Goal: Book appointment/travel/reservation

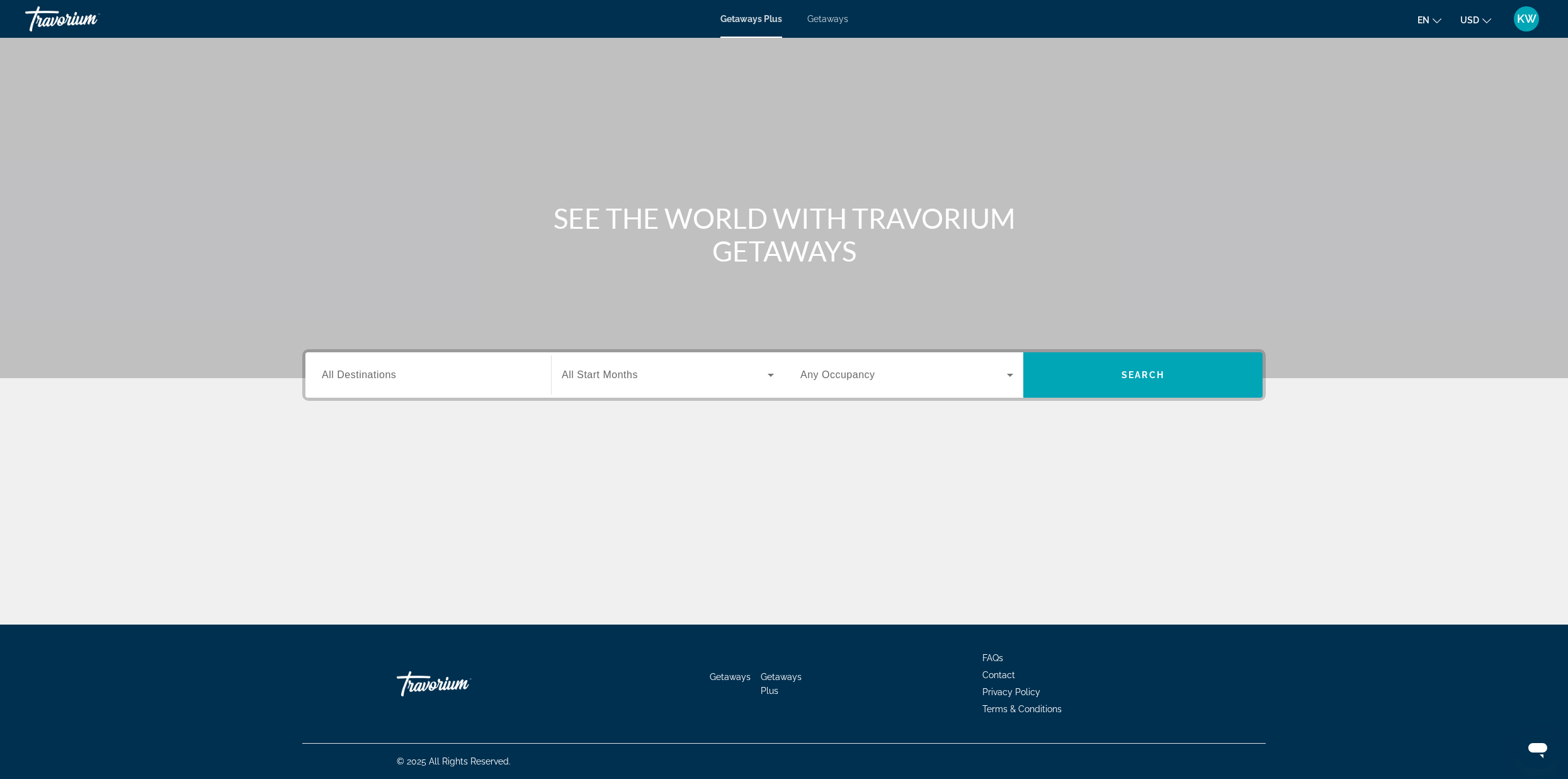
click at [476, 381] on input "Destination All Destinations" at bounding box center [428, 376] width 213 height 15
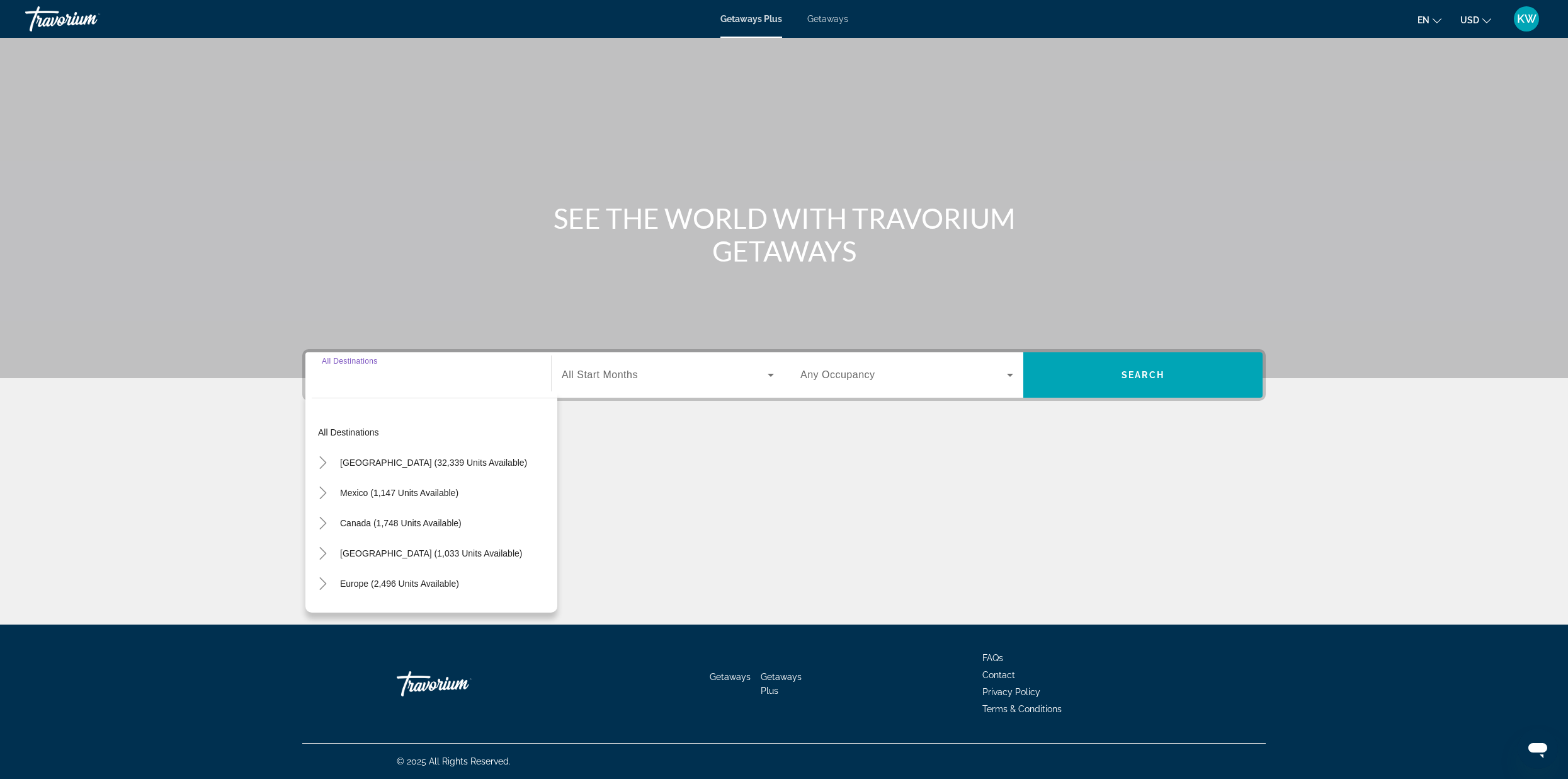
click at [470, 379] on input "Destination All Destinations" at bounding box center [428, 376] width 213 height 15
click at [456, 384] on div "Search widget" at bounding box center [428, 375] width 213 height 36
click at [406, 391] on div "All destinations [GEOGRAPHIC_DATA] (32,339 units available) [GEOGRAPHIC_DATA] (…" at bounding box center [431, 502] width 252 height 221
click at [409, 375] on input "Destination All Destinations" at bounding box center [428, 376] width 213 height 15
click at [406, 379] on input "Destination All Destinations" at bounding box center [428, 376] width 213 height 15
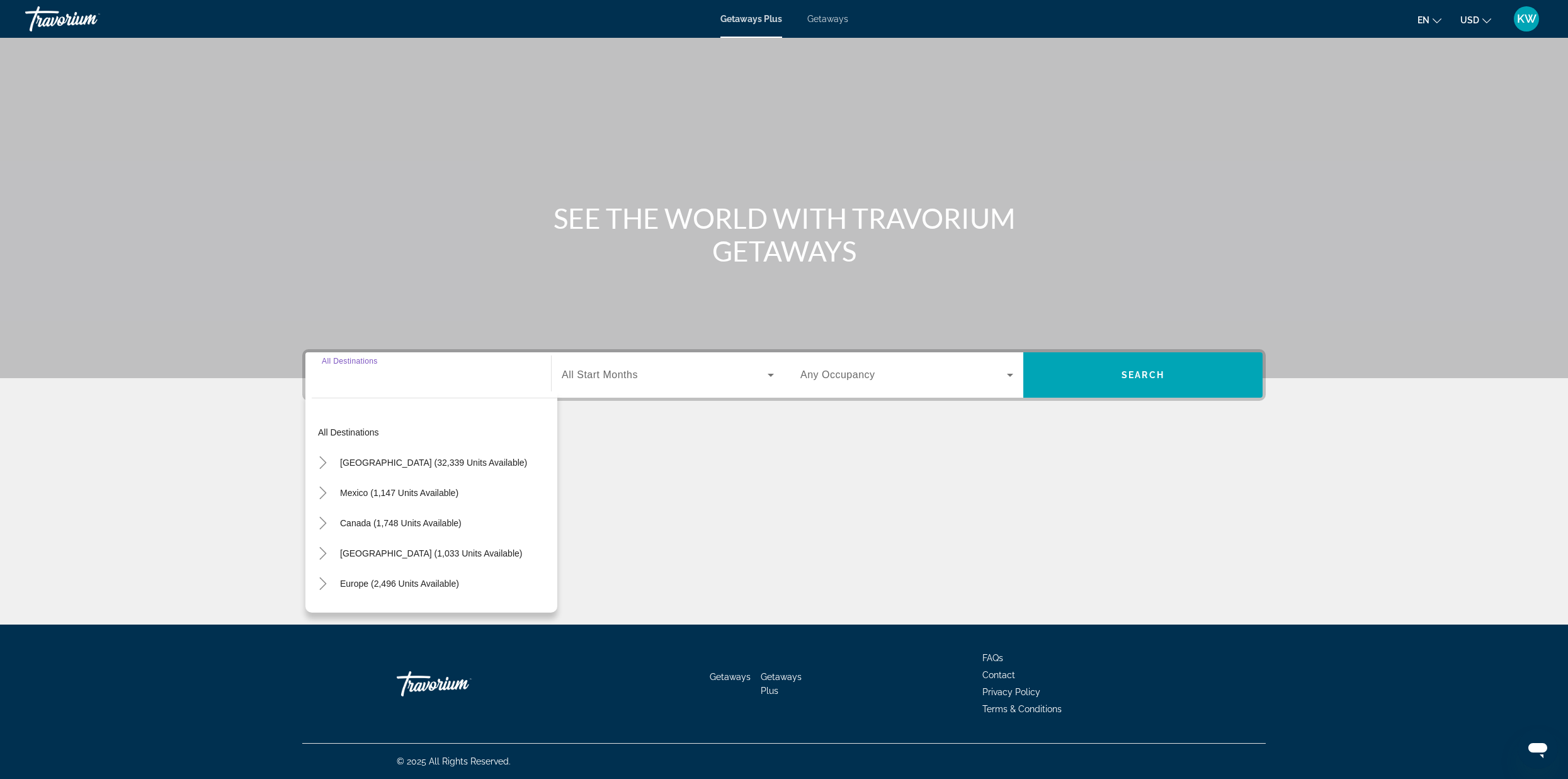
click at [406, 379] on input "Destination All Destinations" at bounding box center [428, 376] width 213 height 15
click at [412, 527] on span "Asia (1,871 units available)" at bounding box center [394, 530] width 108 height 10
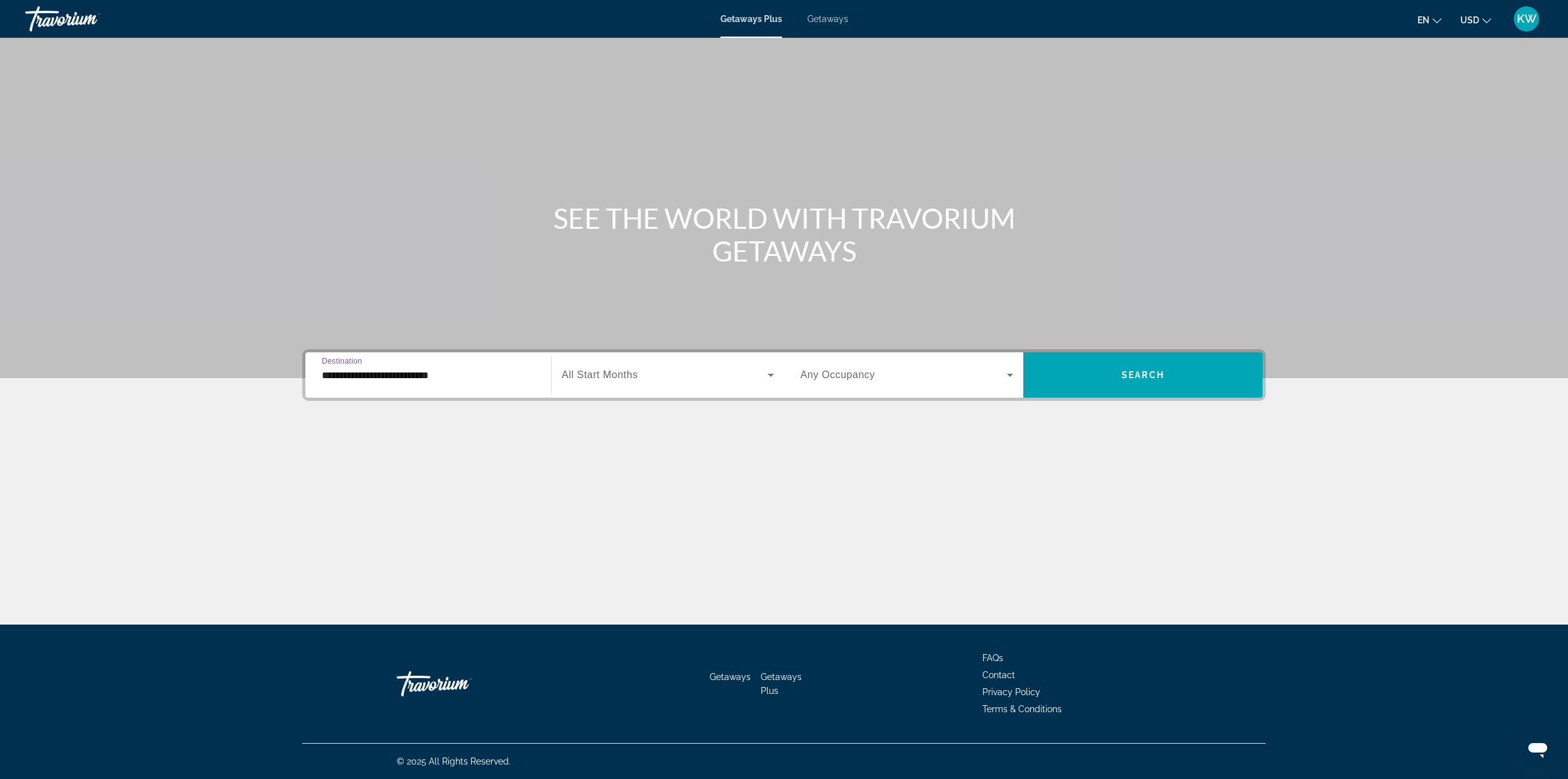
click at [491, 382] on div "**********" at bounding box center [428, 375] width 213 height 36
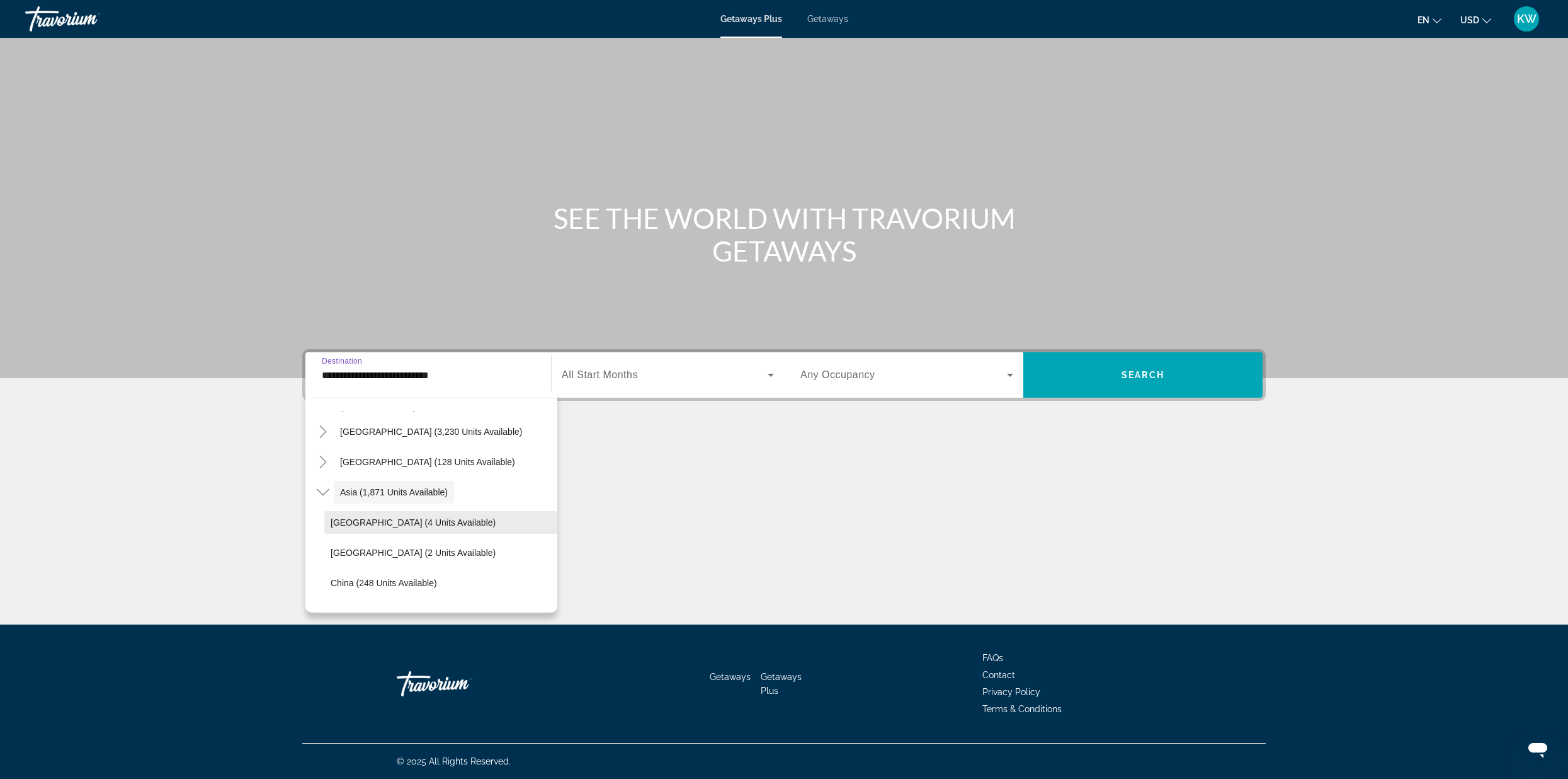
scroll to position [257, 0]
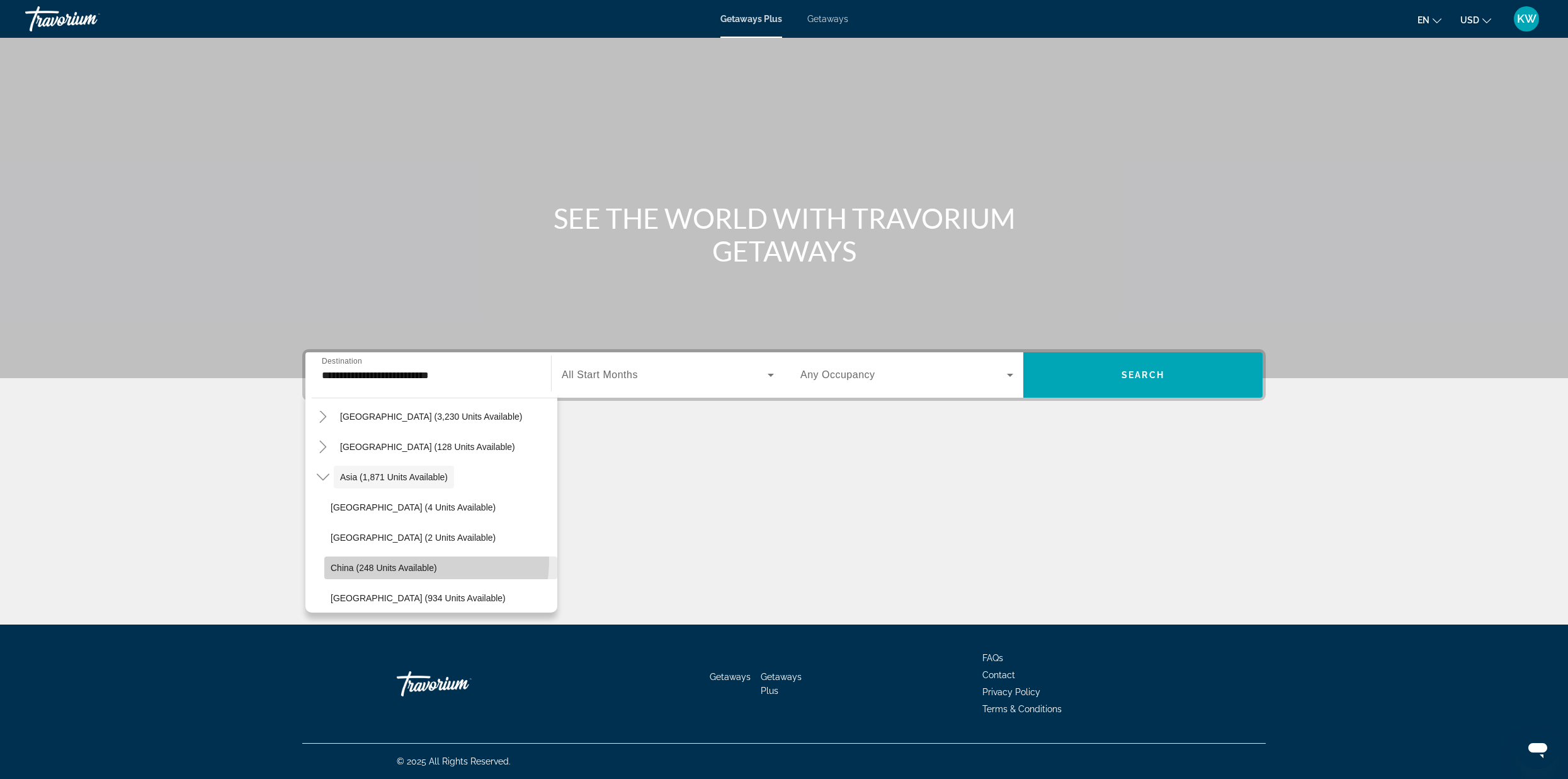
click at [406, 560] on span "Search widget" at bounding box center [441, 567] width 233 height 30
type input "**********"
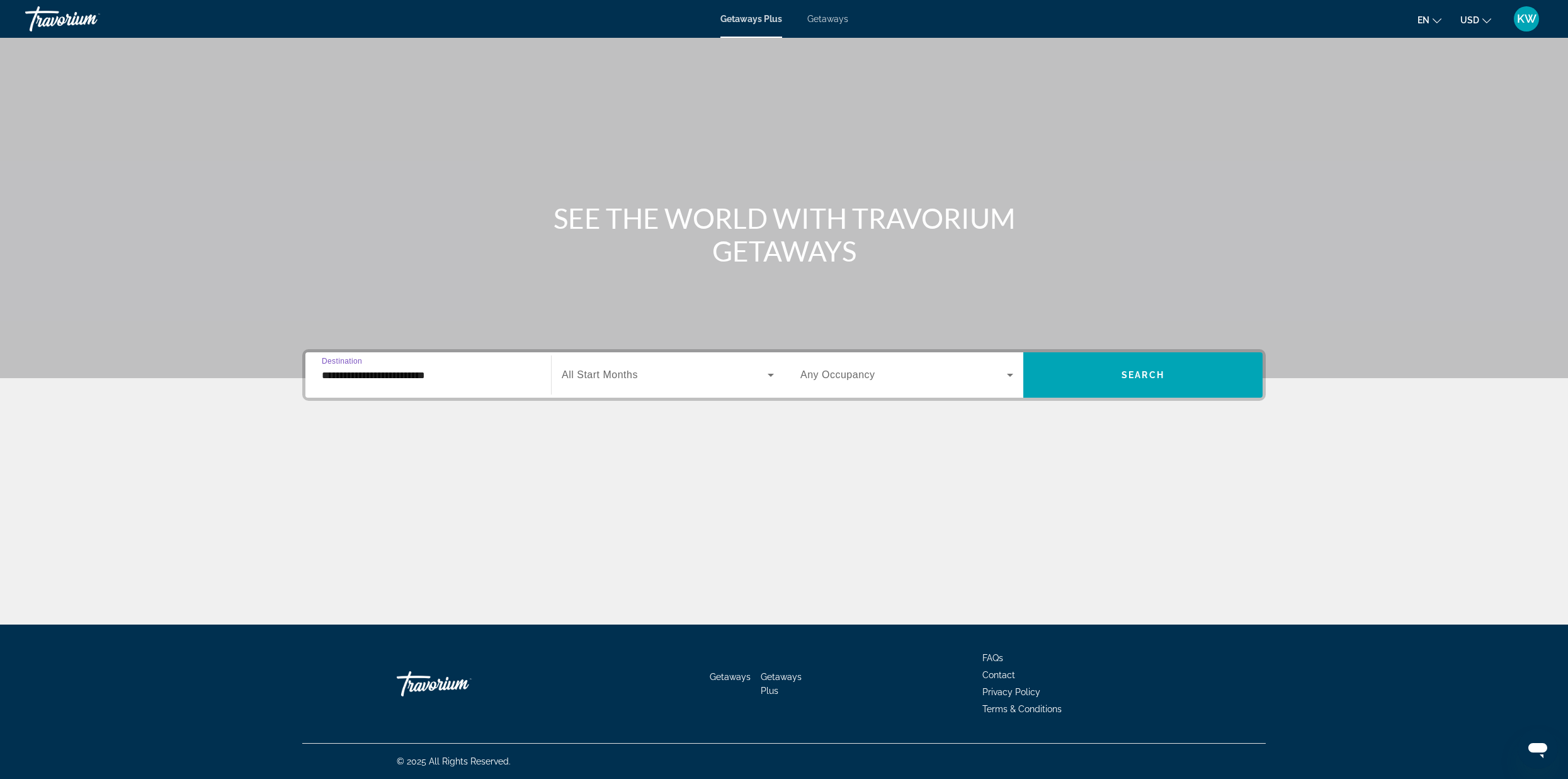
click at [648, 379] on span "Search widget" at bounding box center [664, 375] width 206 height 15
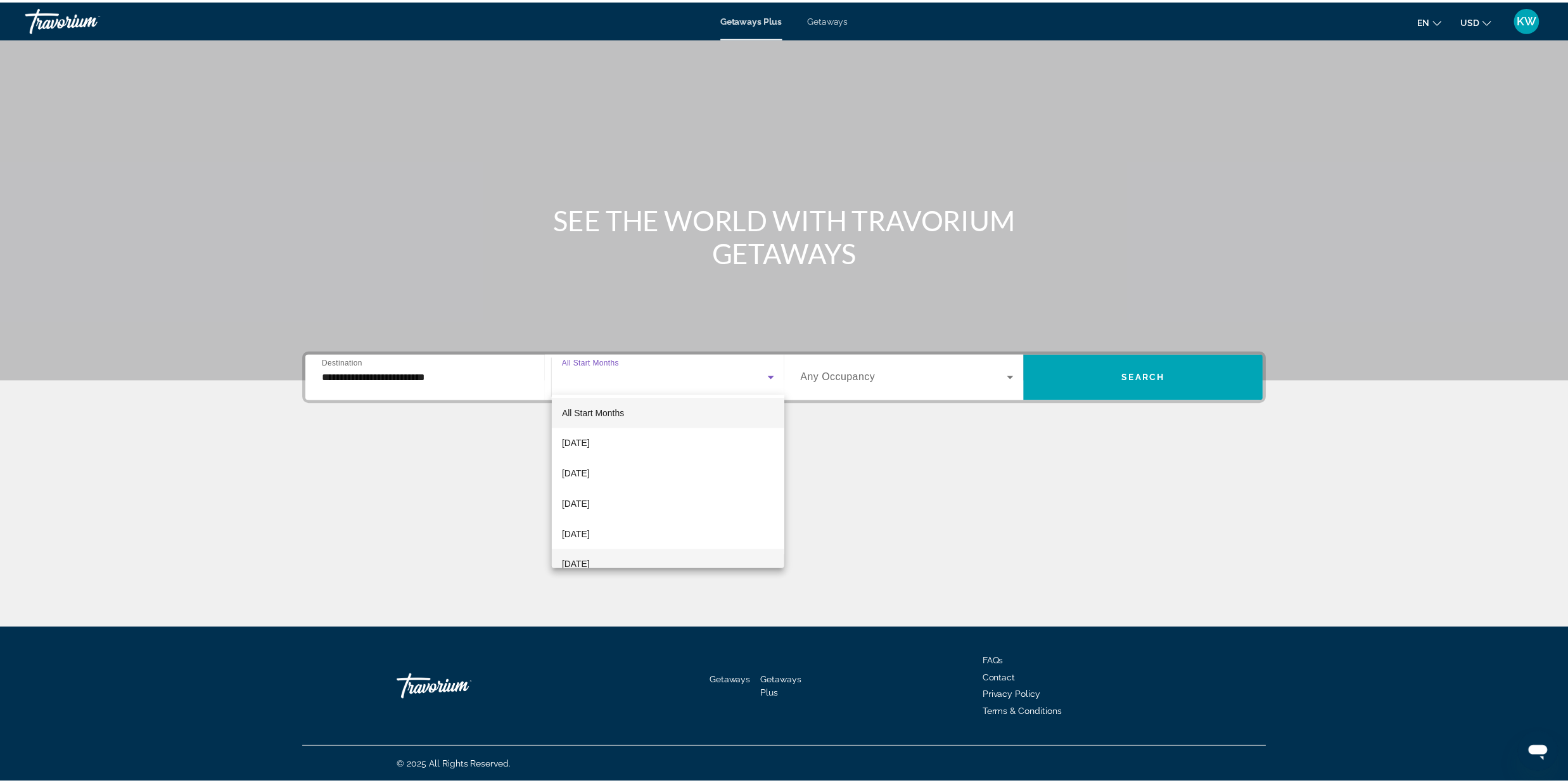
scroll to position [2, 0]
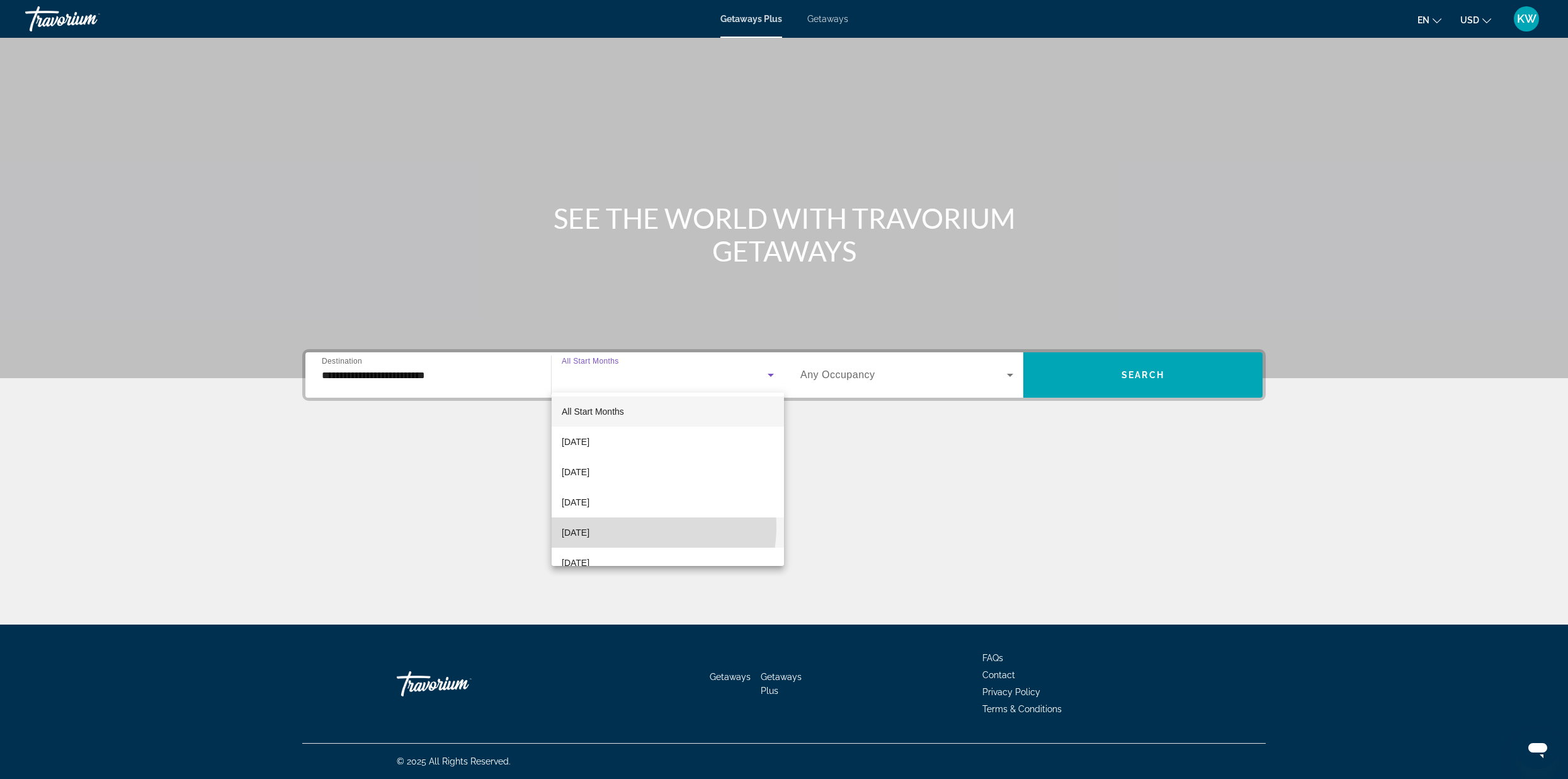
click at [635, 526] on mat-option "[DATE]" at bounding box center [668, 532] width 233 height 30
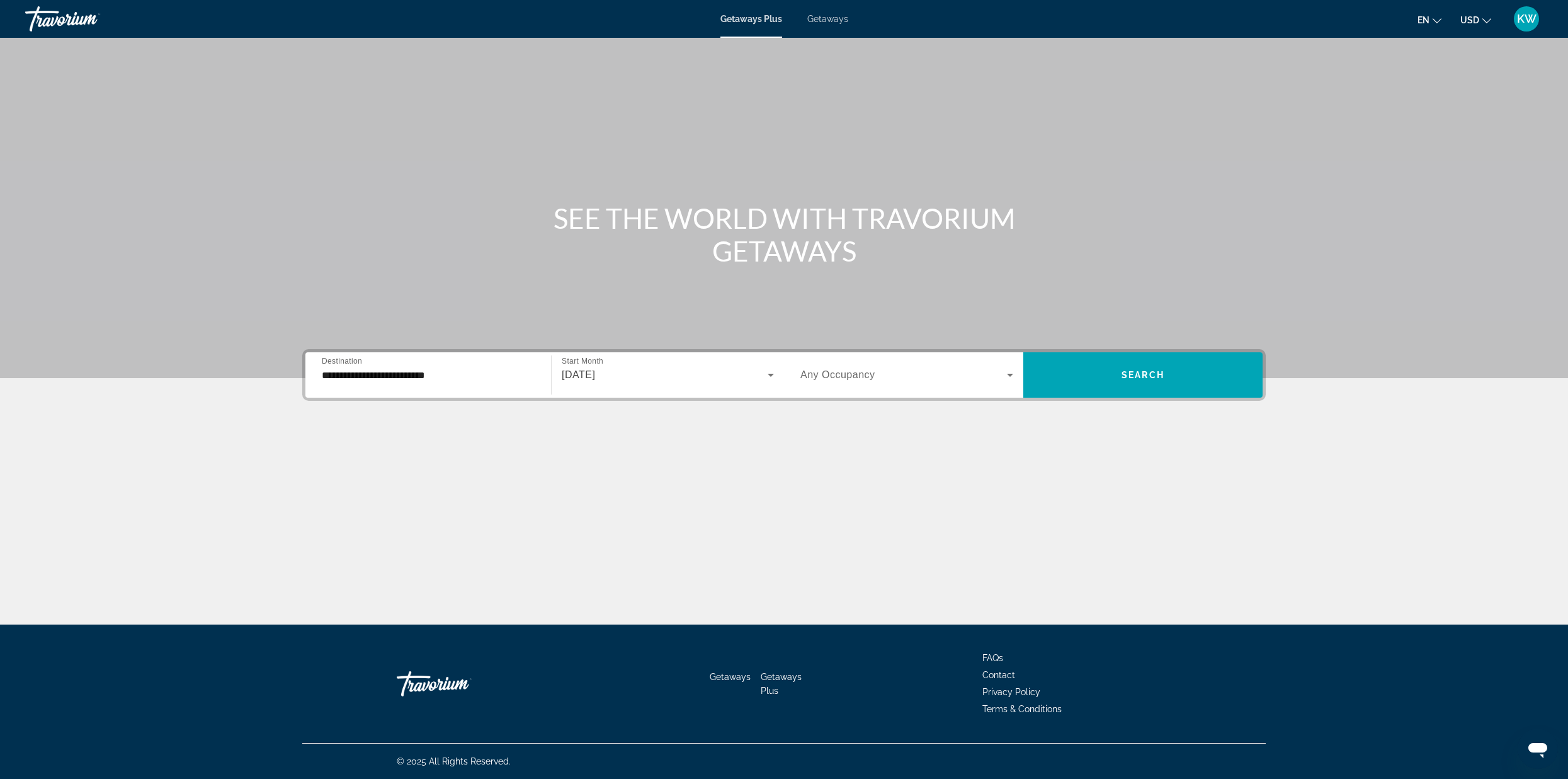
click at [878, 386] on div "Search widget" at bounding box center [906, 375] width 213 height 35
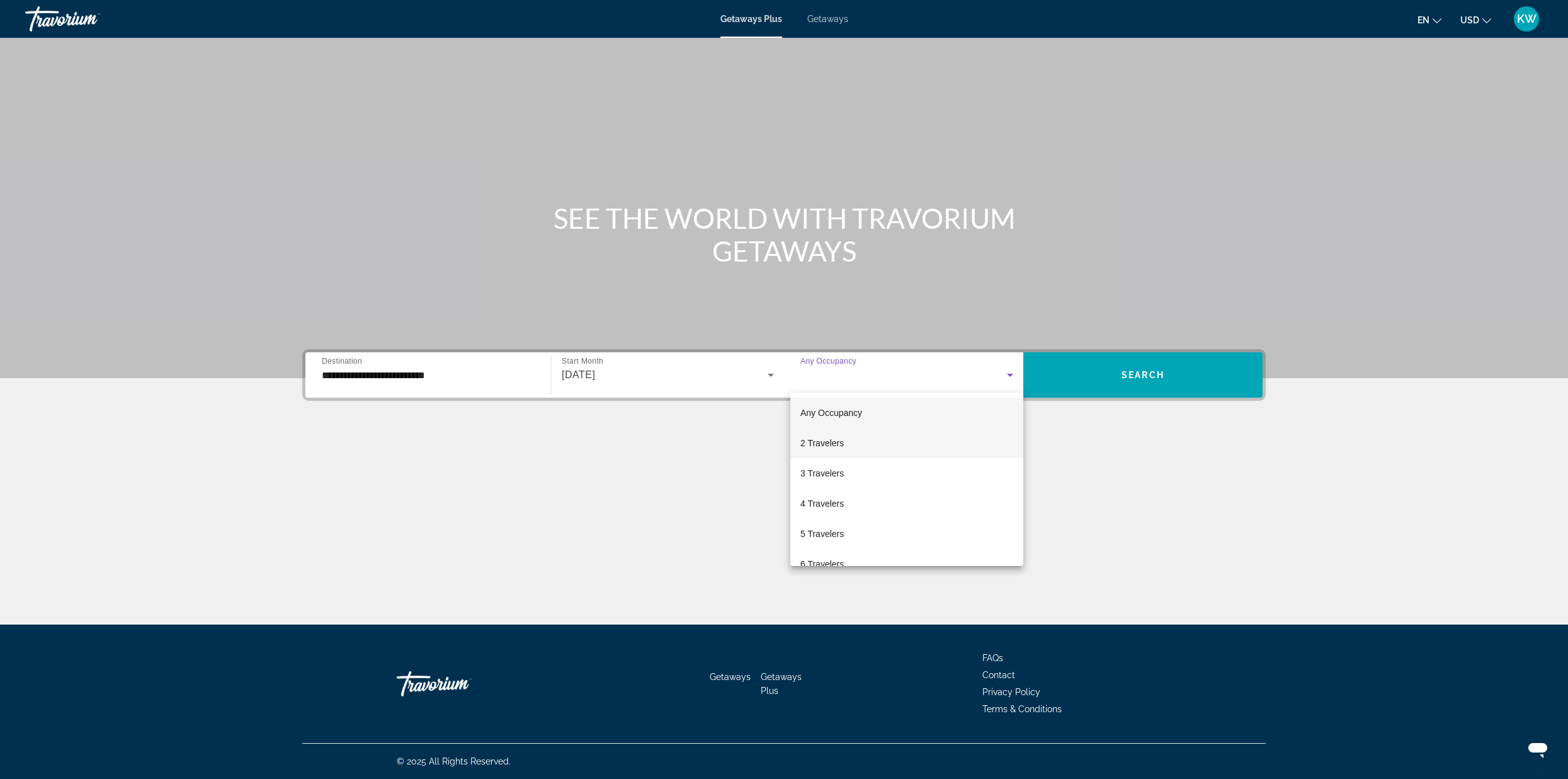
click at [883, 445] on mat-option "2 Travelers" at bounding box center [906, 442] width 233 height 30
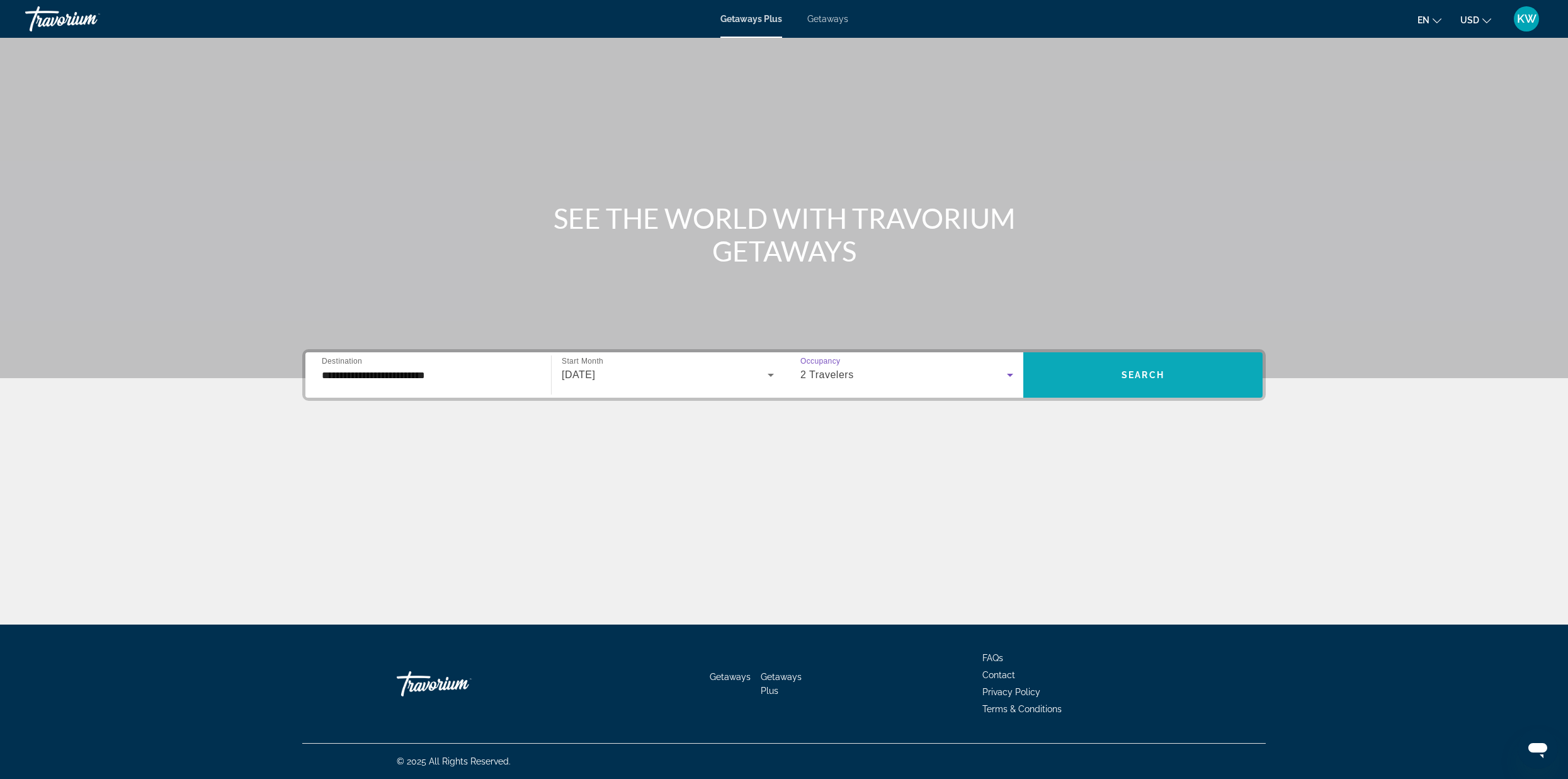
click at [1122, 379] on span "Search" at bounding box center [1144, 374] width 43 height 10
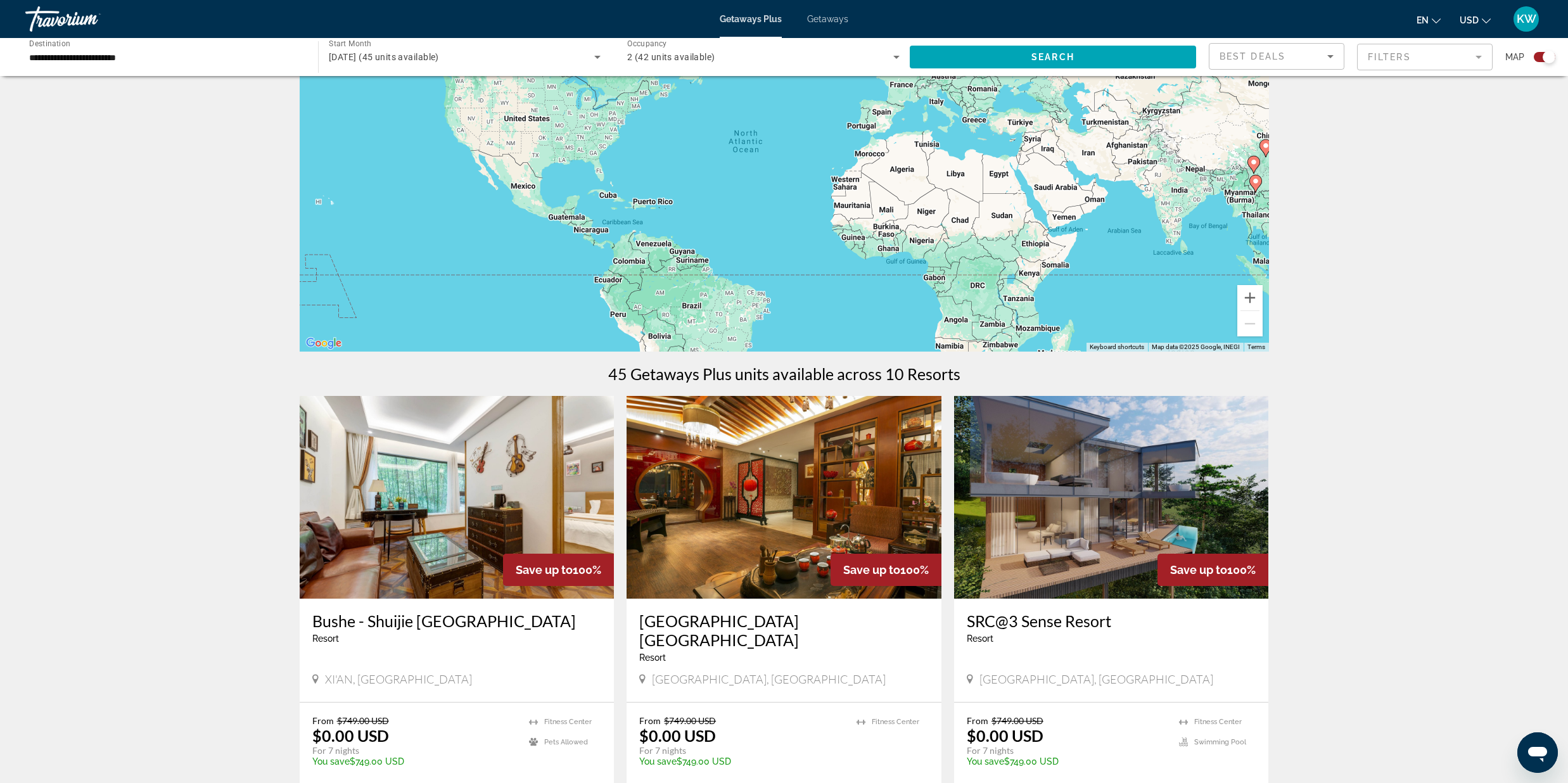
scroll to position [119, 0]
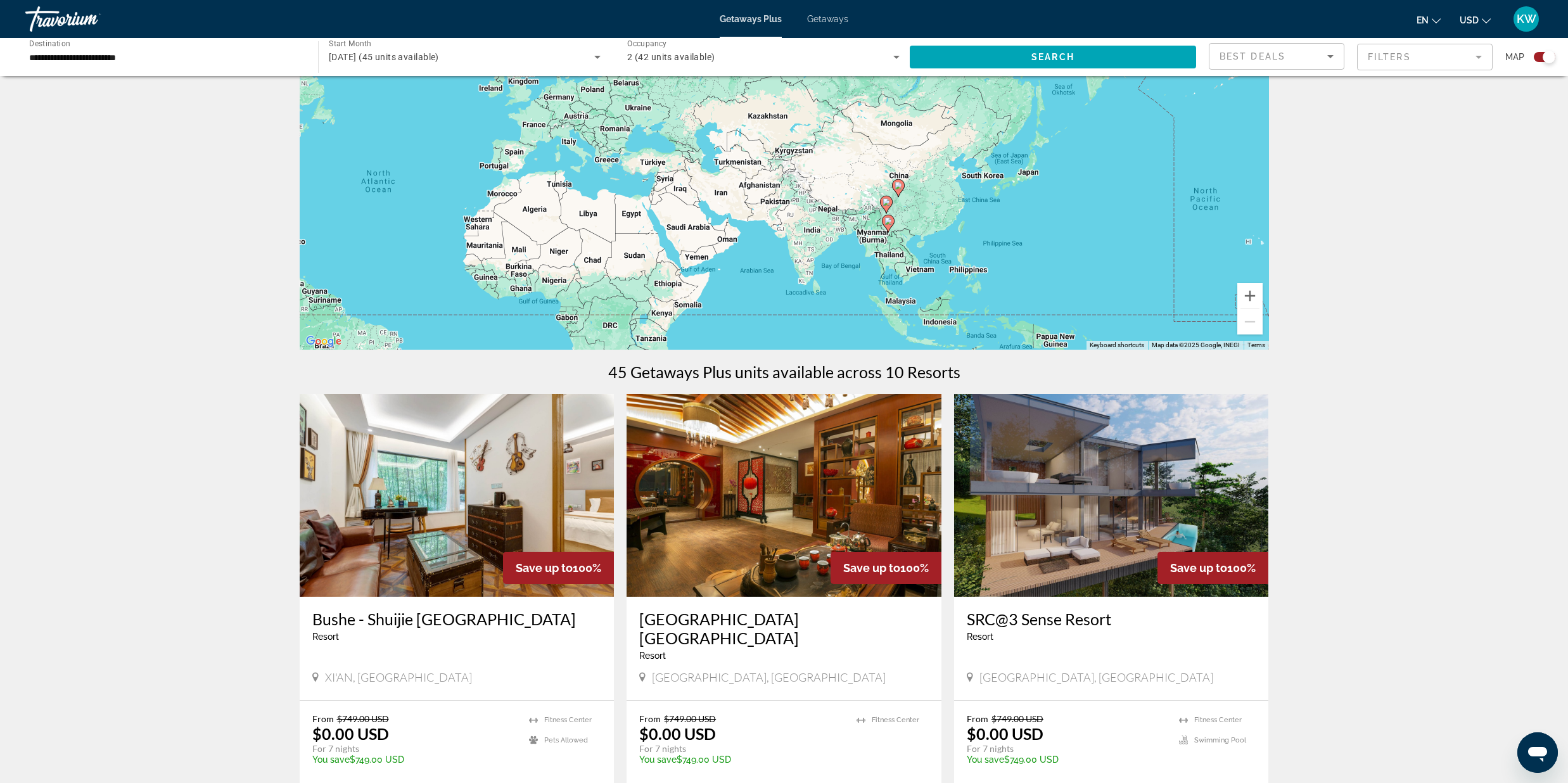
drag, startPoint x: 1174, startPoint y: 253, endPoint x: 831, endPoint y: 287, distance: 344.7
click at [836, 288] on div "To activate drag with keyboard, press Alt + Enter. Once in keyboard drag state,…" at bounding box center [784, 160] width 969 height 380
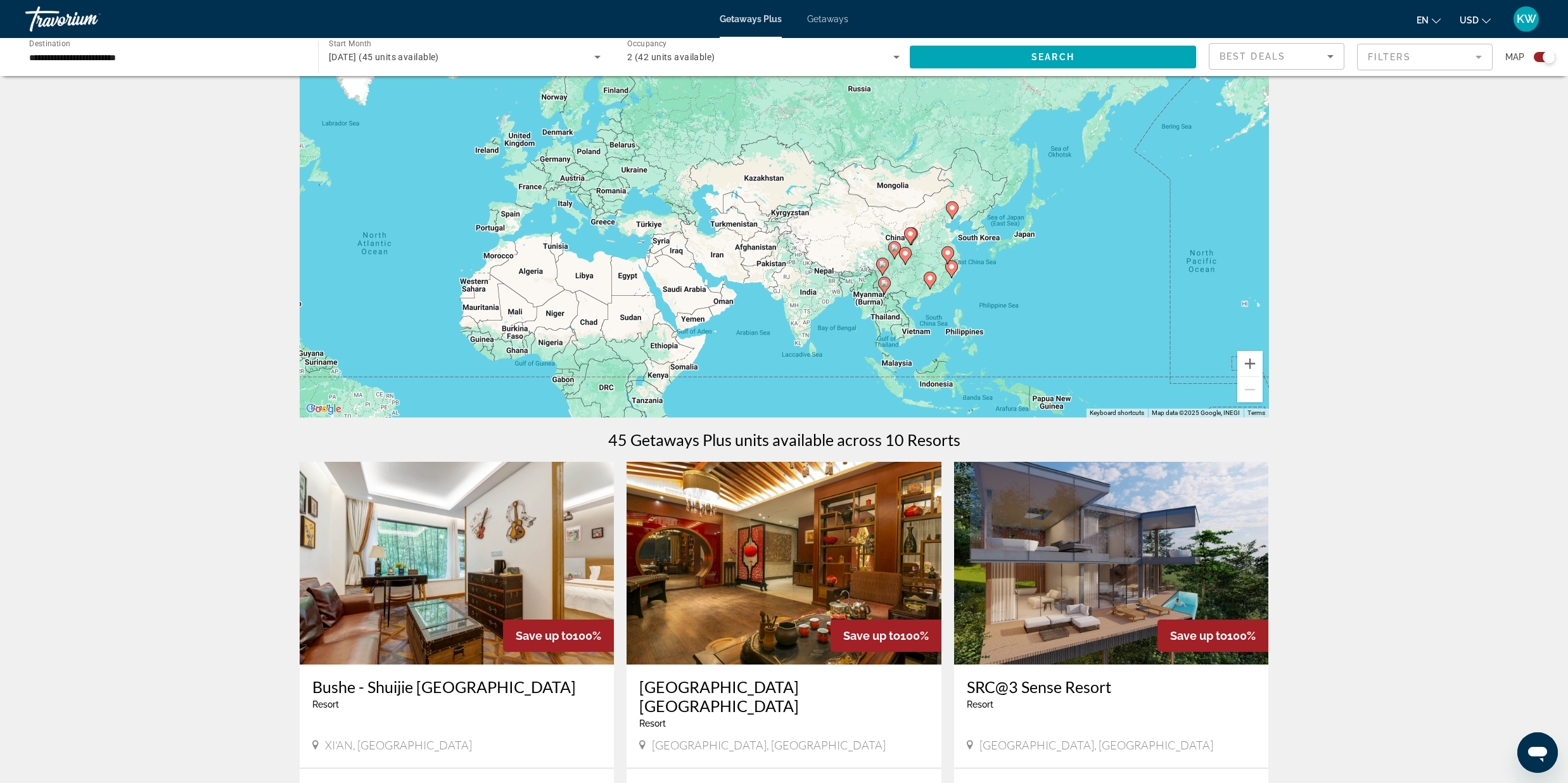
scroll to position [0, 0]
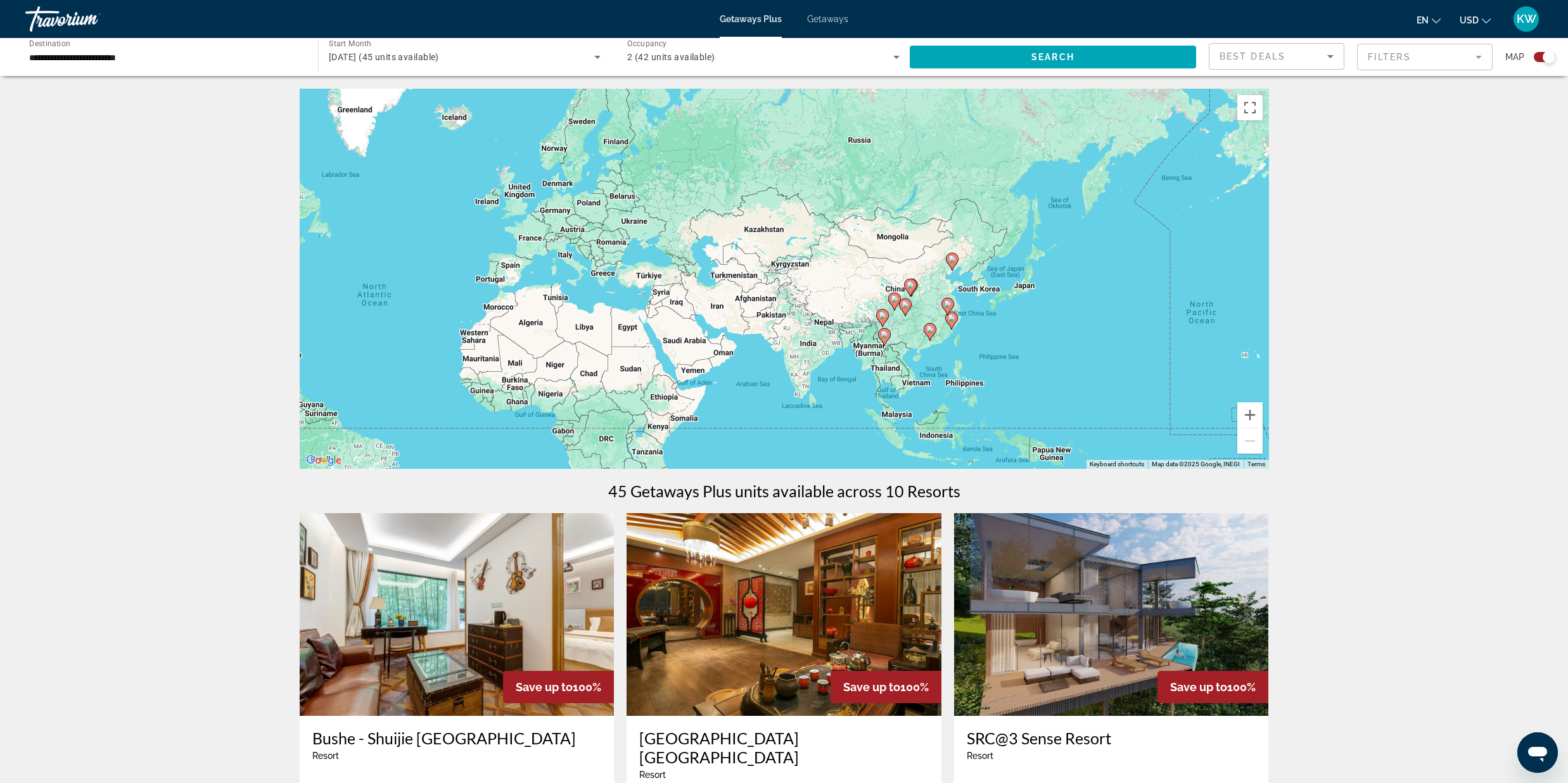
click at [899, 331] on div "To activate drag with keyboard, press Alt + Enter. Once in keyboard drag state,…" at bounding box center [784, 278] width 969 height 380
click at [900, 328] on div "To activate drag with keyboard, press Alt + Enter. Once in keyboard drag state,…" at bounding box center [784, 278] width 969 height 380
click at [1258, 419] on button "Zoom in" at bounding box center [1250, 414] width 26 height 26
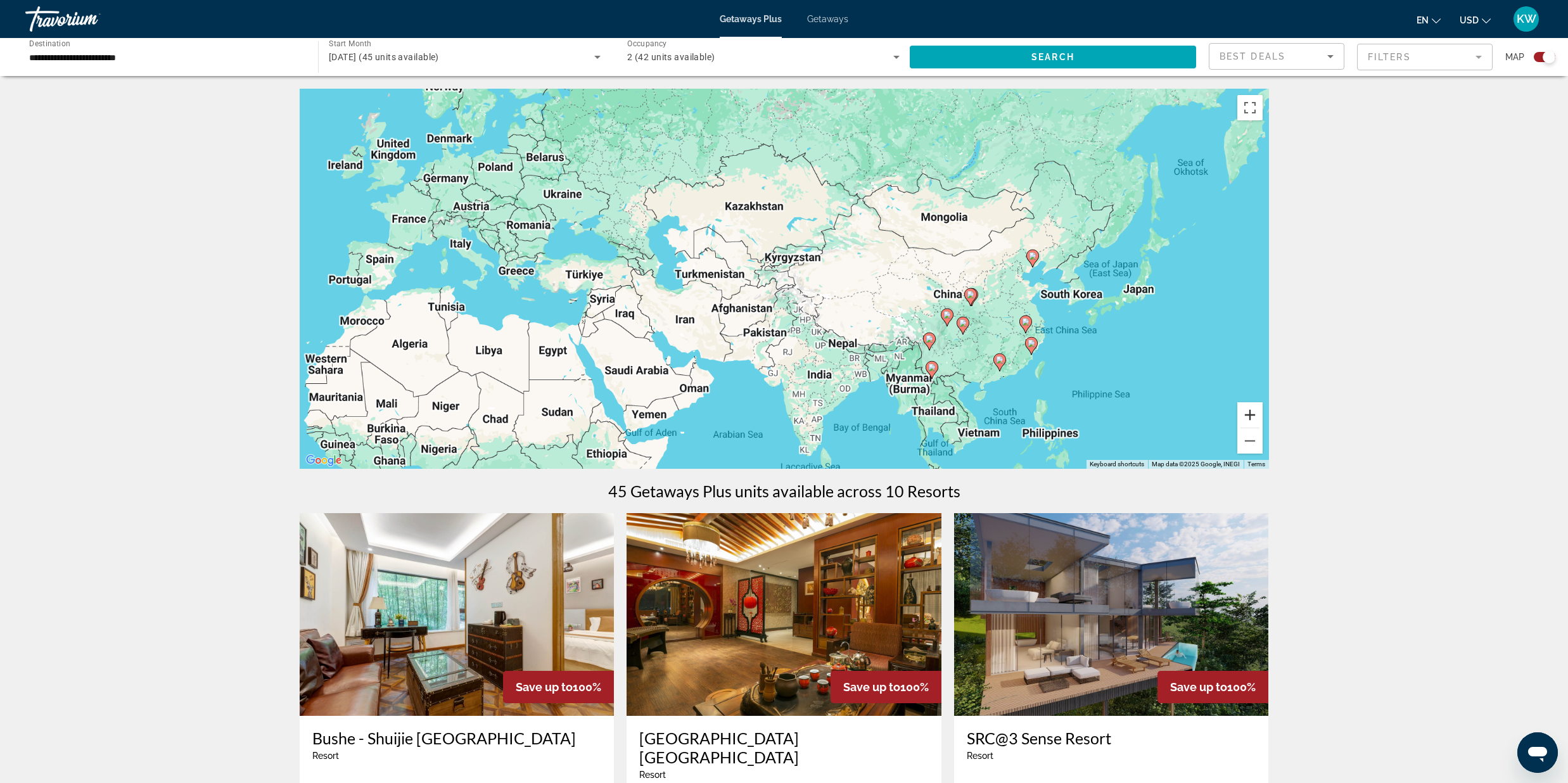
click at [1258, 419] on button "Zoom in" at bounding box center [1250, 414] width 26 height 26
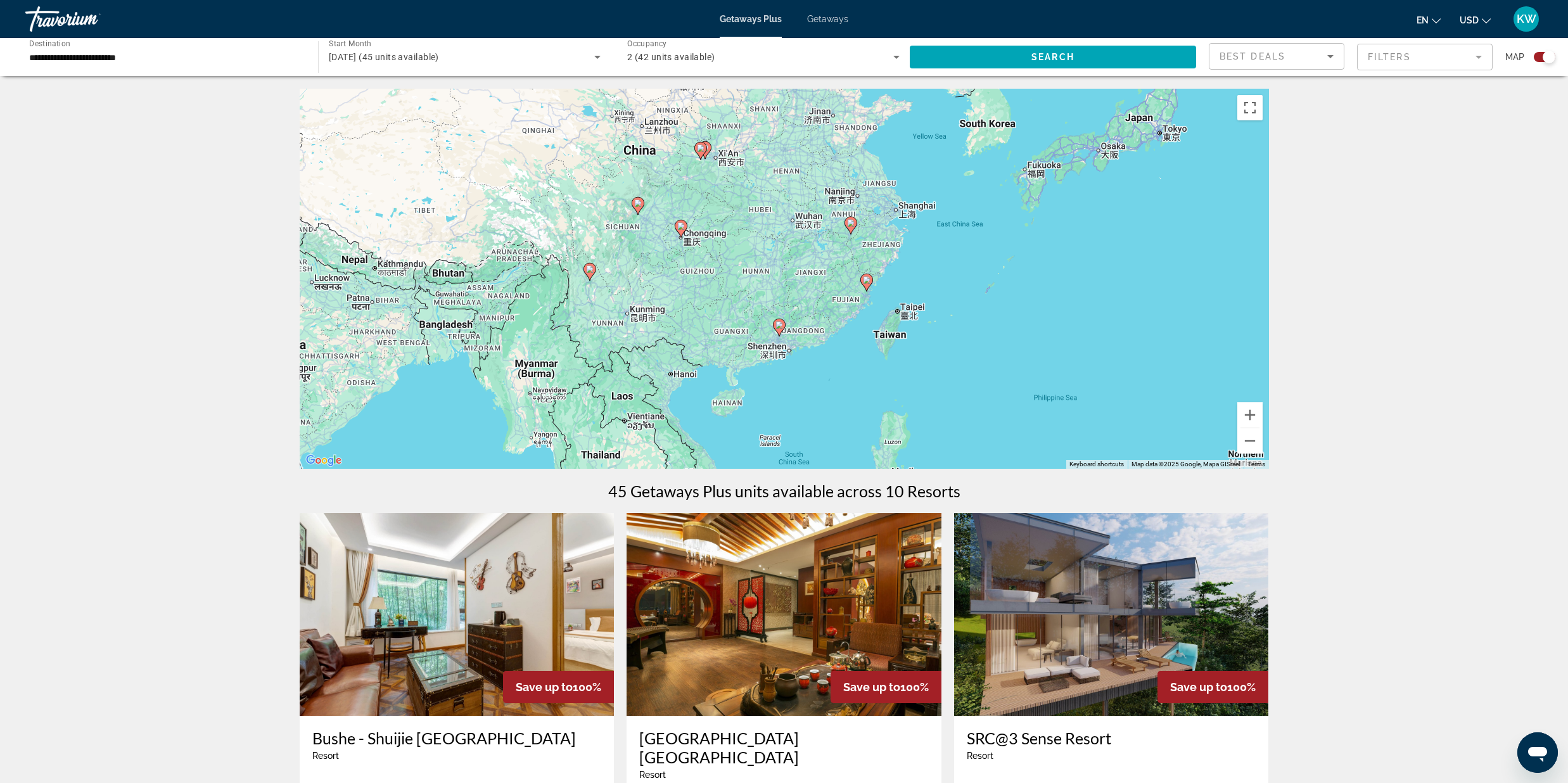
drag, startPoint x: 1160, startPoint y: 353, endPoint x: 574, endPoint y: 167, distance: 614.8
click at [574, 167] on div "To activate drag with keyboard, press Alt + Enter. Once in keyboard drag state,…" at bounding box center [784, 278] width 969 height 380
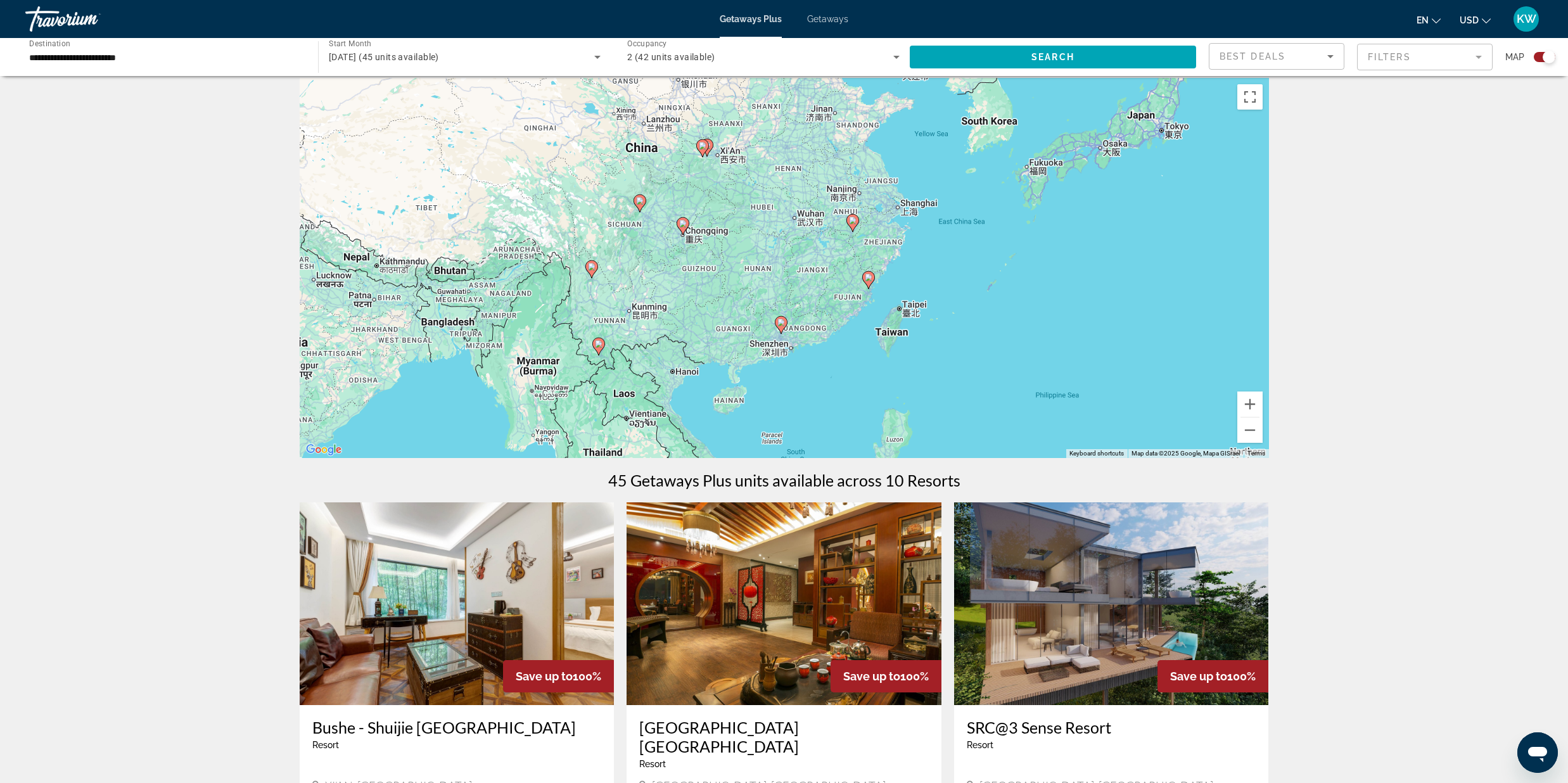
scroll to position [12, 0]
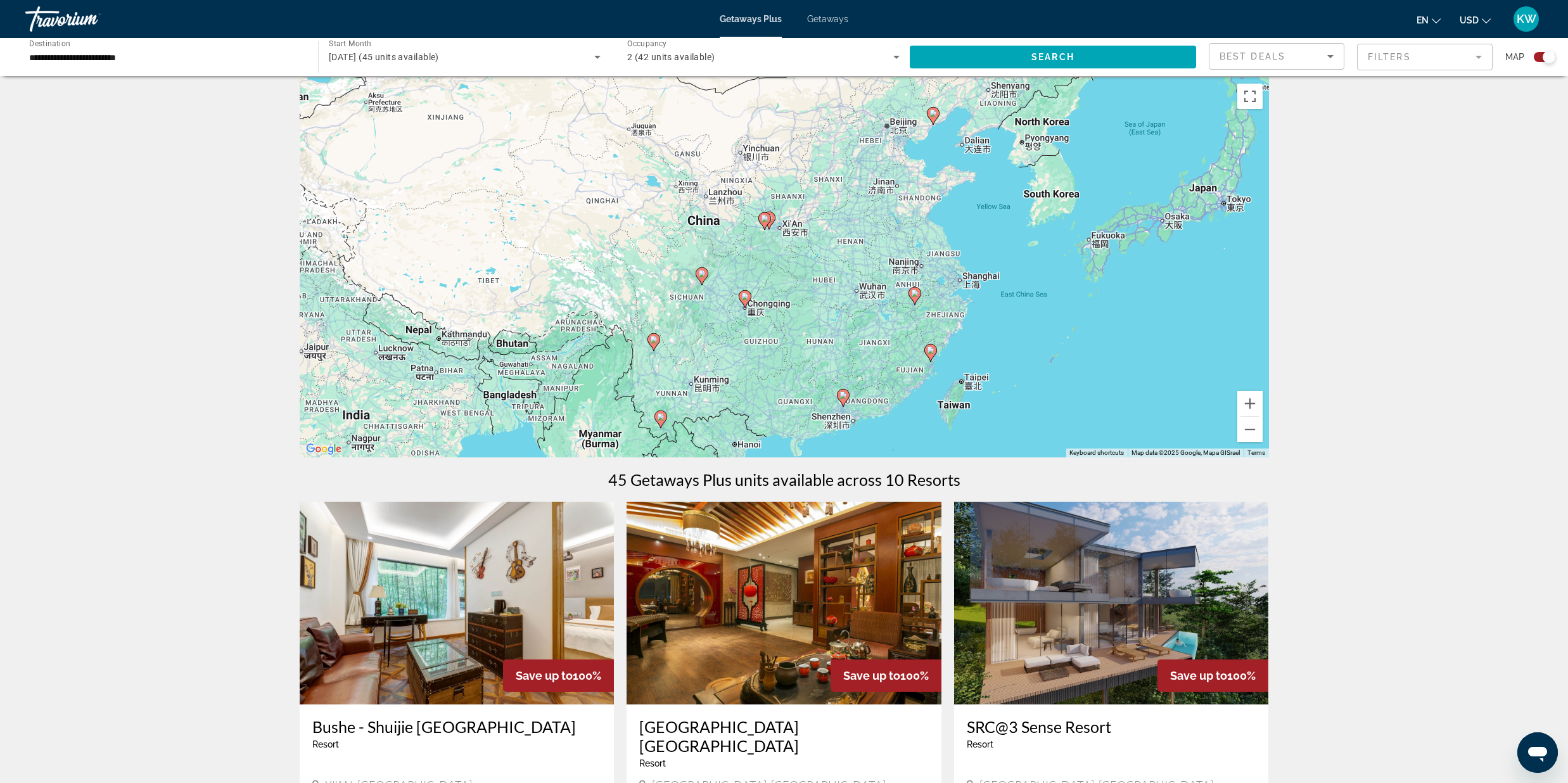
drag, startPoint x: 813, startPoint y: 230, endPoint x: 816, endPoint y: 259, distance: 29.2
click at [816, 259] on div "To activate drag with keyboard, press Alt + Enter. Once in keyboard drag state,…" at bounding box center [784, 267] width 969 height 380
drag, startPoint x: 565, startPoint y: 478, endPoint x: 563, endPoint y: 423, distance: 55.0
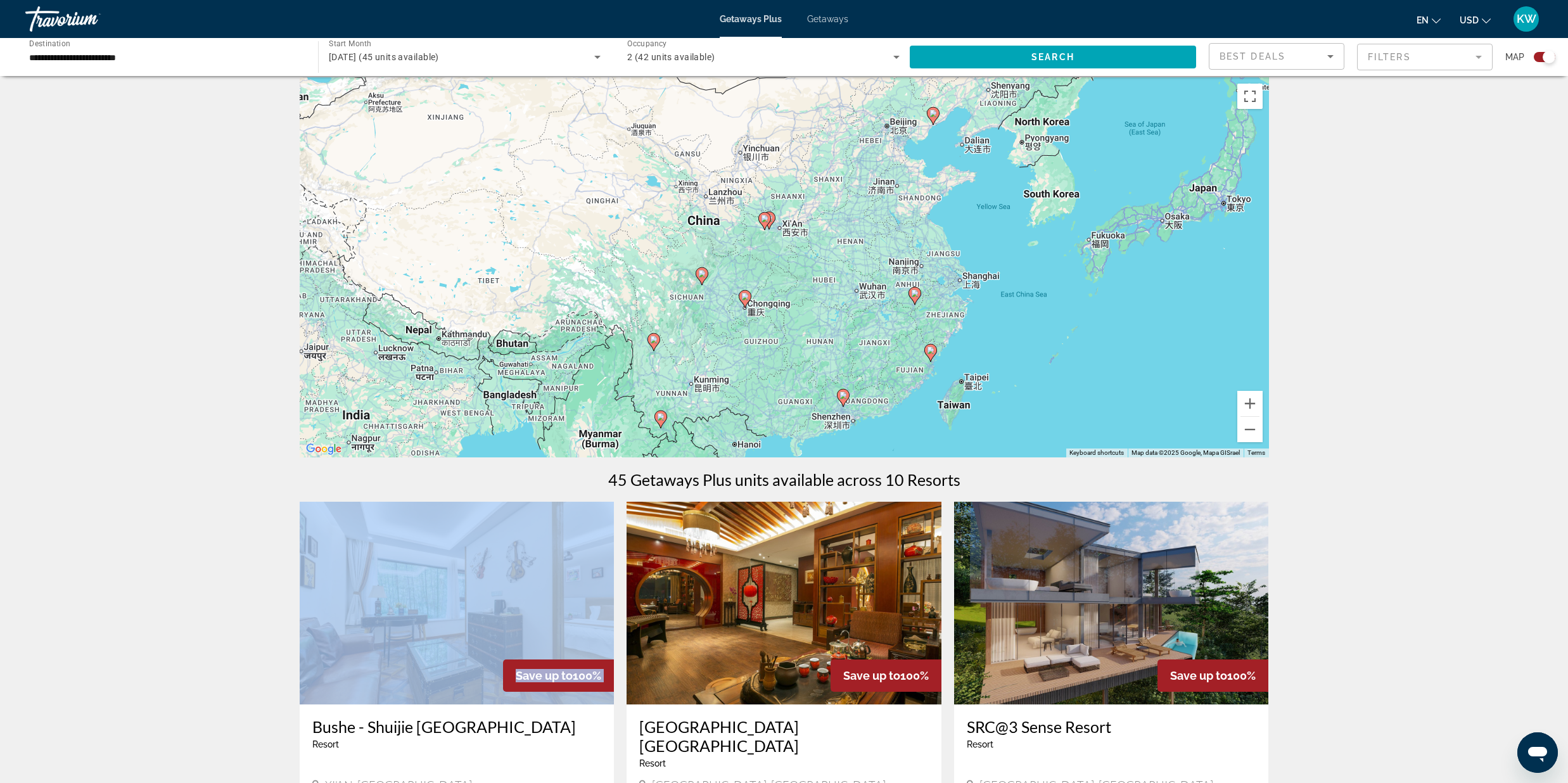
drag, startPoint x: 241, startPoint y: 718, endPoint x: 256, endPoint y: 652, distance: 67.7
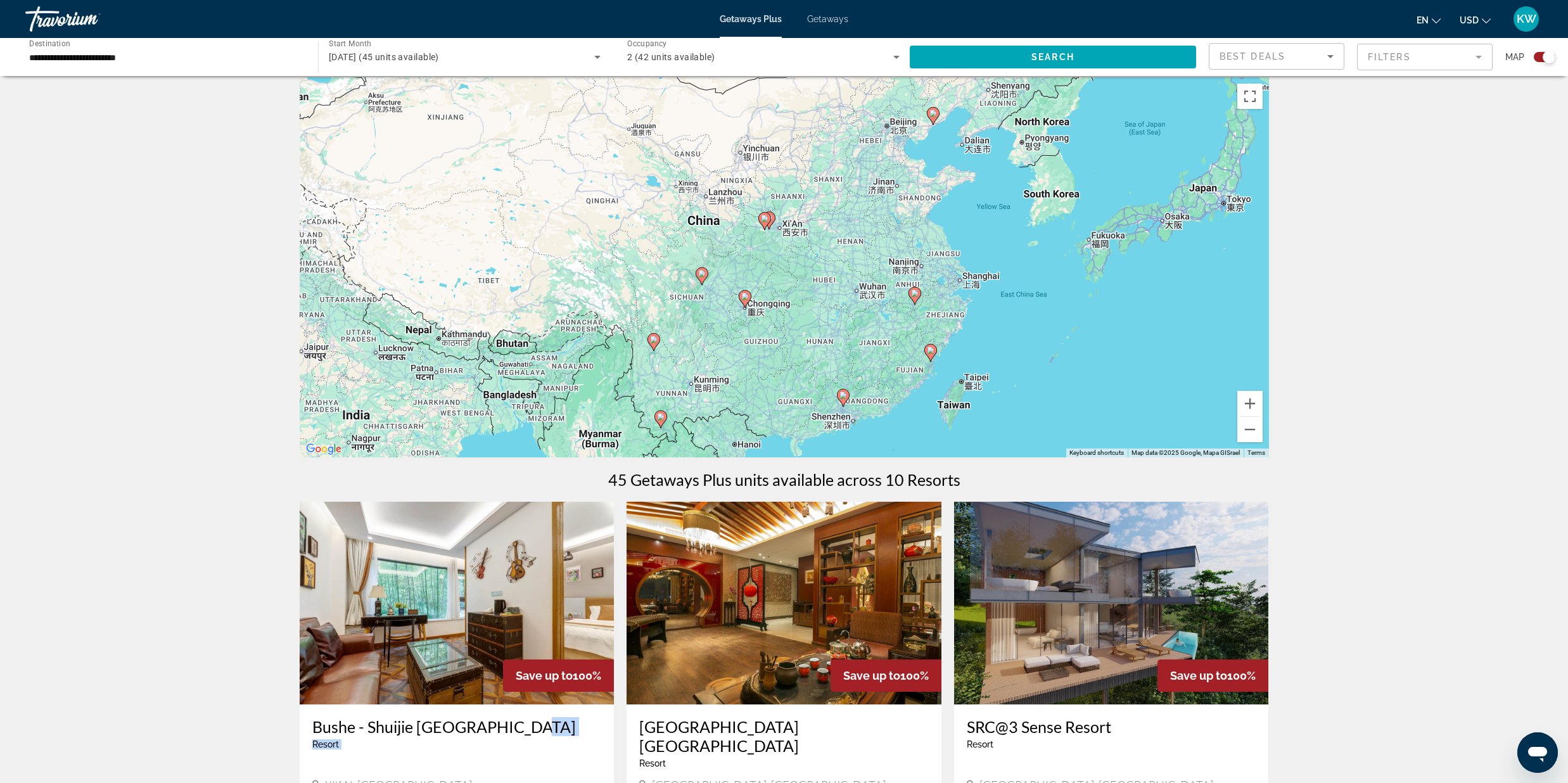
drag, startPoint x: 533, startPoint y: 769, endPoint x: 519, endPoint y: 717, distance: 53.9
click at [519, 717] on div "Bushe - [GEOGRAPHIC_DATA] - This is an adults only resort XI'AN, [GEOGRAPHIC_DA…" at bounding box center [457, 755] width 315 height 103
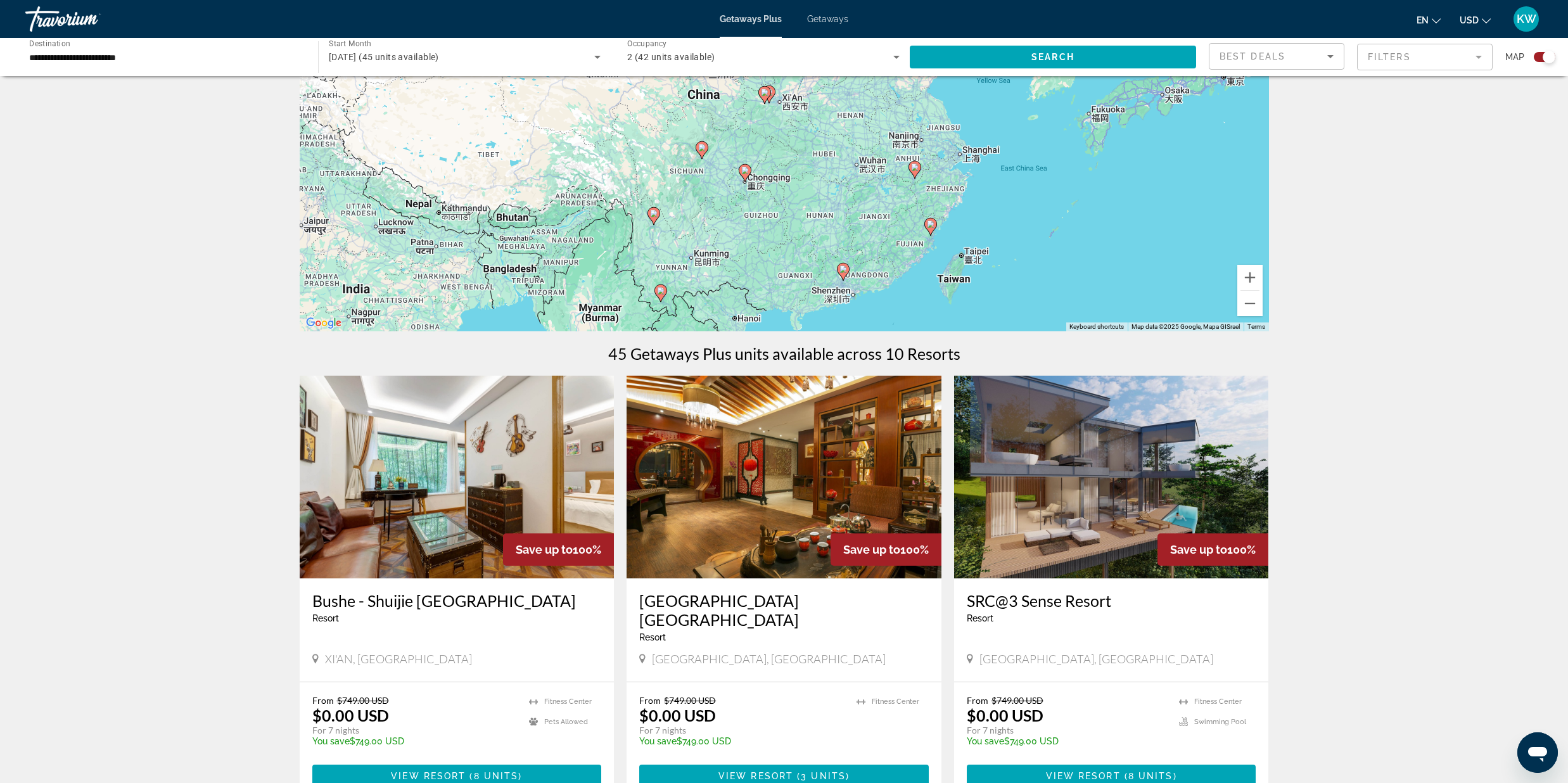
scroll to position [204, 0]
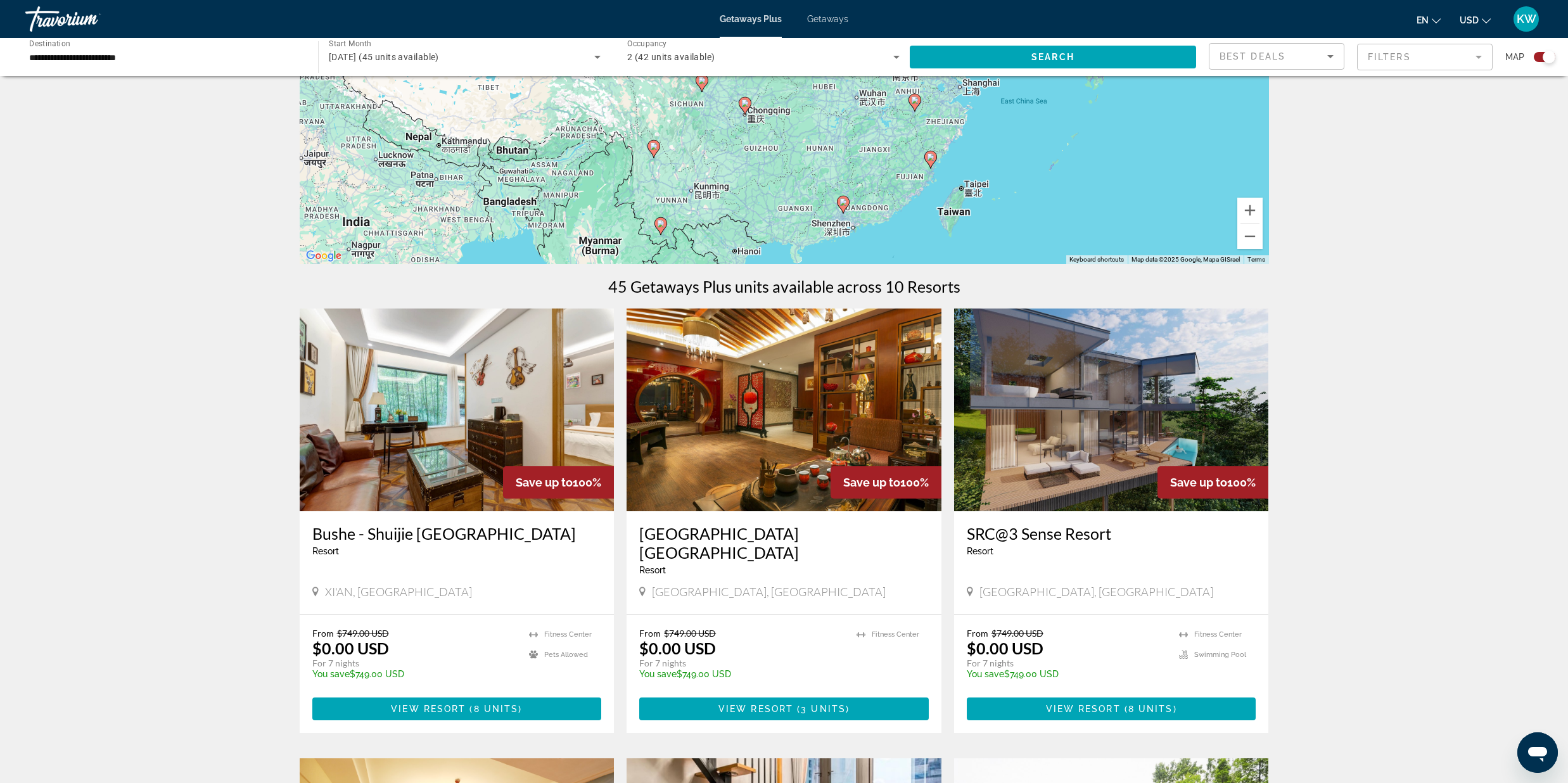
click at [316, 531] on h3 "Bushe - Shuijie [GEOGRAPHIC_DATA]" at bounding box center [457, 533] width 290 height 19
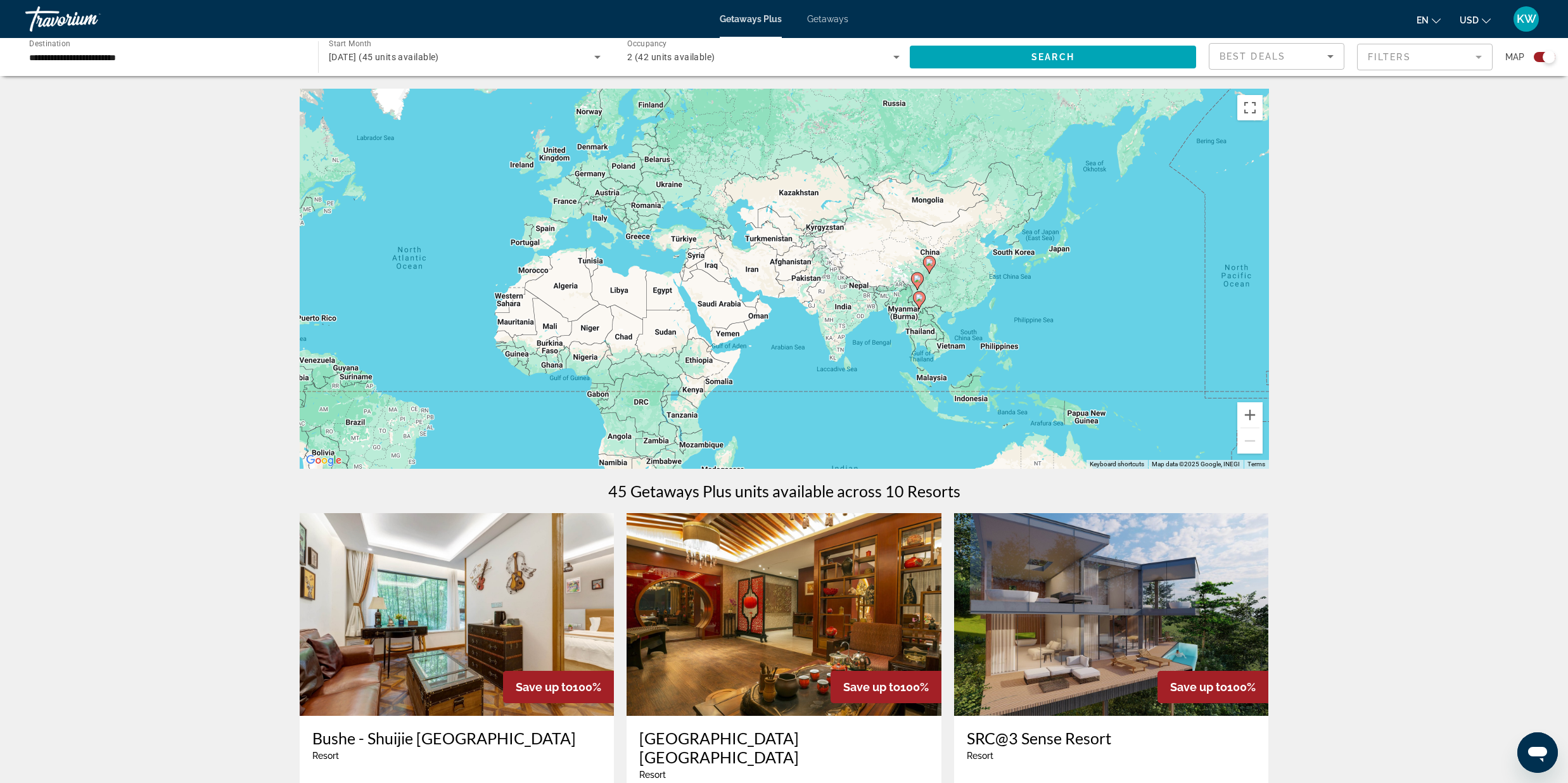
drag, startPoint x: 1220, startPoint y: 290, endPoint x: 885, endPoint y: 301, distance: 335.2
click at [885, 301] on div "To activate drag with keyboard, press Alt + Enter. Once in keyboard drag state,…" at bounding box center [784, 278] width 969 height 380
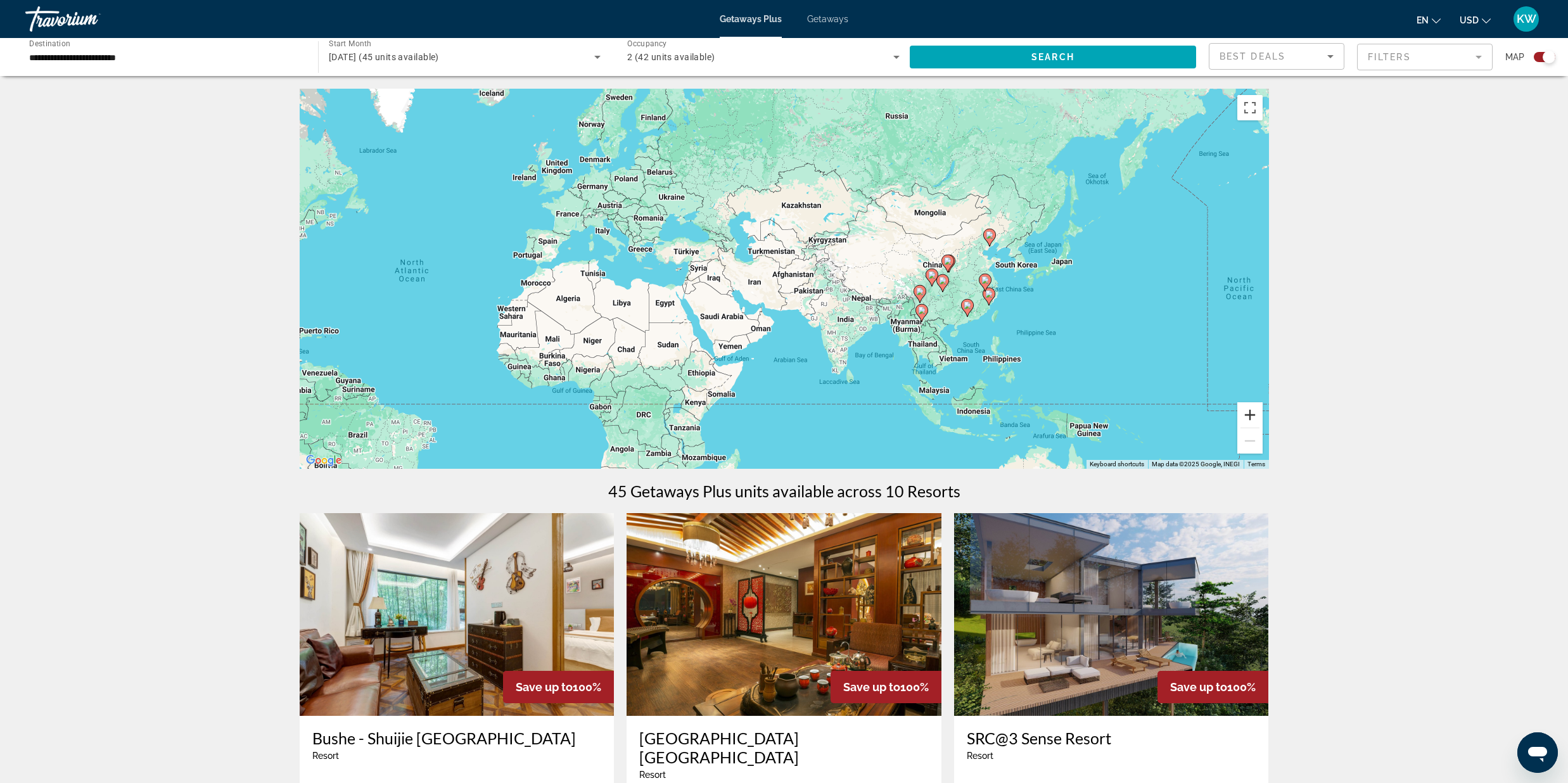
click at [1250, 419] on button "Zoom in" at bounding box center [1250, 414] width 26 height 26
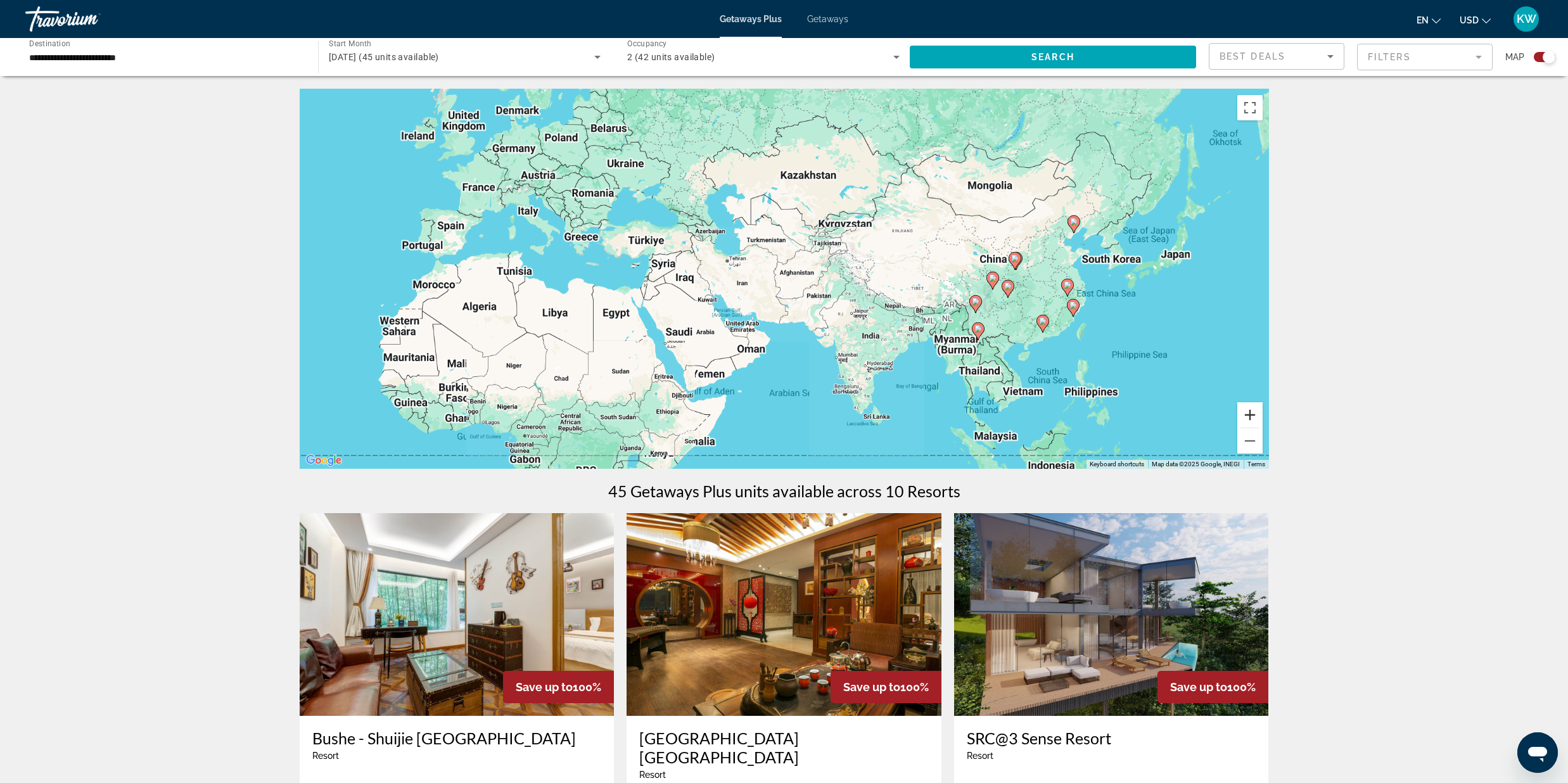
click at [1246, 413] on button "Zoom in" at bounding box center [1250, 414] width 26 height 26
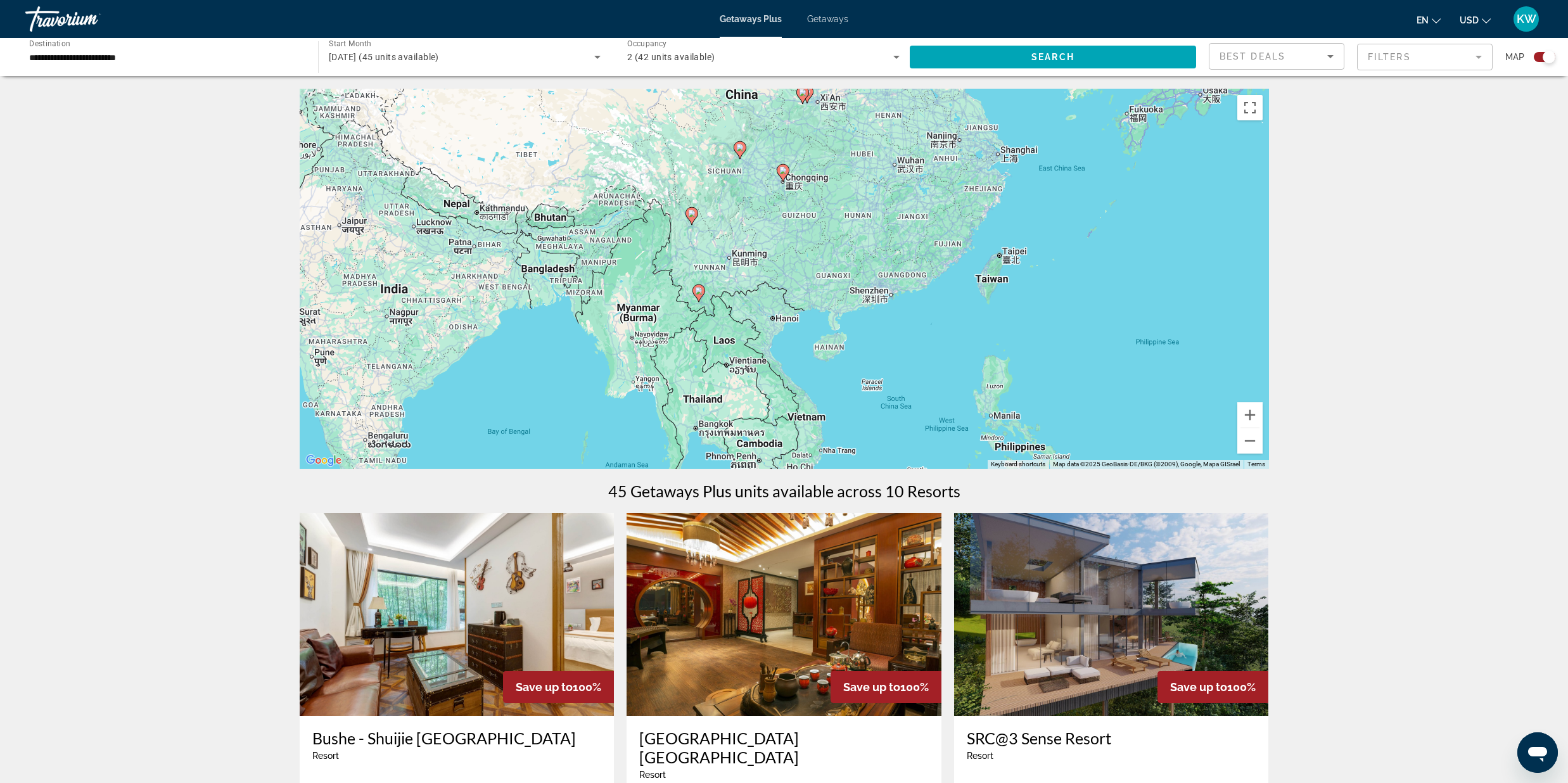
drag, startPoint x: 1121, startPoint y: 346, endPoint x: 483, endPoint y: 193, distance: 656.1
click at [483, 193] on div "To activate drag with keyboard, press Alt + Enter. Once in keyboard drag state,…" at bounding box center [784, 278] width 969 height 380
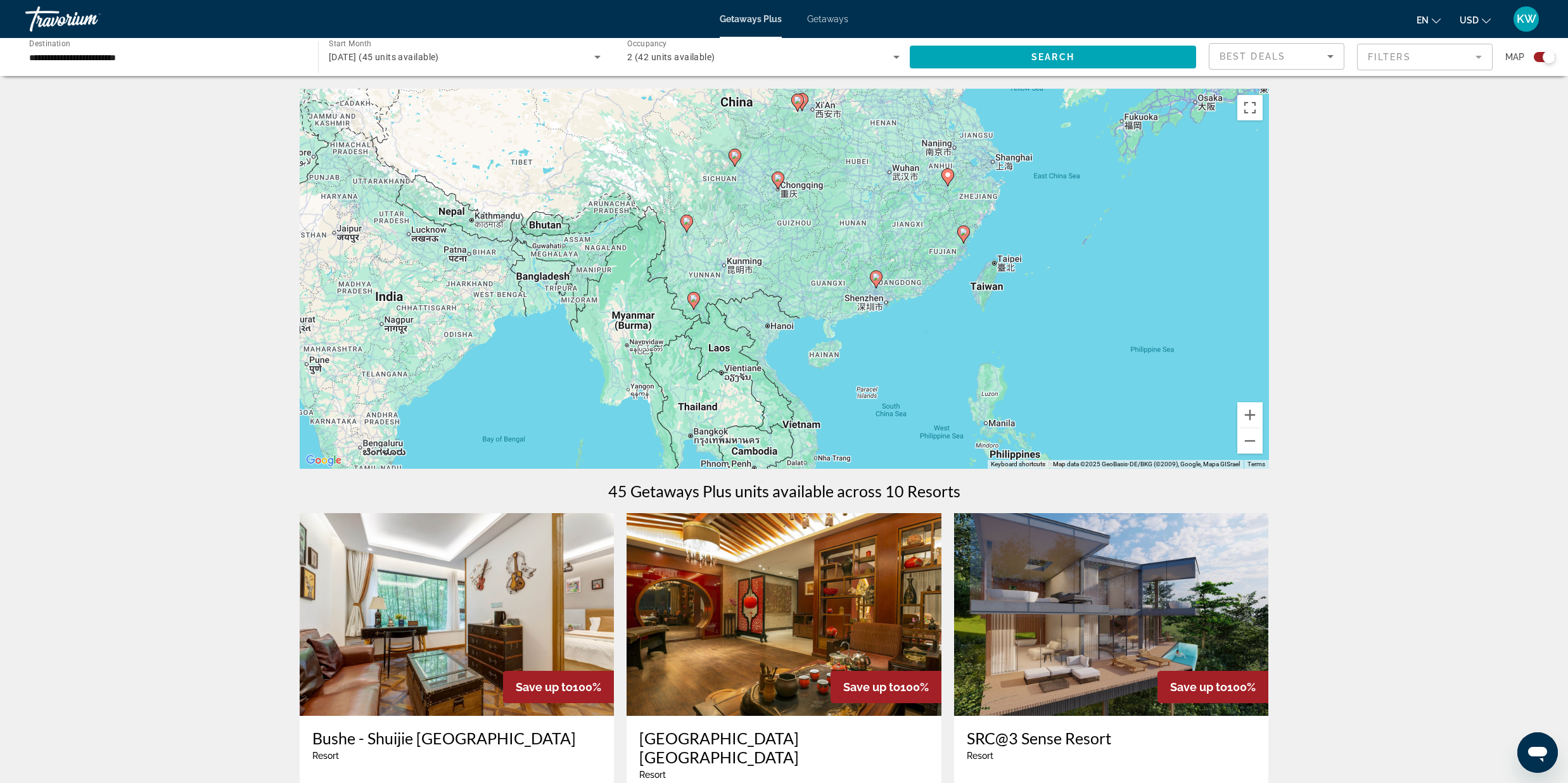
click at [474, 205] on div "To activate drag with keyboard, press Alt + Enter. Once in keyboard drag state,…" at bounding box center [784, 278] width 969 height 380
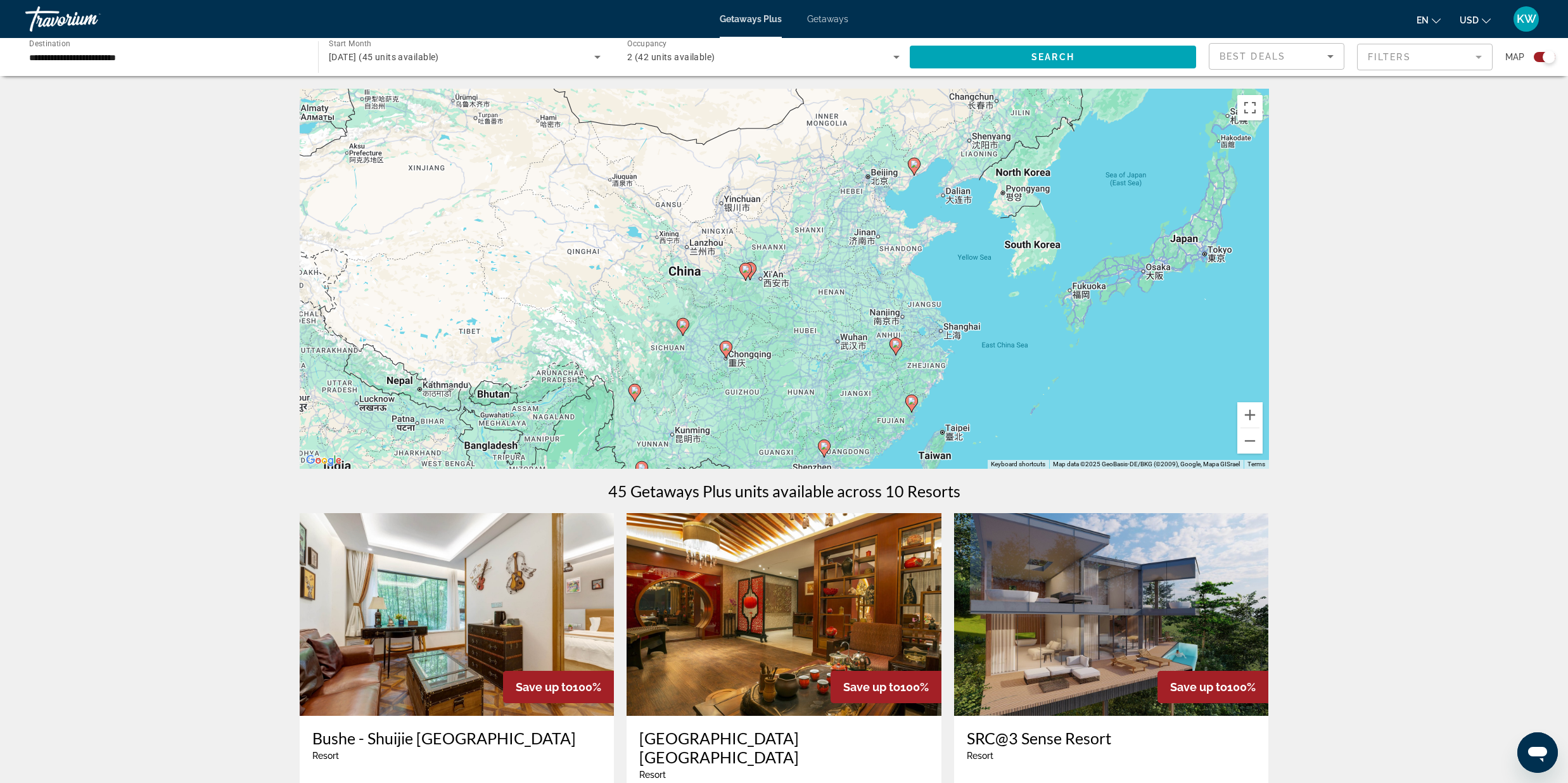
drag, startPoint x: 474, startPoint y: 205, endPoint x: 394, endPoint y: 368, distance: 181.6
click at [394, 375] on div "To activate drag with keyboard, press Alt + Enter. Once in keyboard drag state,…" at bounding box center [784, 278] width 969 height 380
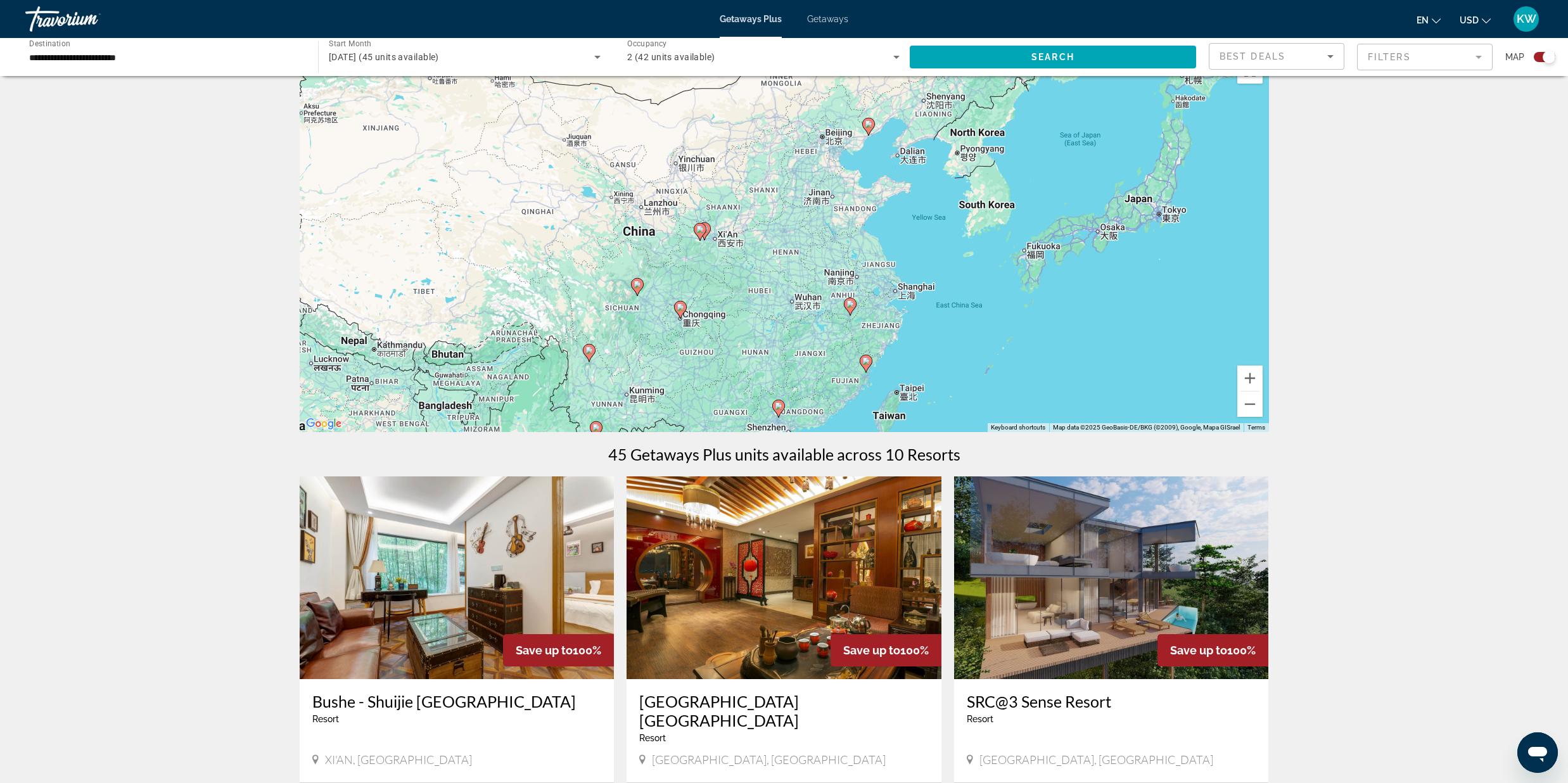
scroll to position [232, 0]
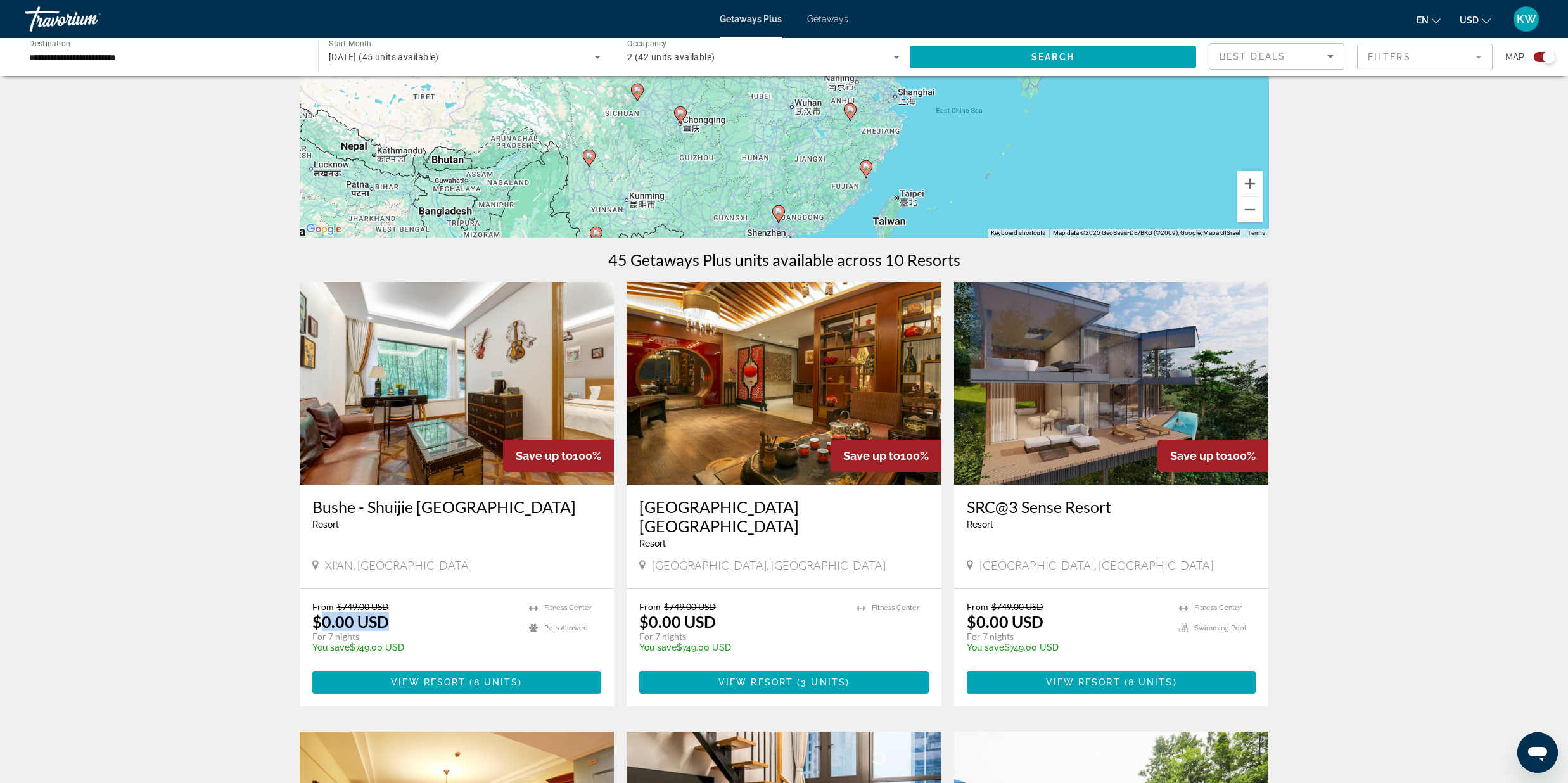
drag, startPoint x: 319, startPoint y: 618, endPoint x: 408, endPoint y: 620, distance: 89.0
click at [408, 620] on div "From $749.00 USD $0.00 USD For 7 nights You save $749.00 USD temp" at bounding box center [414, 631] width 205 height 60
drag, startPoint x: 327, startPoint y: 634, endPoint x: 391, endPoint y: 634, distance: 64.0
click at [391, 634] on p "For 7 nights" at bounding box center [414, 637] width 205 height 12
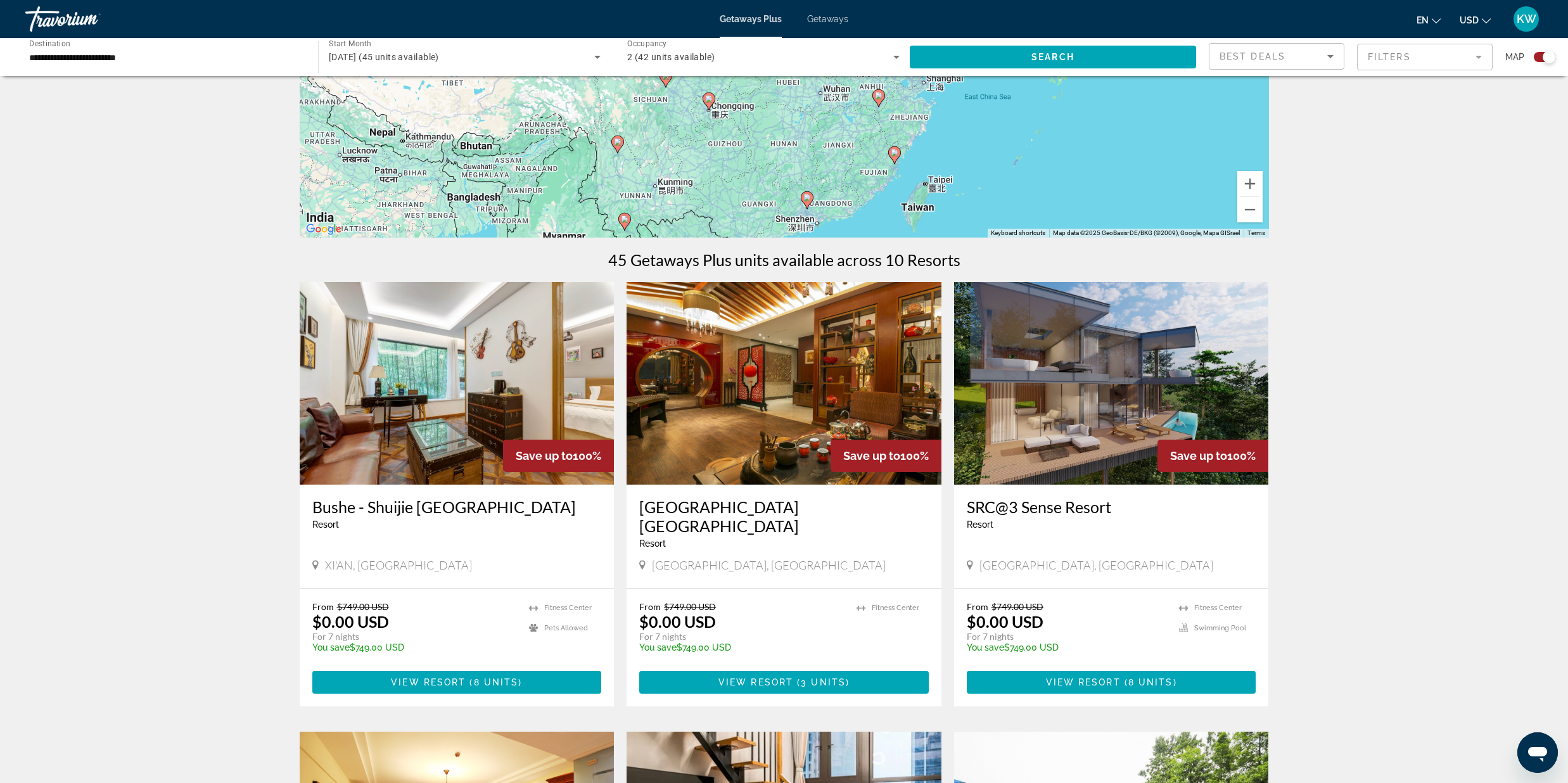
drag, startPoint x: 810, startPoint y: 155, endPoint x: 837, endPoint y: 142, distance: 30.0
click at [837, 142] on div "To activate drag with keyboard, press Alt + Enter. Once in keyboard drag state,…" at bounding box center [784, 47] width 969 height 380
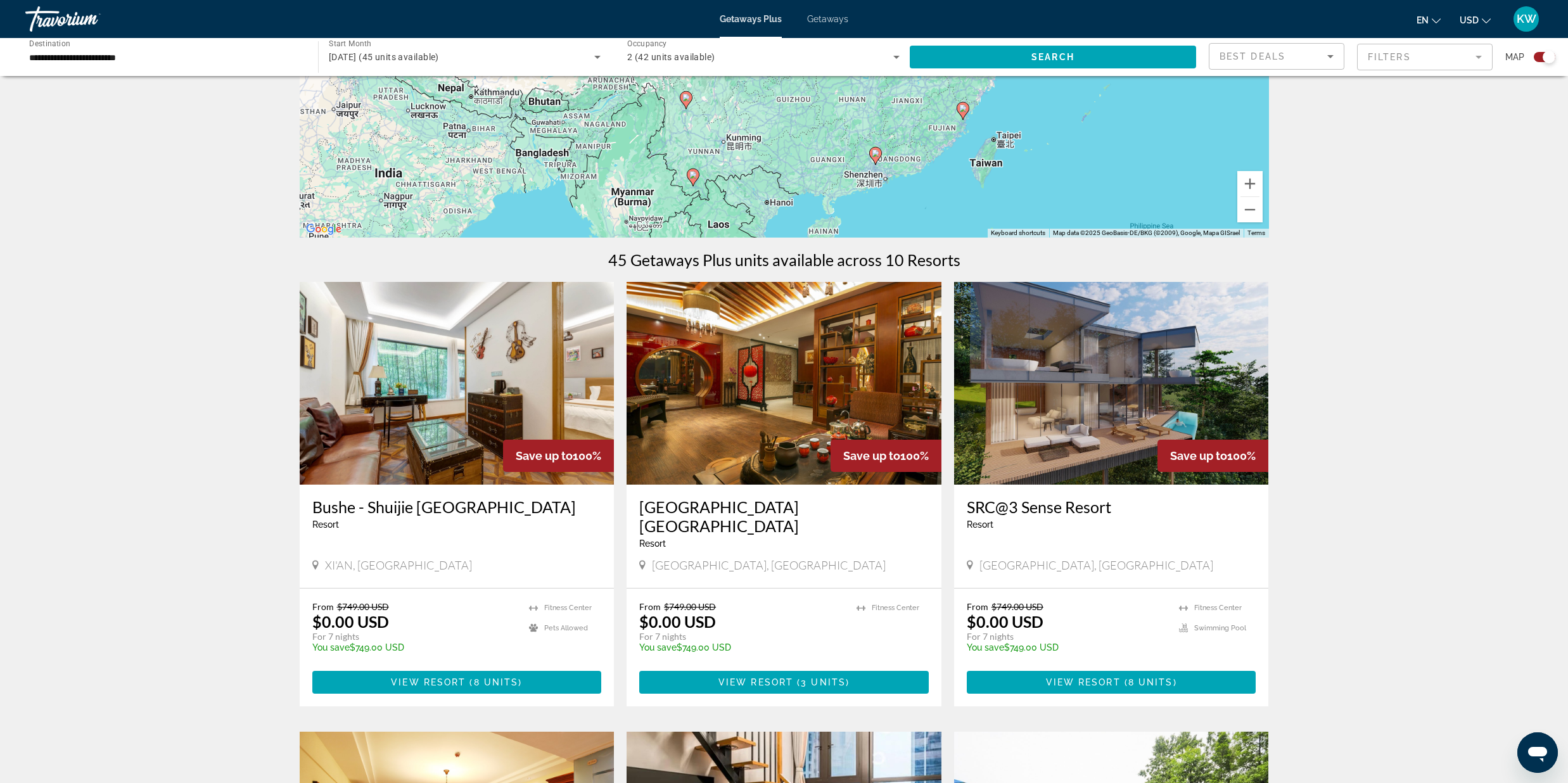
drag, startPoint x: 849, startPoint y: 156, endPoint x: 915, endPoint y: 116, distance: 77.2
click at [915, 116] on div "To activate drag with keyboard, press Alt + Enter. Once in keyboard drag state,…" at bounding box center [784, 47] width 969 height 380
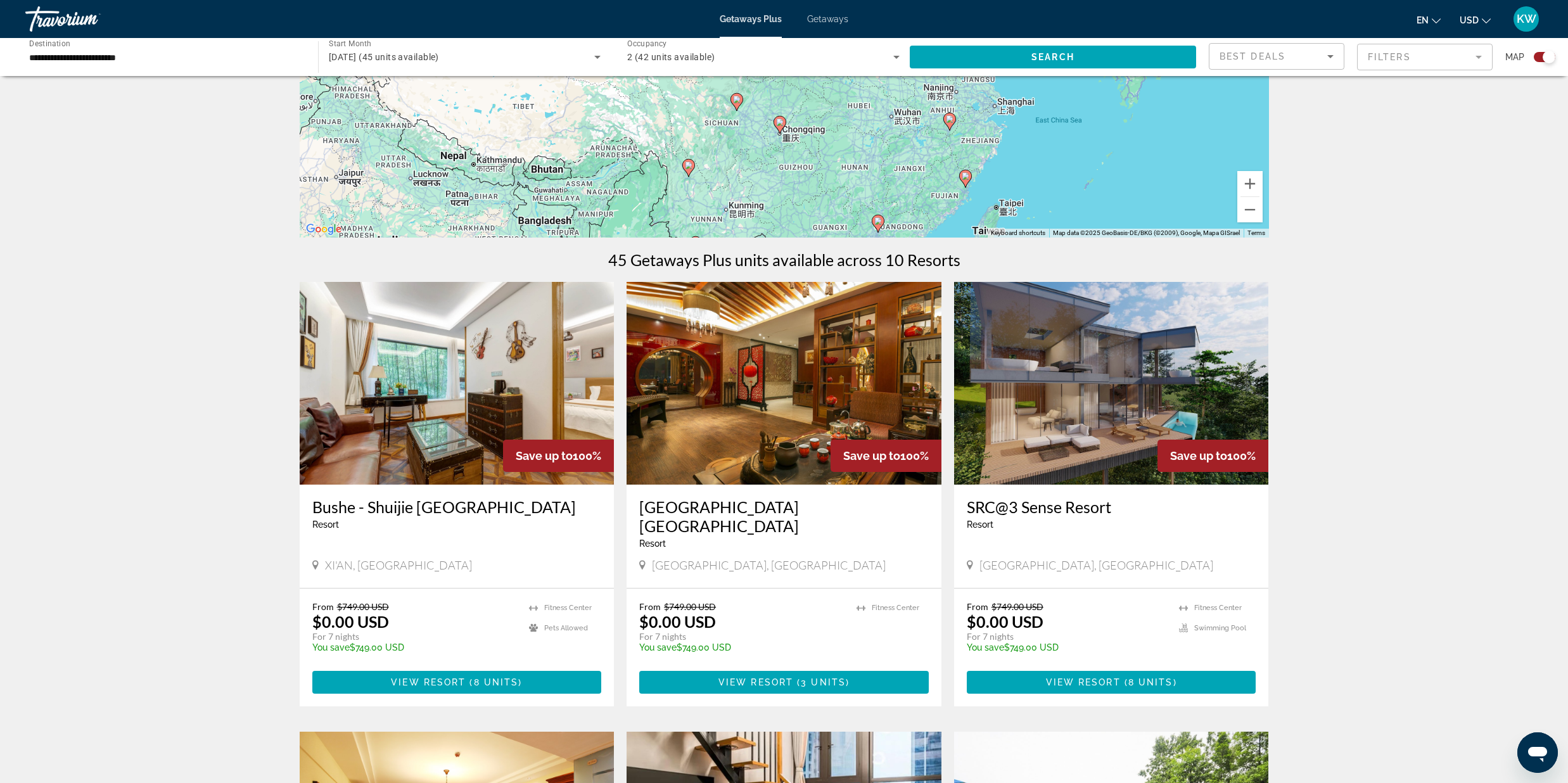
drag, startPoint x: 856, startPoint y: 134, endPoint x: 858, endPoint y: 202, distance: 68.0
click at [858, 202] on div "To activate drag with keyboard, press Alt + Enter. Once in keyboard drag state,…" at bounding box center [784, 47] width 969 height 380
click at [996, 106] on div "To activate drag with keyboard, press Alt + Enter. Once in keyboard drag state,…" at bounding box center [784, 47] width 969 height 380
click at [146, 56] on input "**********" at bounding box center [166, 58] width 273 height 15
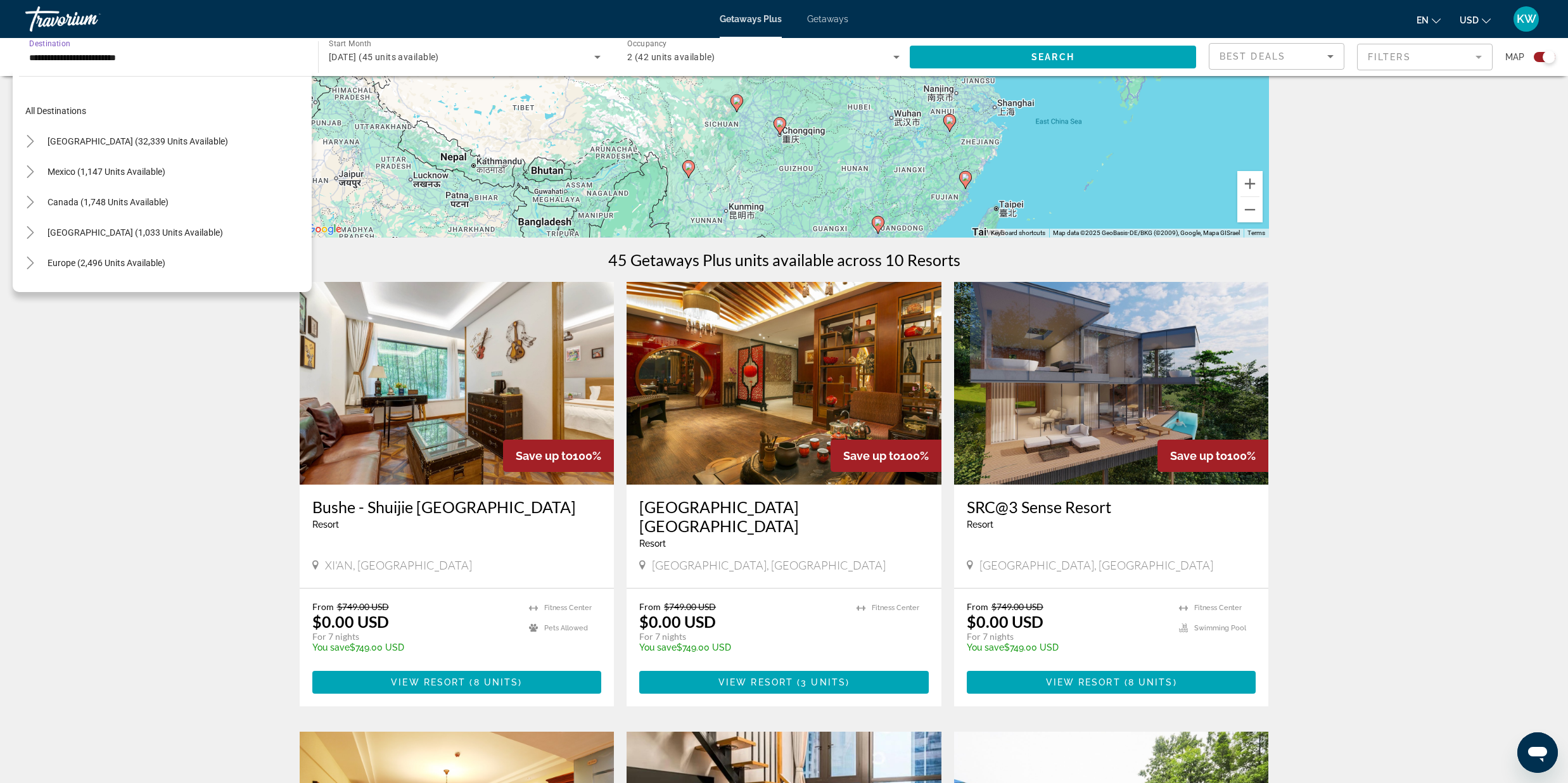
scroll to position [318, 0]
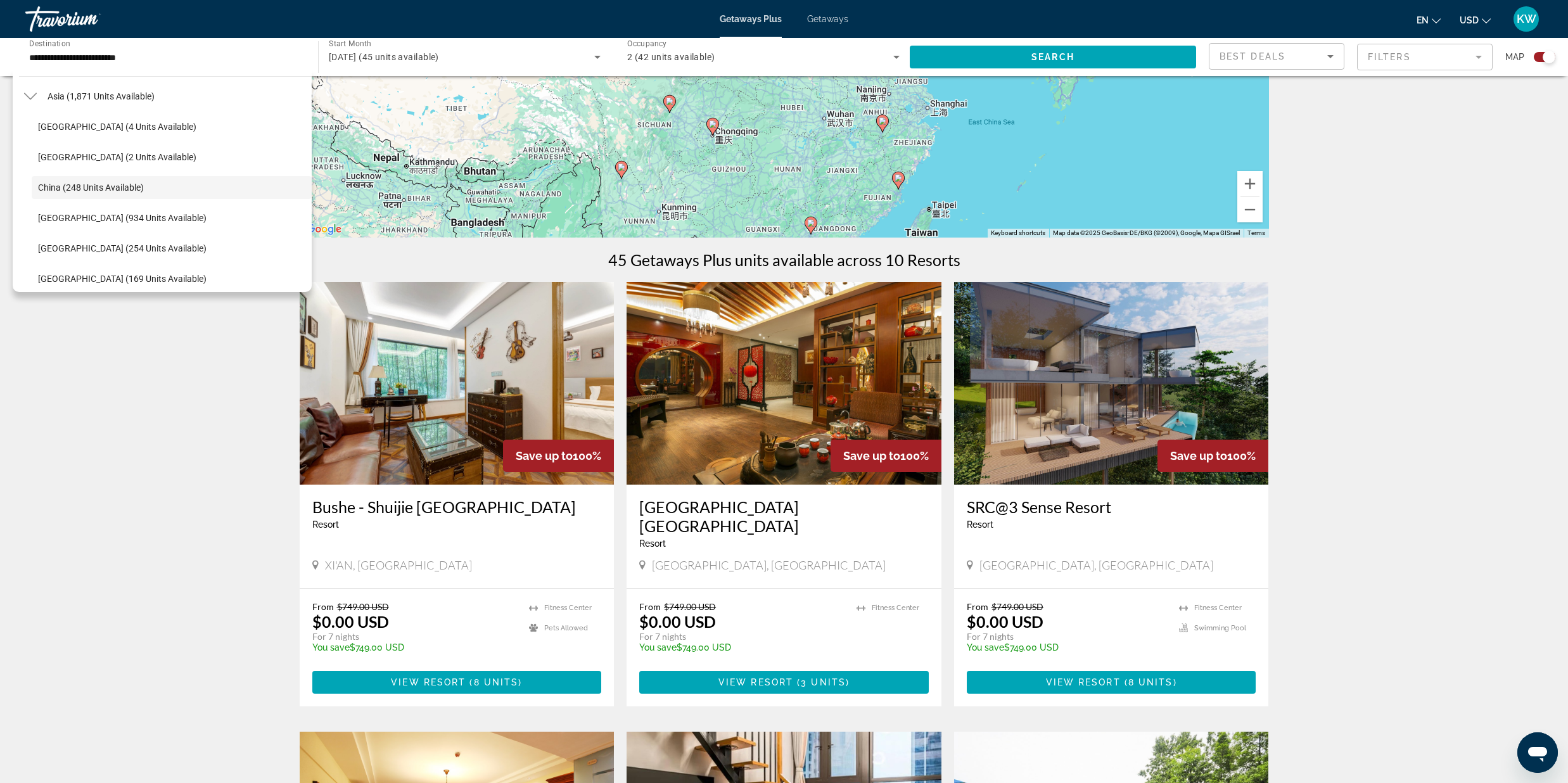
drag, startPoint x: 805, startPoint y: 162, endPoint x: 736, endPoint y: 162, distance: 69.0
click at [736, 162] on div "To activate drag with keyboard, press Alt + Enter. Once in keyboard drag state,…" at bounding box center [784, 47] width 969 height 380
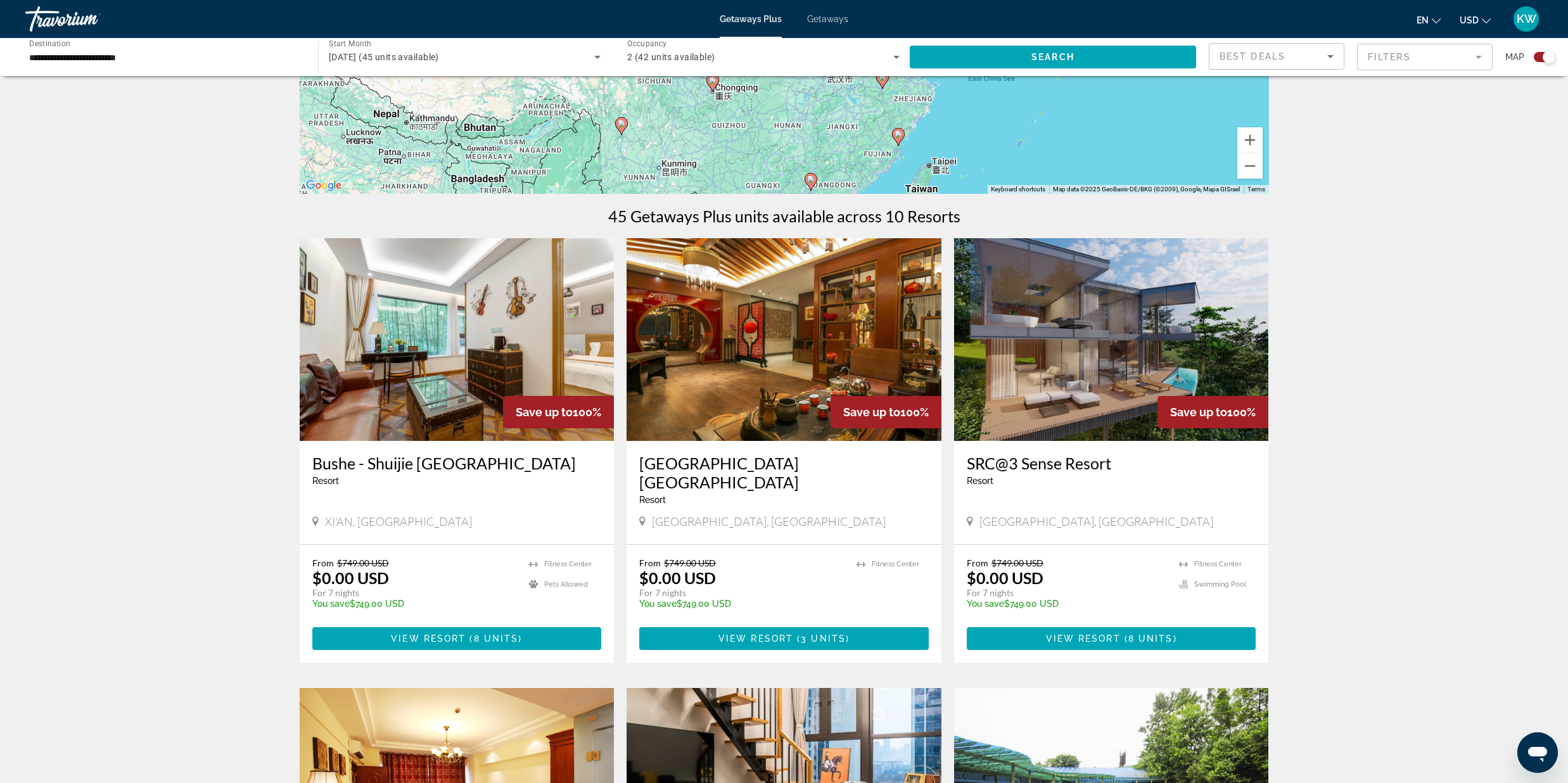
scroll to position [275, 0]
click at [1253, 167] on button "Zoom out" at bounding box center [1250, 166] width 26 height 26
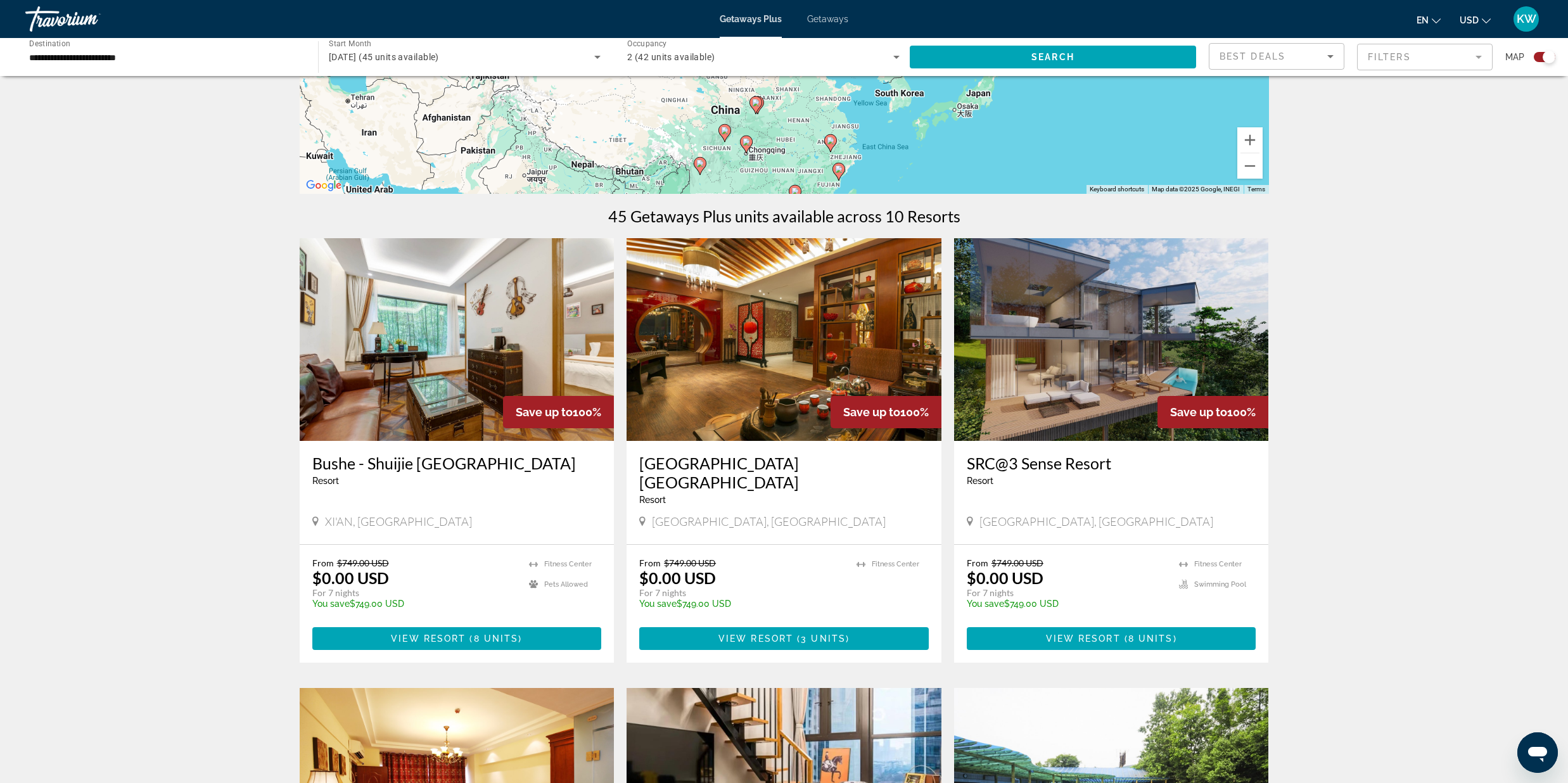
drag, startPoint x: 775, startPoint y: 118, endPoint x: 774, endPoint y: 225, distance: 107.0
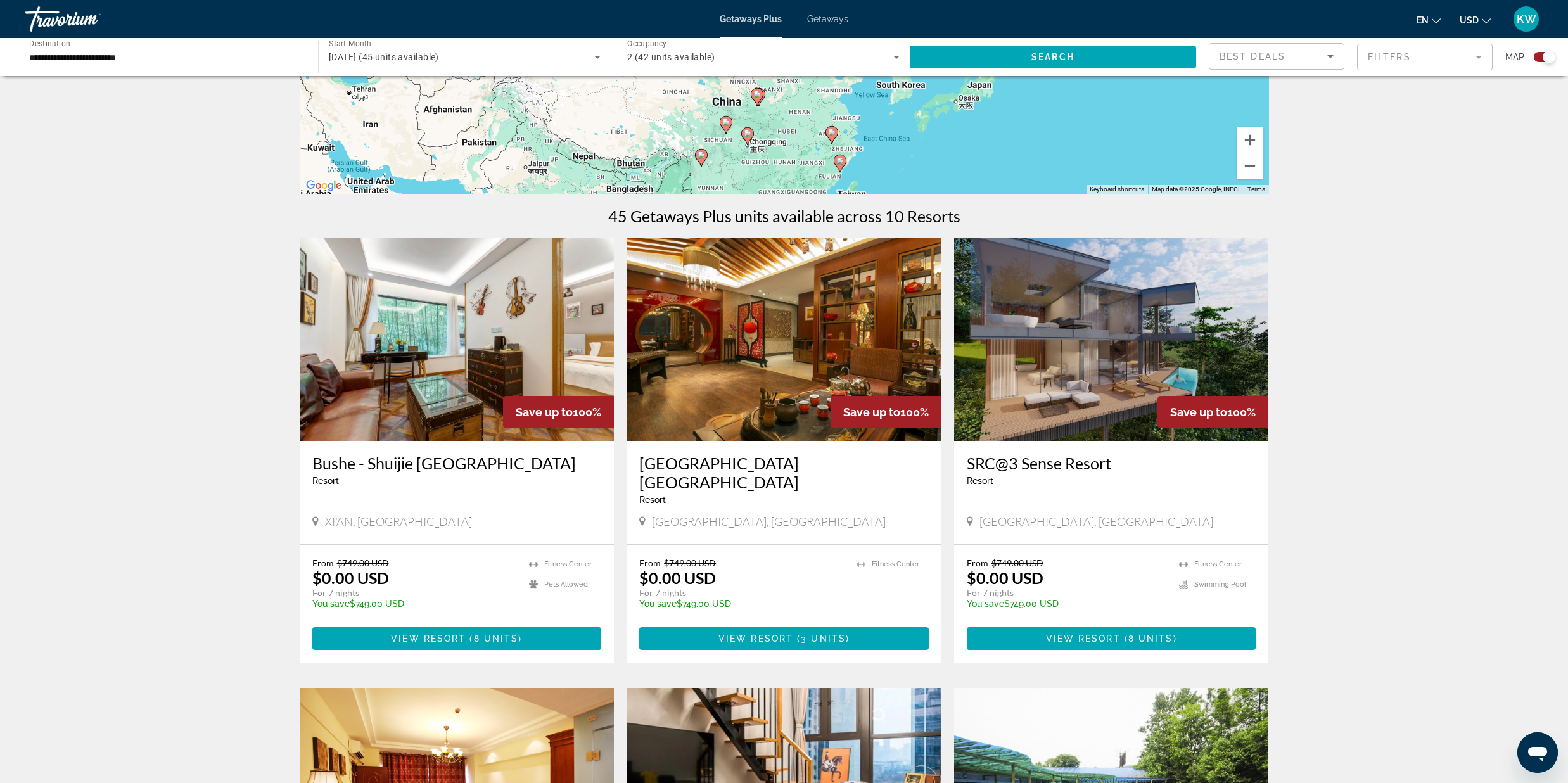
drag, startPoint x: 770, startPoint y: 170, endPoint x: 773, endPoint y: 159, distance: 11.4
click at [773, 159] on div "To activate drag with keyboard, press Alt + Enter. Once in keyboard drag state,…" at bounding box center [784, 4] width 969 height 380
click at [1064, 366] on img "Main content" at bounding box center [1112, 339] width 315 height 203
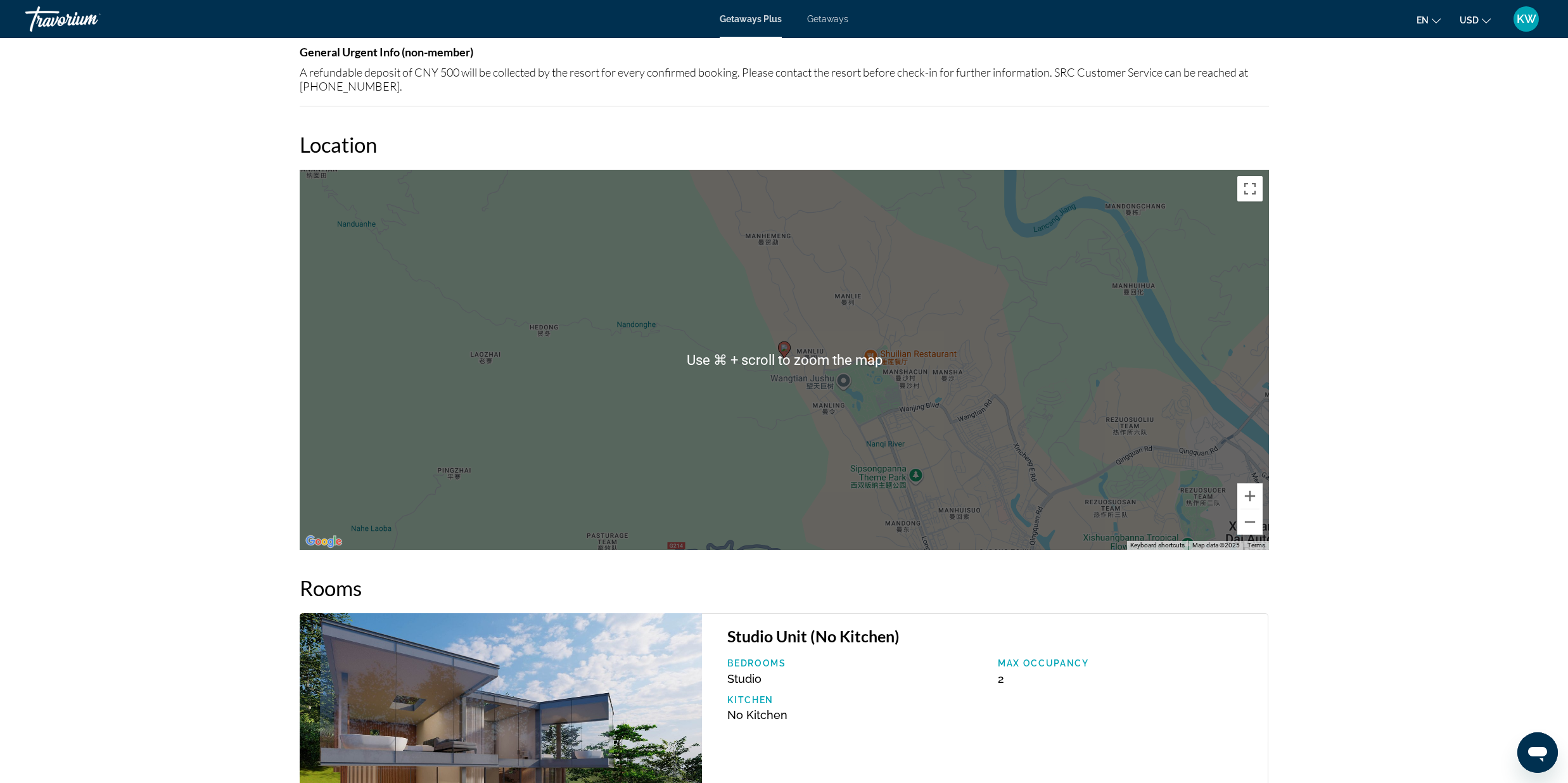
scroll to position [2077, 0]
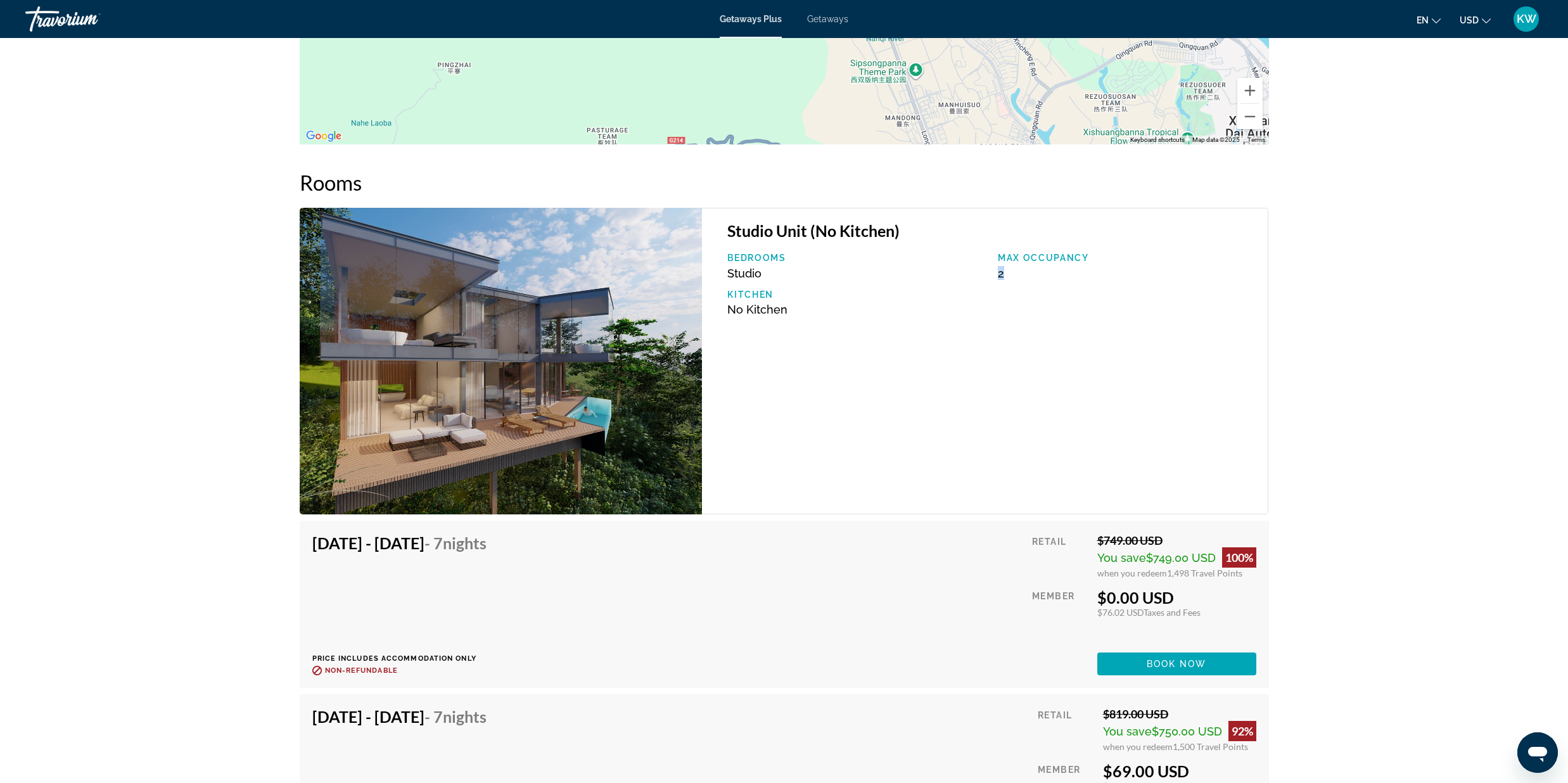
drag, startPoint x: 993, startPoint y: 272, endPoint x: 1008, endPoint y: 276, distance: 15.5
click at [1008, 276] on div "Max Occupancy 2" at bounding box center [1126, 266] width 270 height 27
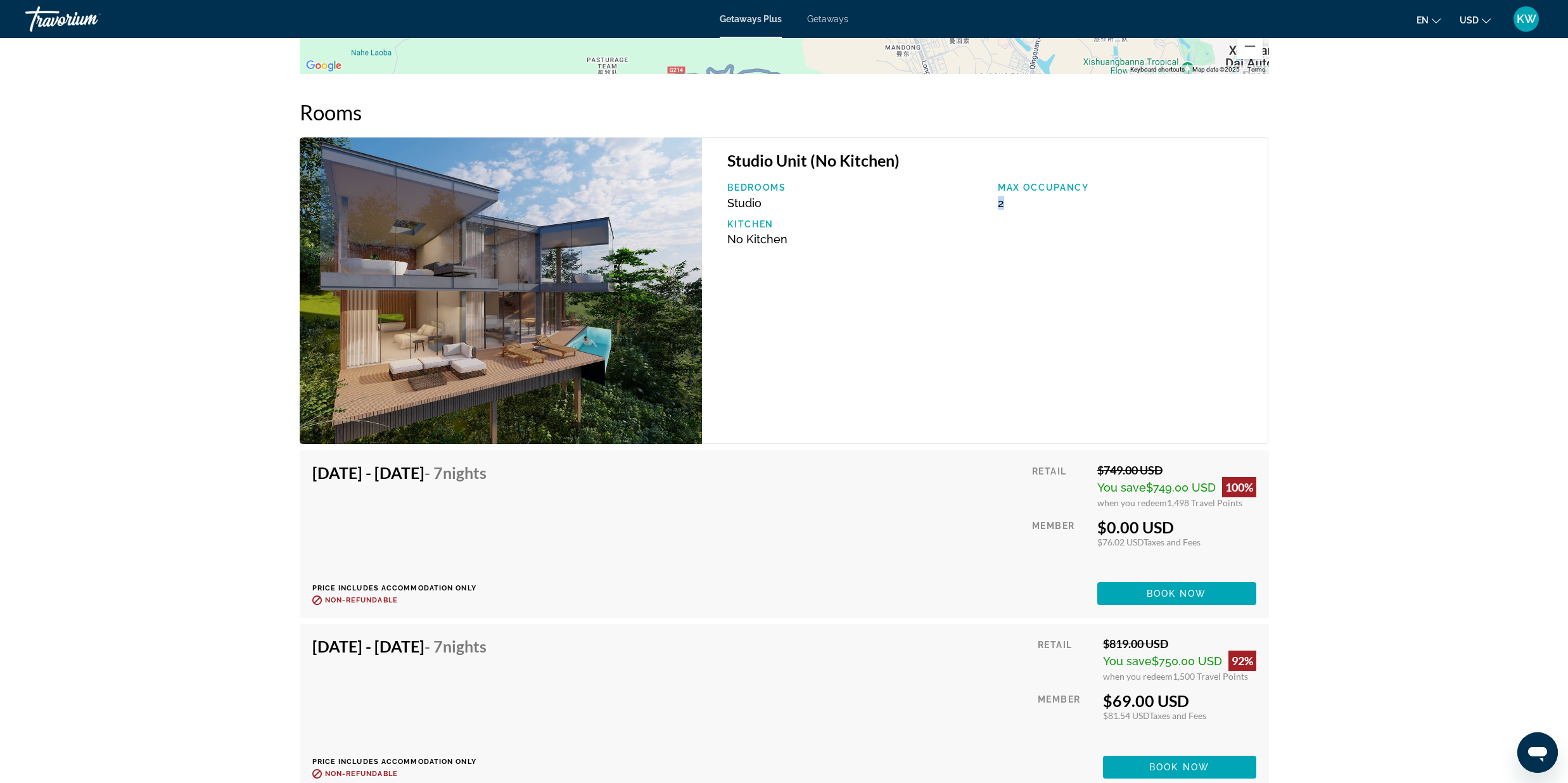
scroll to position [2182, 0]
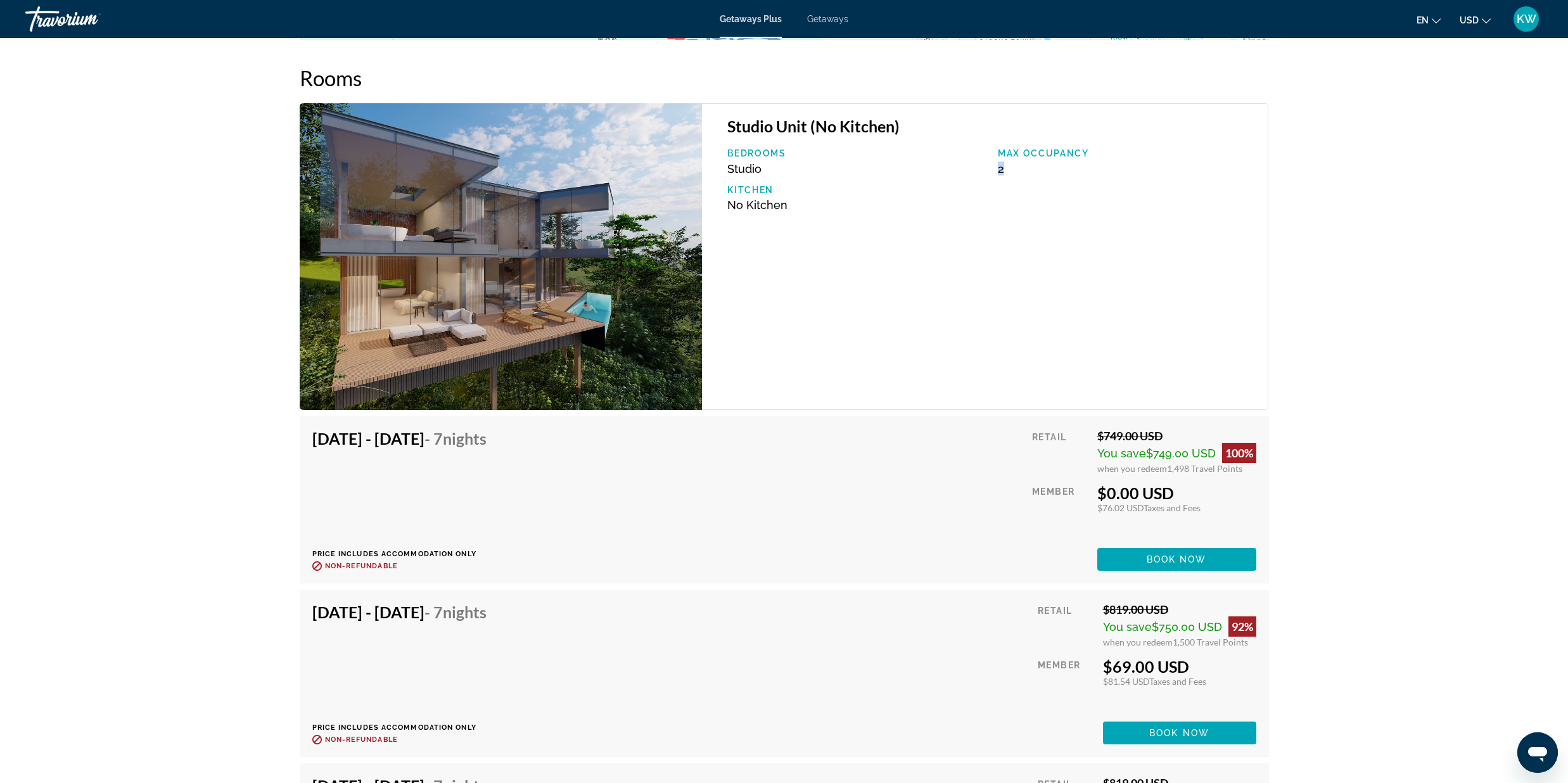
drag, startPoint x: 1090, startPoint y: 490, endPoint x: 1212, endPoint y: 493, distance: 122.0
click at [1212, 493] on div "Retail $749.00 USD You save $749.00 USD 100% when you redeem 1,498 Travel Point…" at bounding box center [1143, 500] width 224 height 142
drag, startPoint x: 314, startPoint y: 437, endPoint x: 497, endPoint y: 443, distance: 183.1
click at [487, 443] on h4 "[DATE] - [DATE] - 7 Nights" at bounding box center [399, 438] width 174 height 19
drag, startPoint x: 513, startPoint y: 440, endPoint x: 577, endPoint y: 445, distance: 64.2
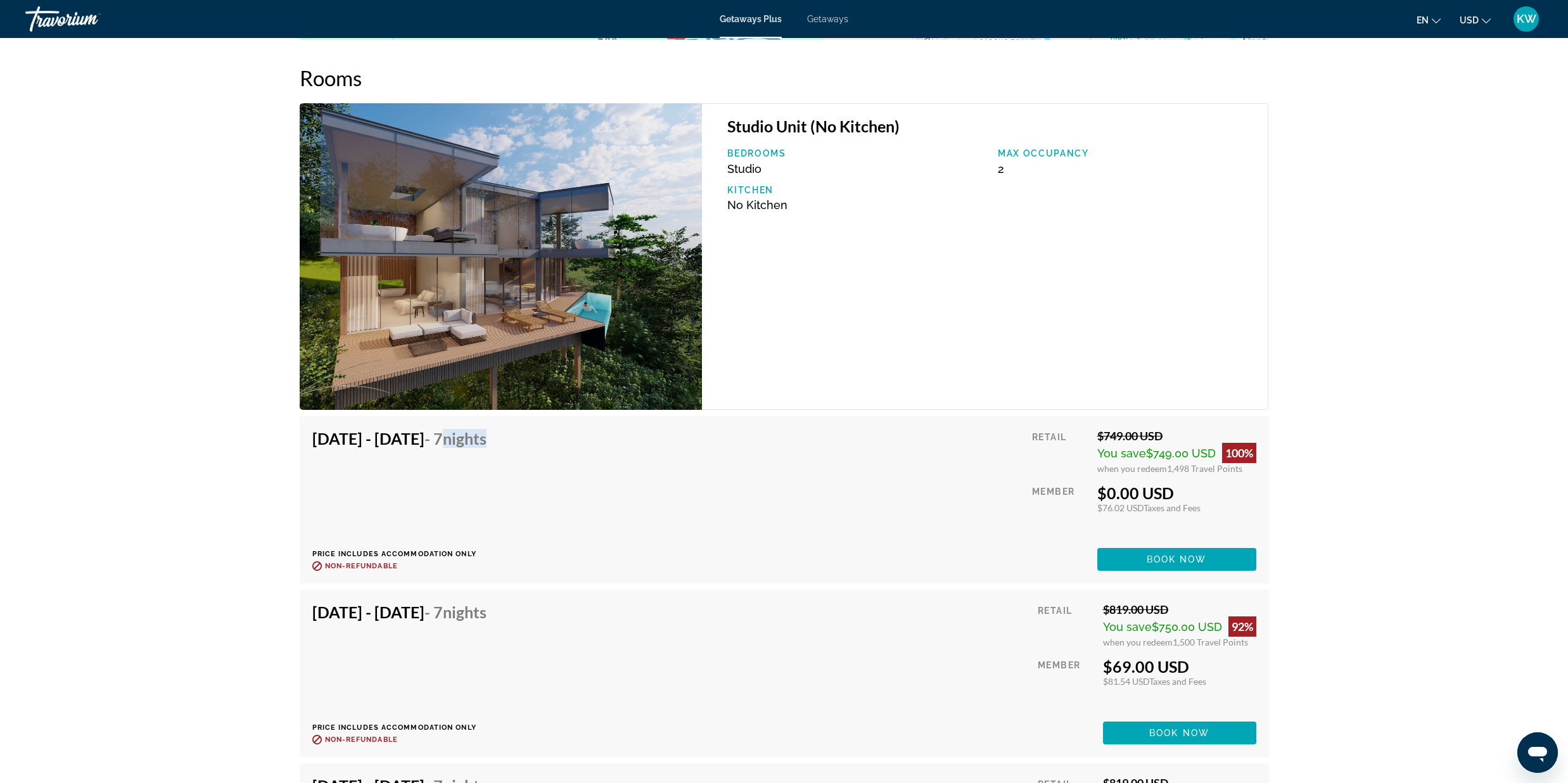
click at [577, 445] on div "[DATE] - [DATE] - 7 Nights Price includes accommodation only Refundable until :…" at bounding box center [784, 500] width 944 height 142
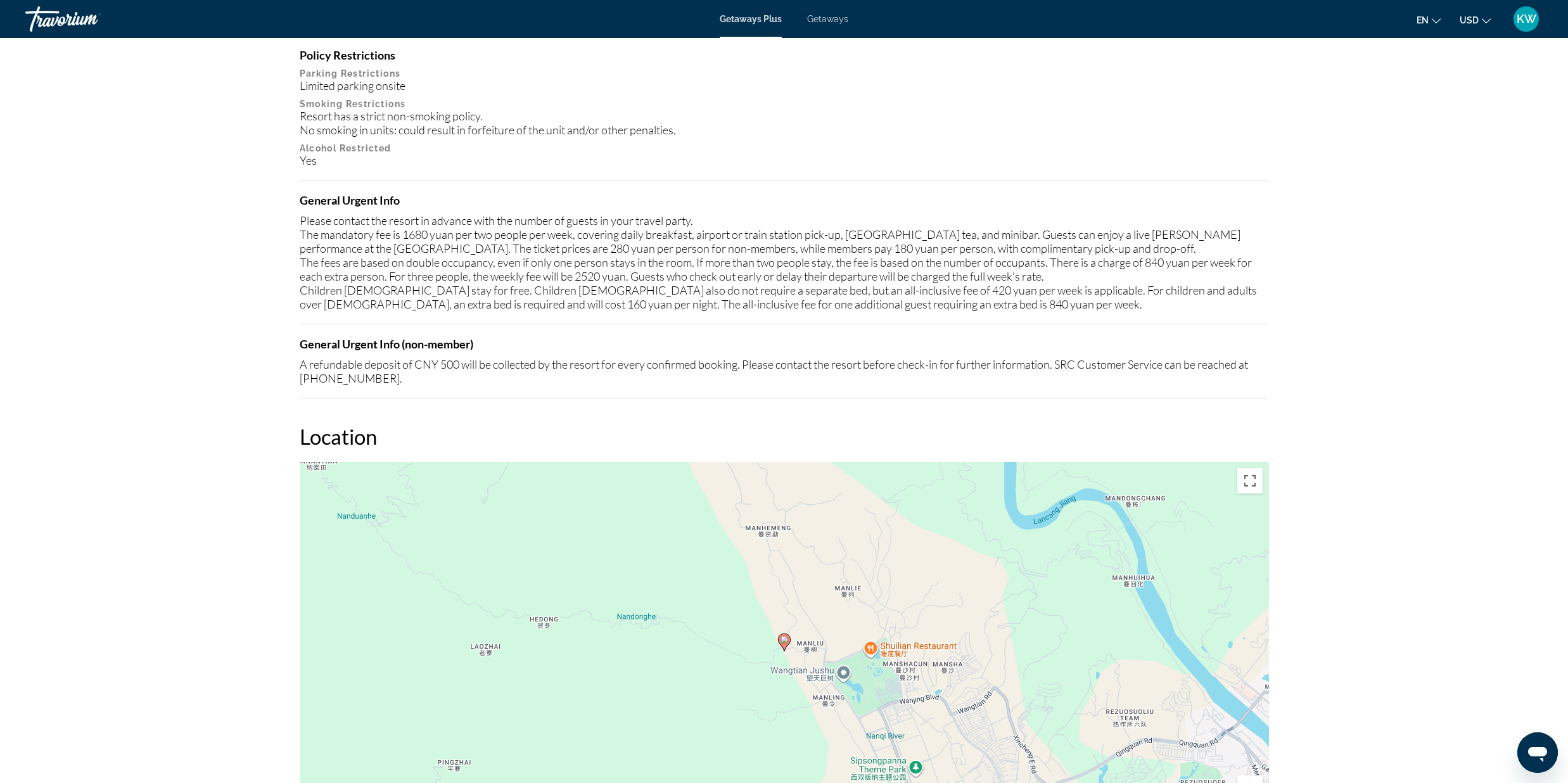
scroll to position [749, 0]
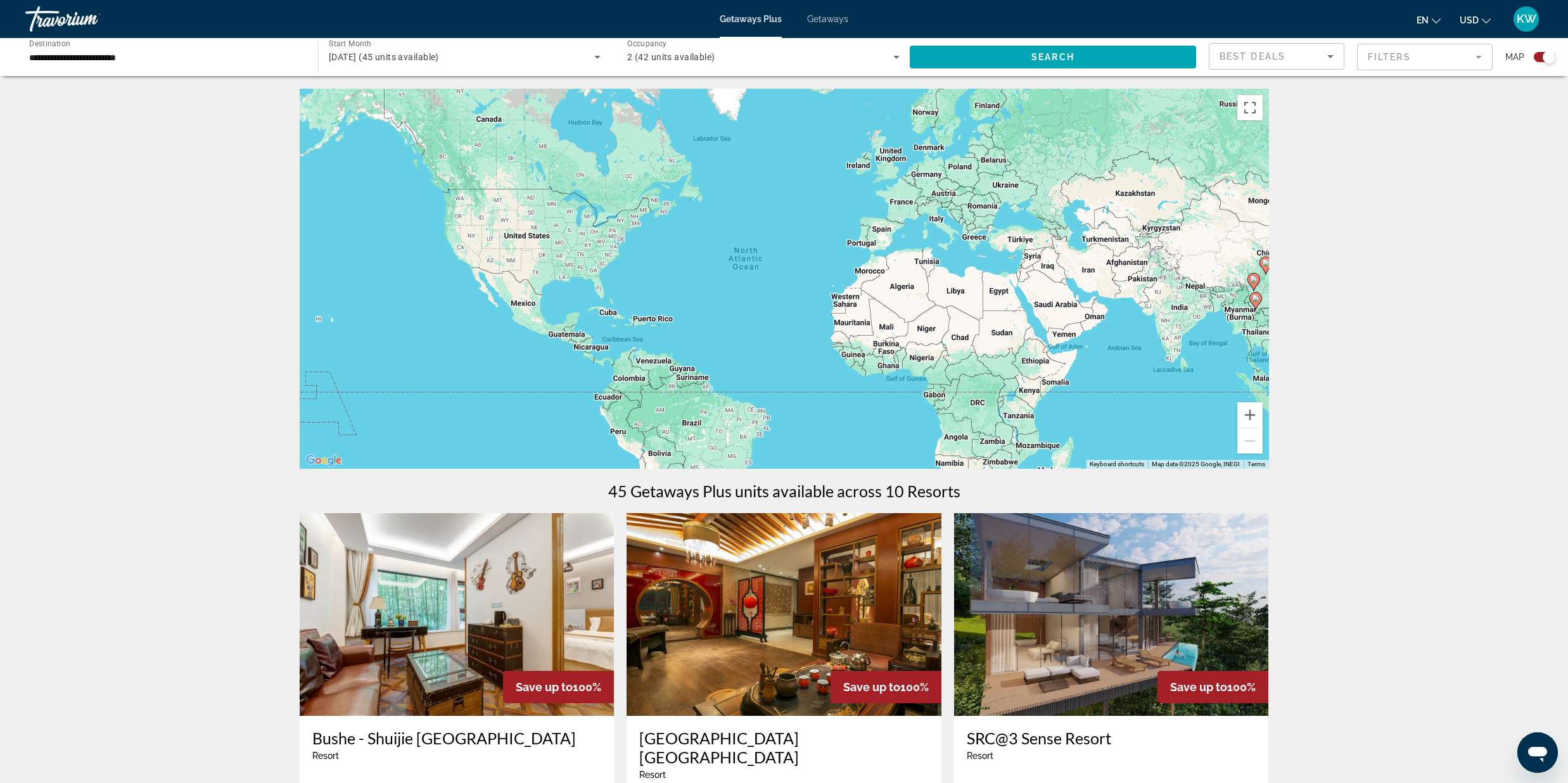
click at [186, 60] on input "**********" at bounding box center [166, 58] width 273 height 15
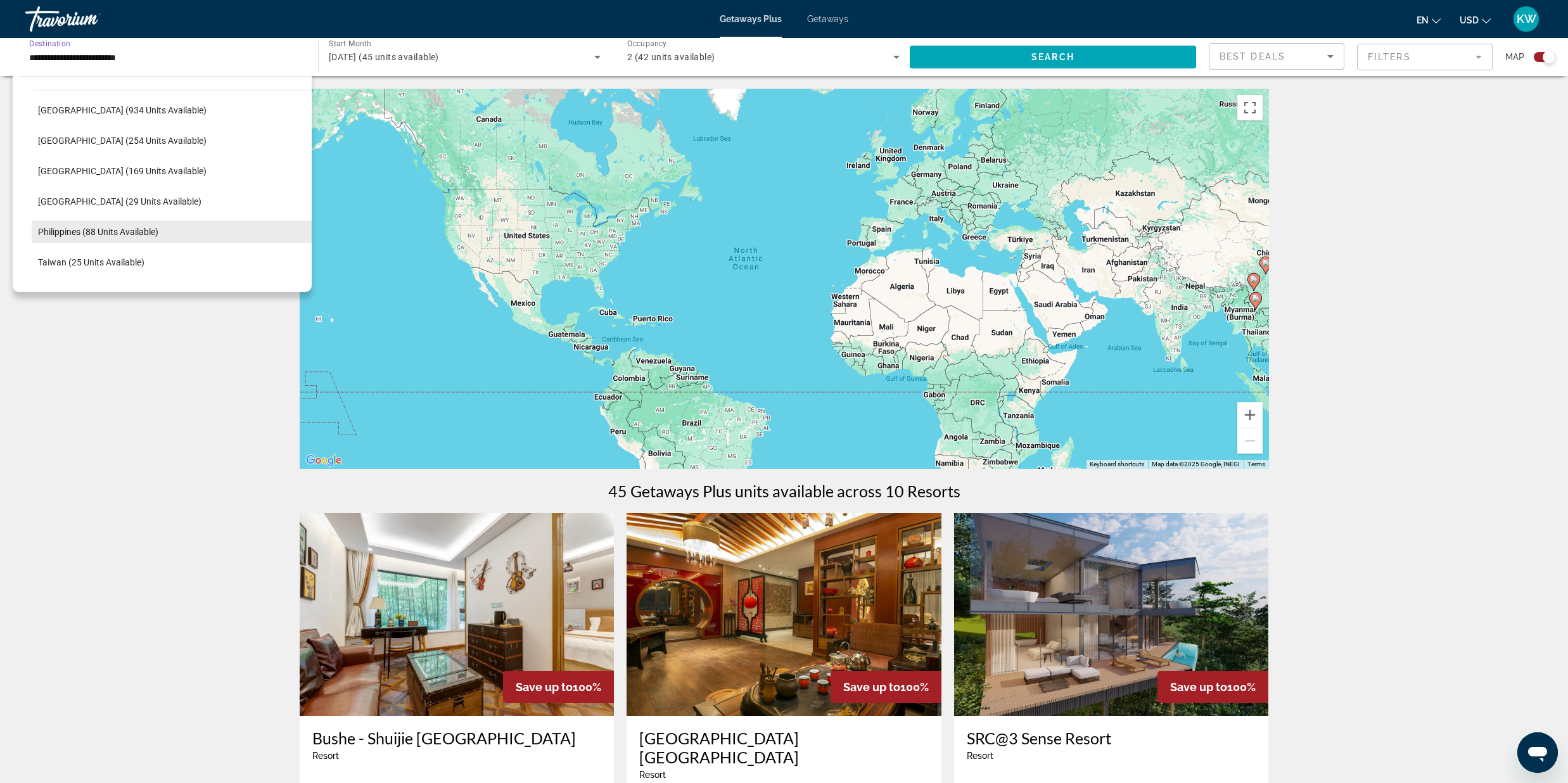
scroll to position [445, 0]
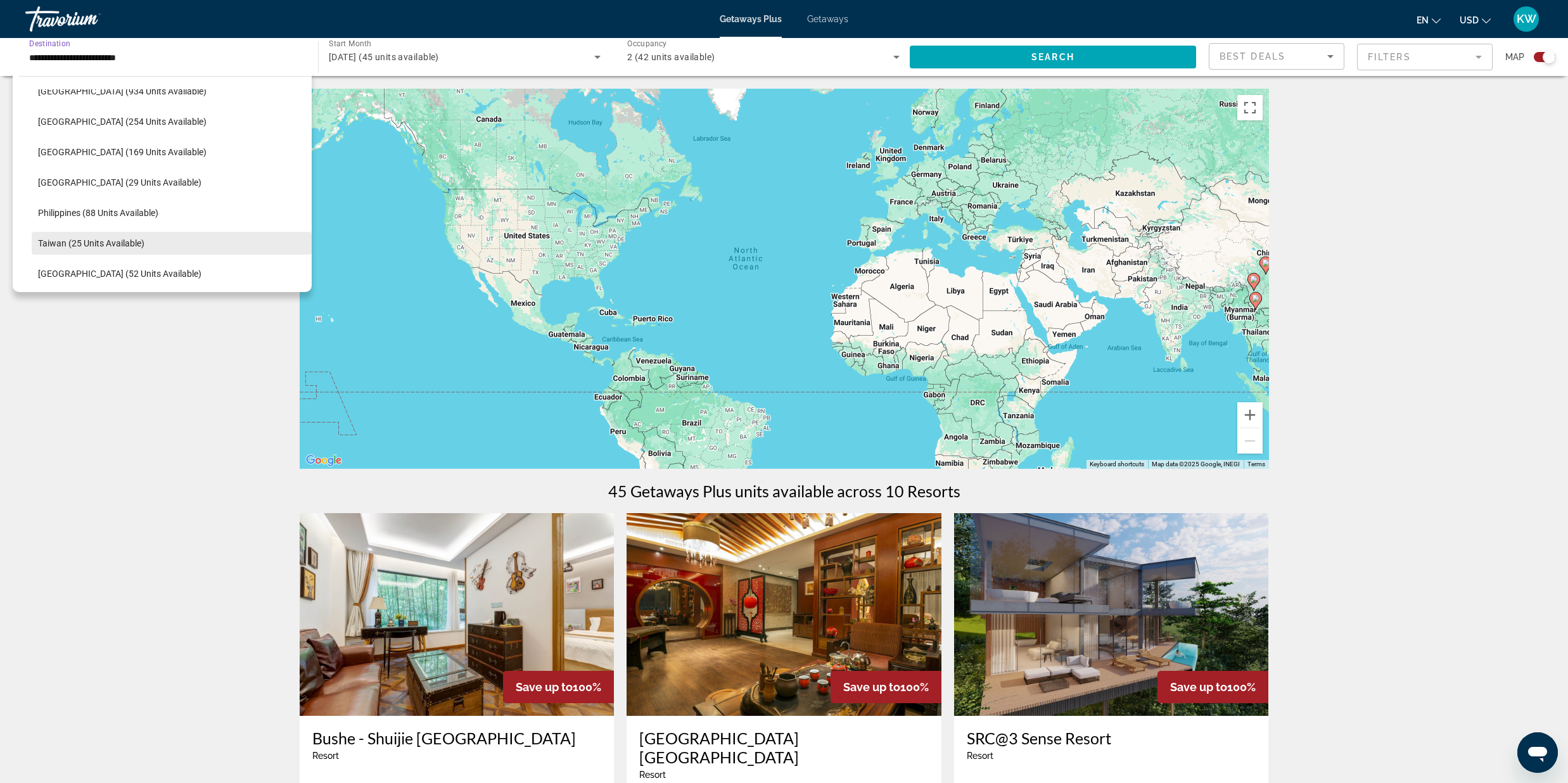
click at [132, 239] on span "Taiwan (25 units available)" at bounding box center [91, 242] width 106 height 10
type input "**********"
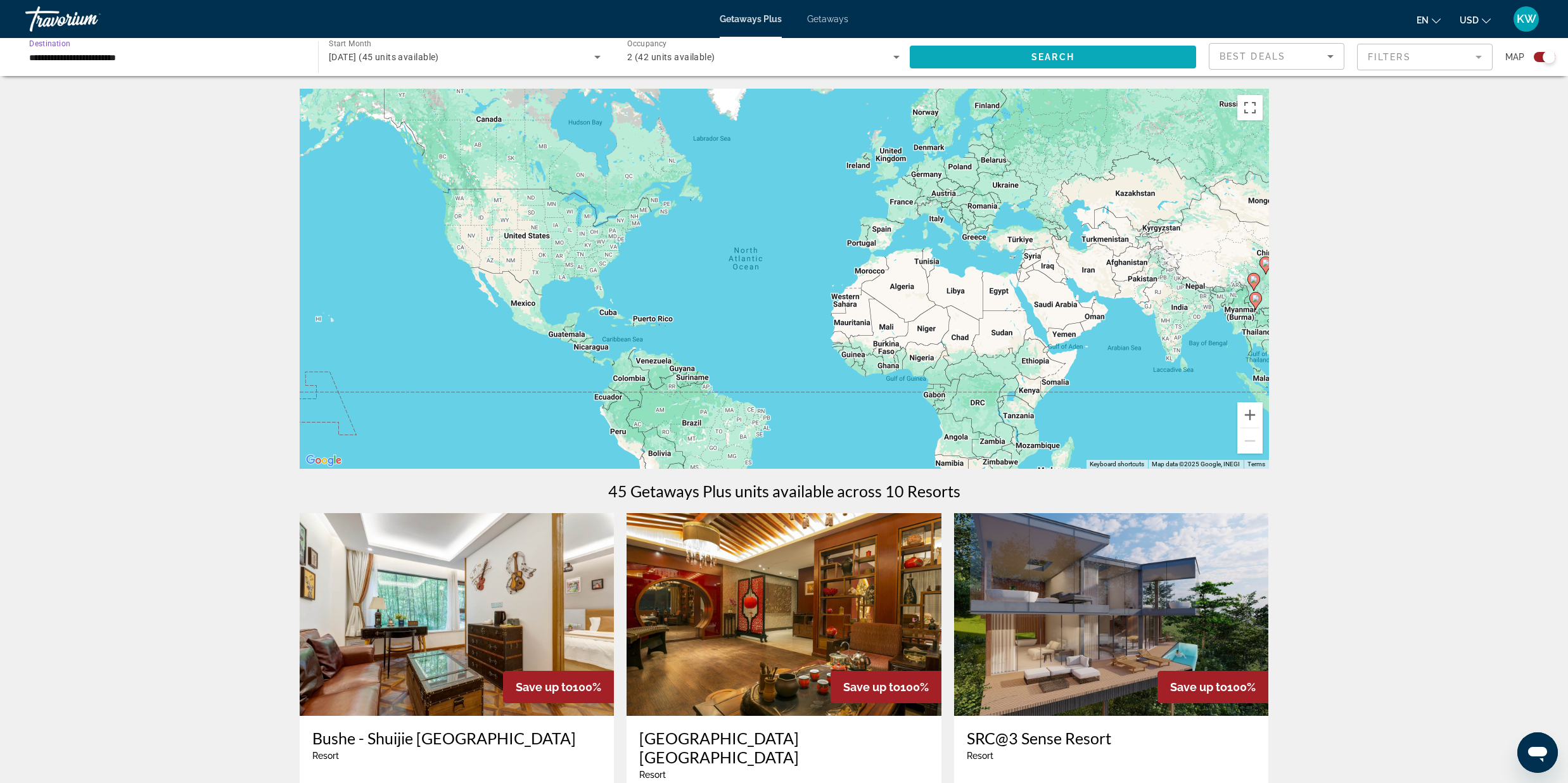
click at [992, 57] on span "Search widget" at bounding box center [1053, 57] width 287 height 30
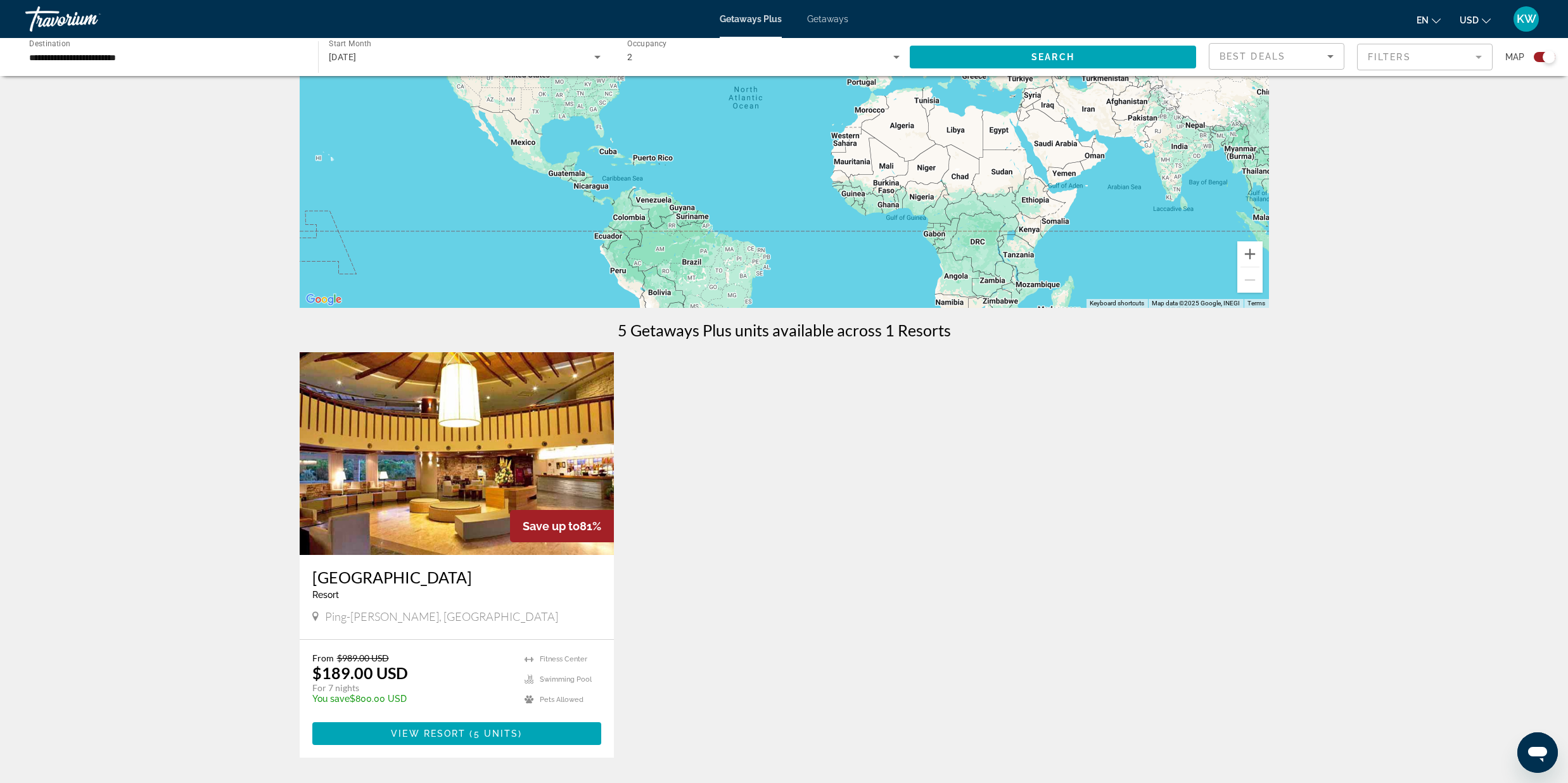
scroll to position [173, 0]
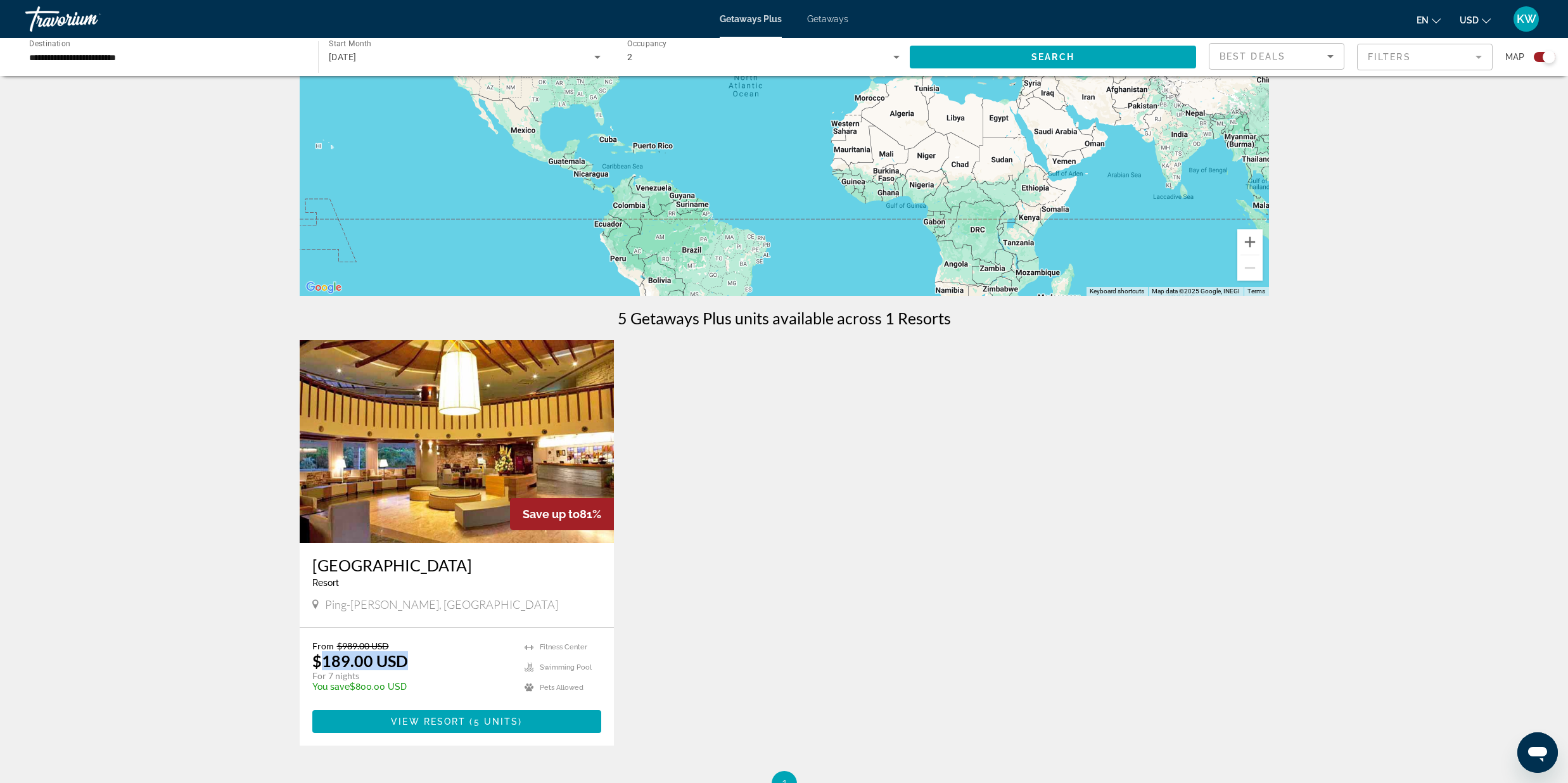
drag, startPoint x: 322, startPoint y: 654, endPoint x: 411, endPoint y: 657, distance: 89.1
click at [411, 657] on div "From $989.00 USD $189.00 USD For 7 nights You save $800.00 USD temp" at bounding box center [412, 671] width 200 height 60
drag, startPoint x: 328, startPoint y: 675, endPoint x: 361, endPoint y: 673, distance: 33.1
click at [362, 673] on p "For 7 nights" at bounding box center [412, 675] width 200 height 12
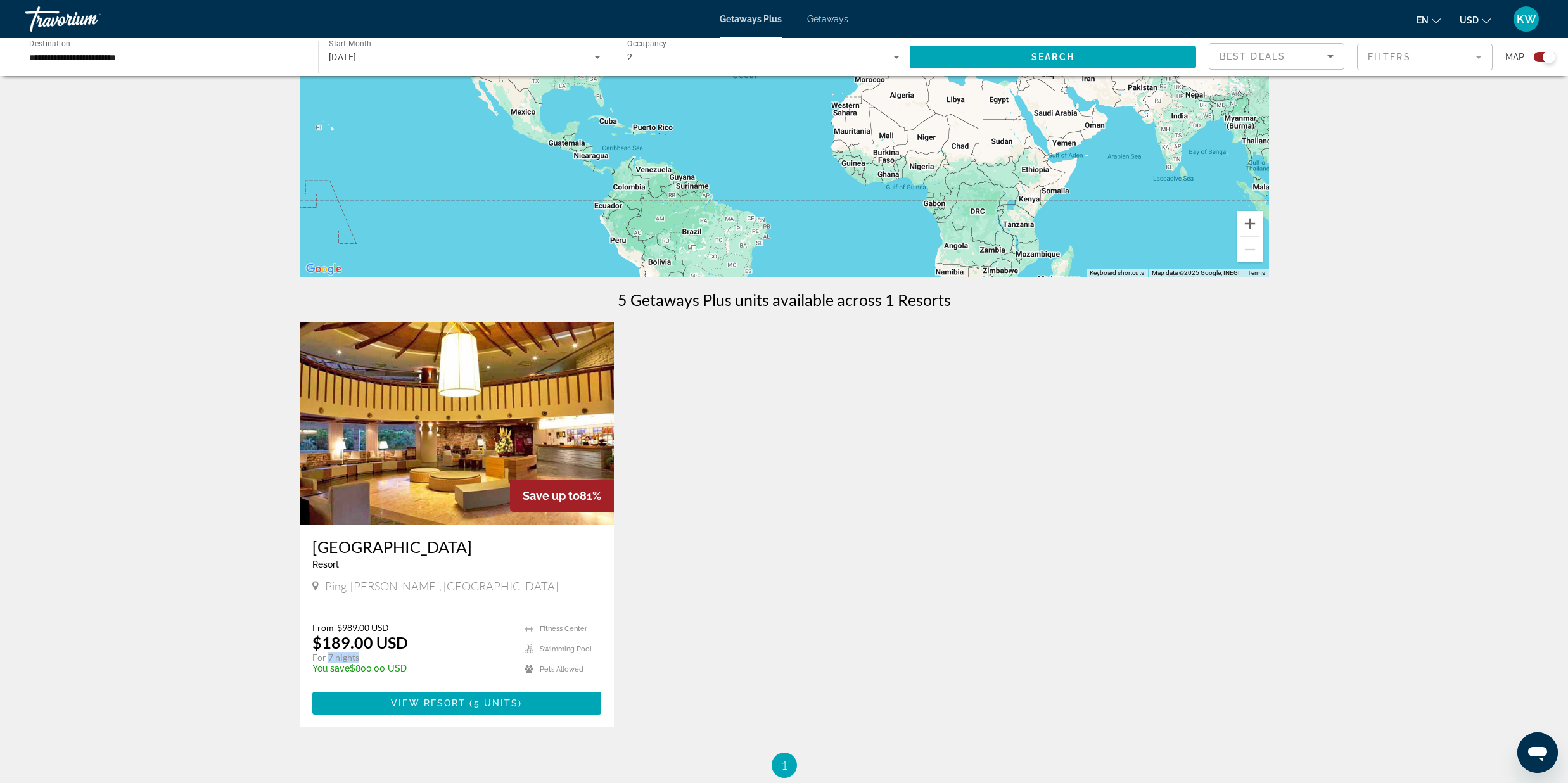
scroll to position [191, 0]
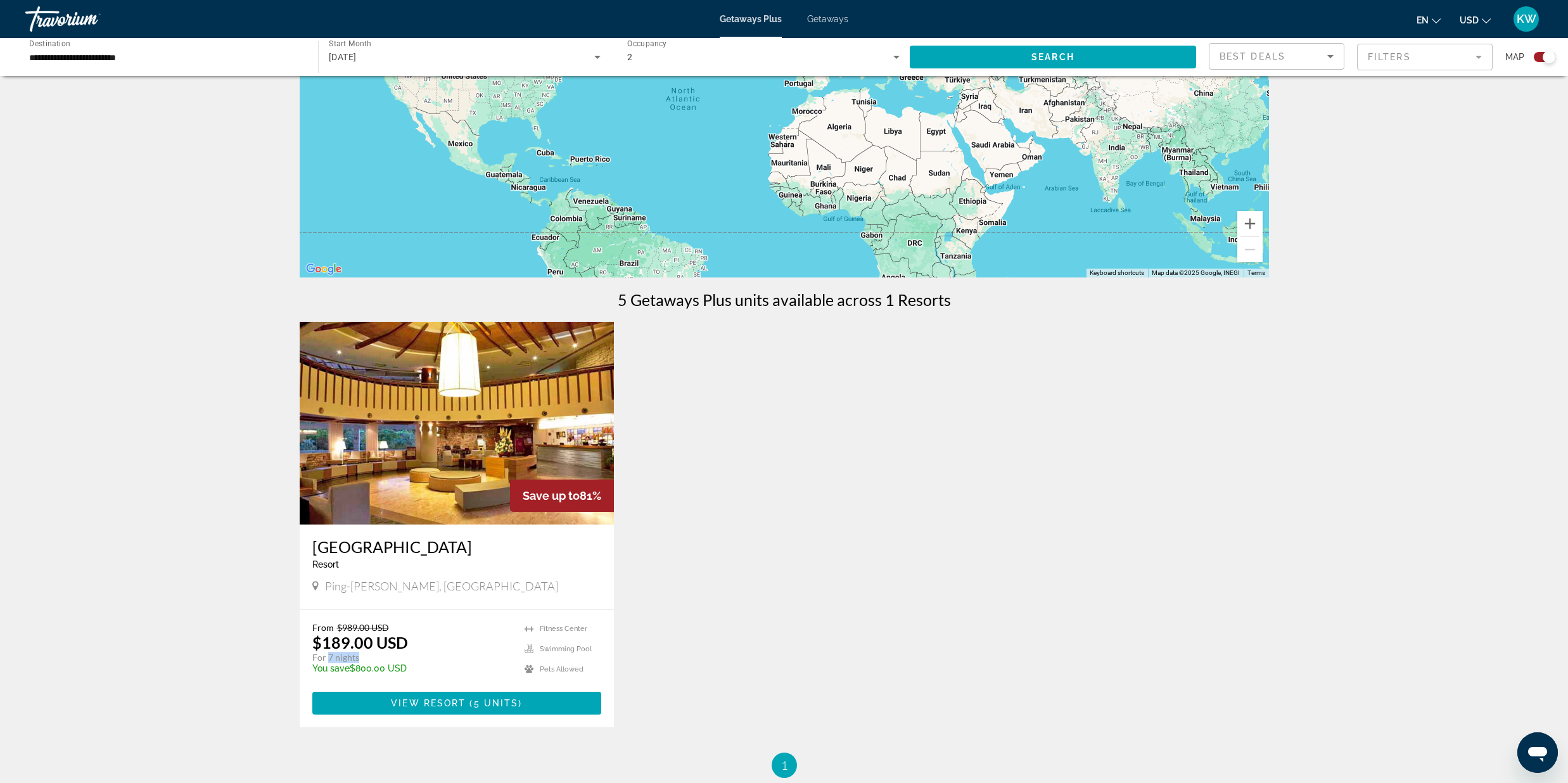
drag, startPoint x: 1166, startPoint y: 211, endPoint x: 1087, endPoint y: 259, distance: 92.4
click at [1088, 259] on div "Main content" at bounding box center [784, 88] width 969 height 380
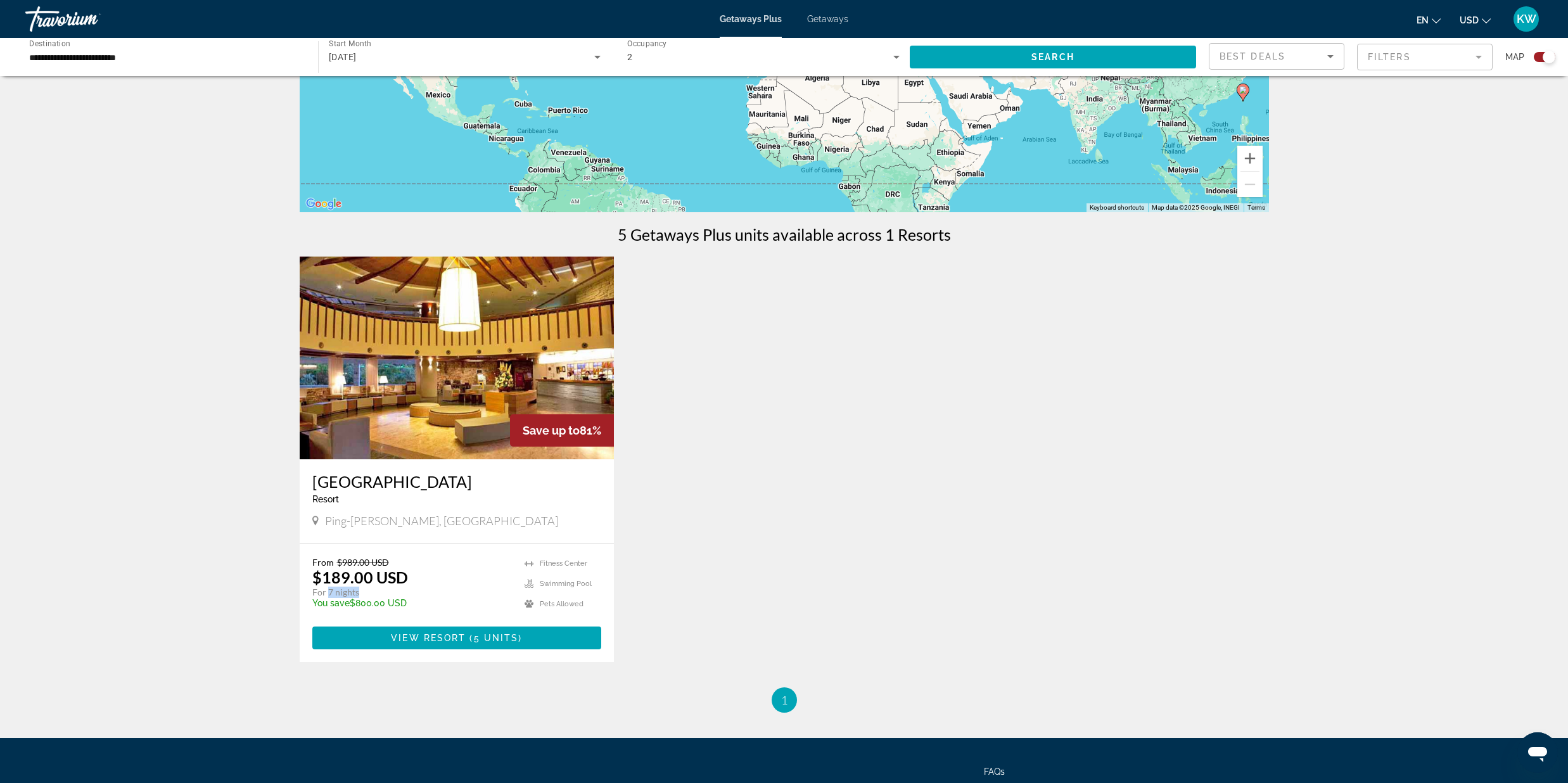
scroll to position [266, 0]
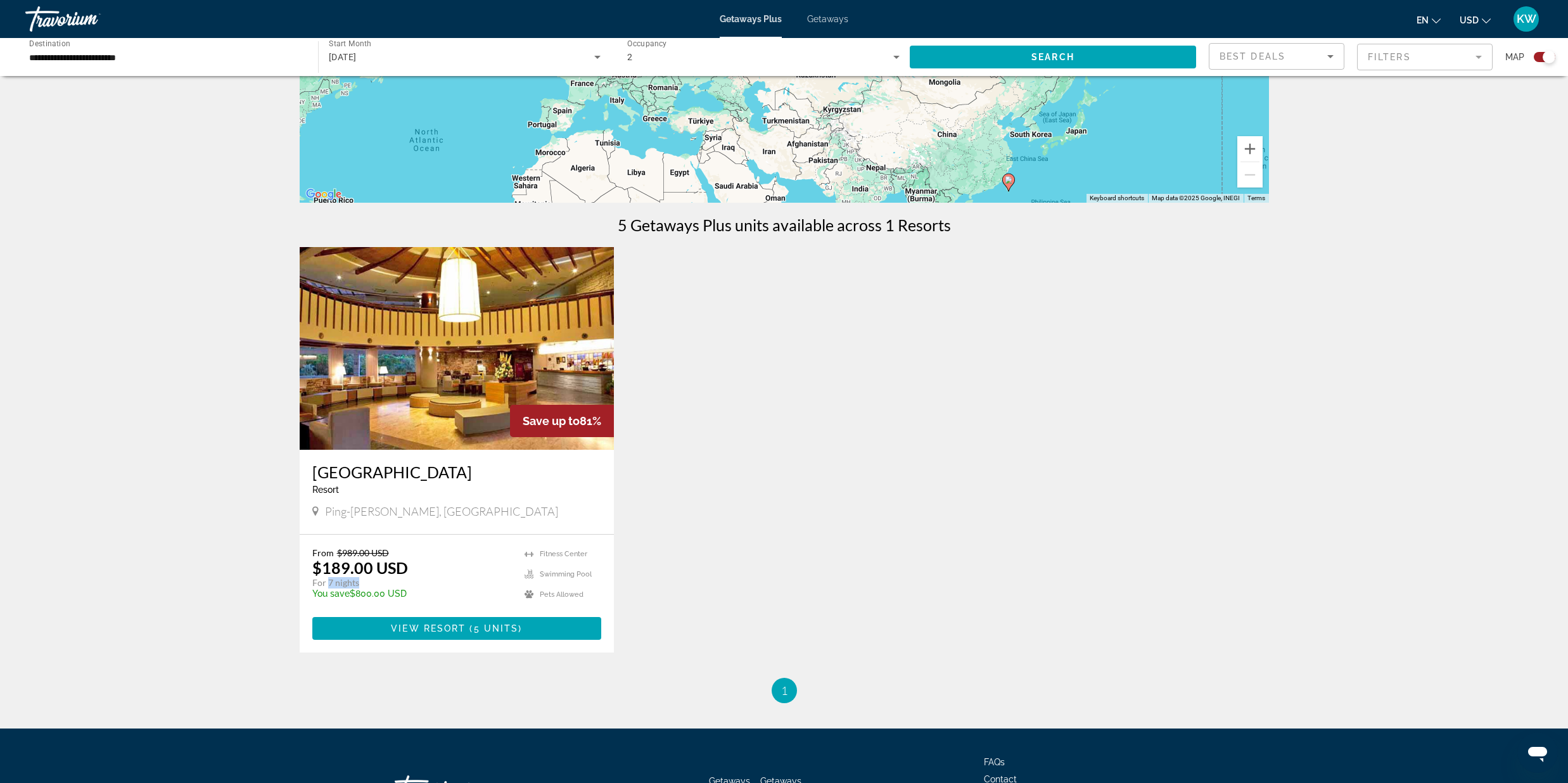
drag, startPoint x: 1197, startPoint y: 141, endPoint x: 961, endPoint y: 242, distance: 256.7
click at [961, 242] on div "← Move left → Move right ↑ Move up ↓ Move down + Zoom in - Zoom out Home Jump l…" at bounding box center [784, 263] width 1020 height 881
click at [1253, 148] on button "Zoom in" at bounding box center [1250, 149] width 26 height 26
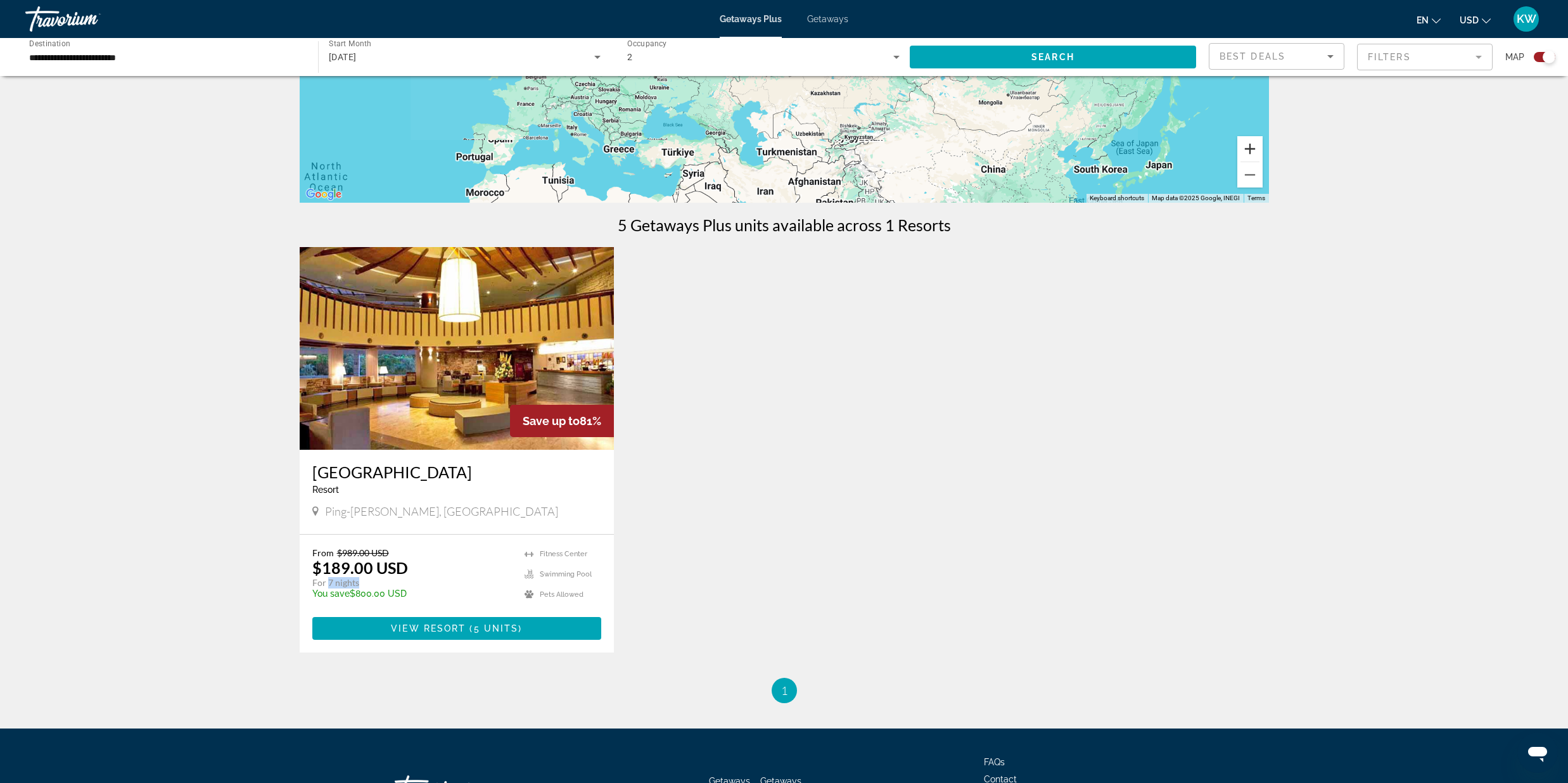
click at [1253, 148] on button "Zoom in" at bounding box center [1250, 149] width 26 height 26
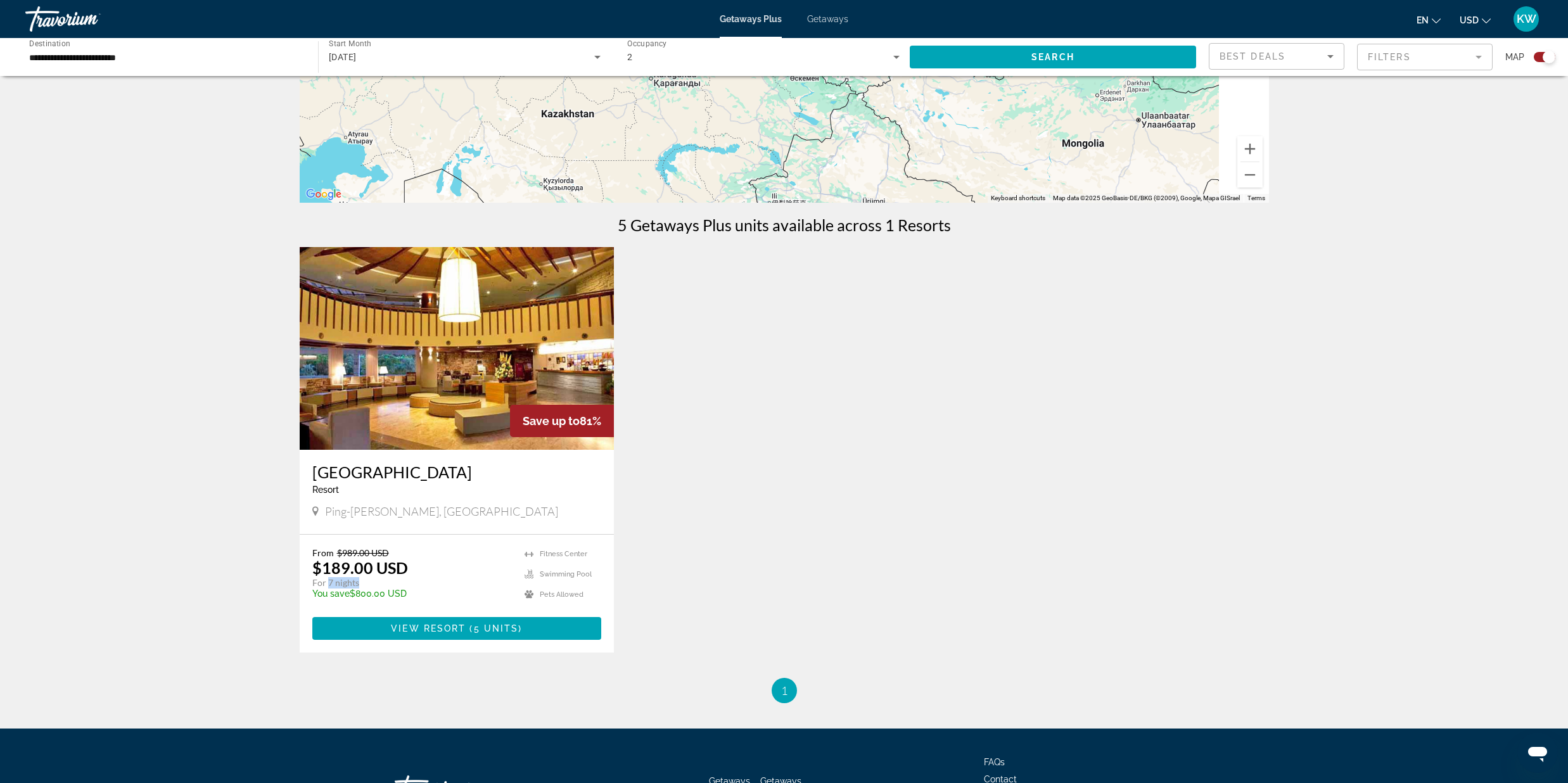
scroll to position [0, 0]
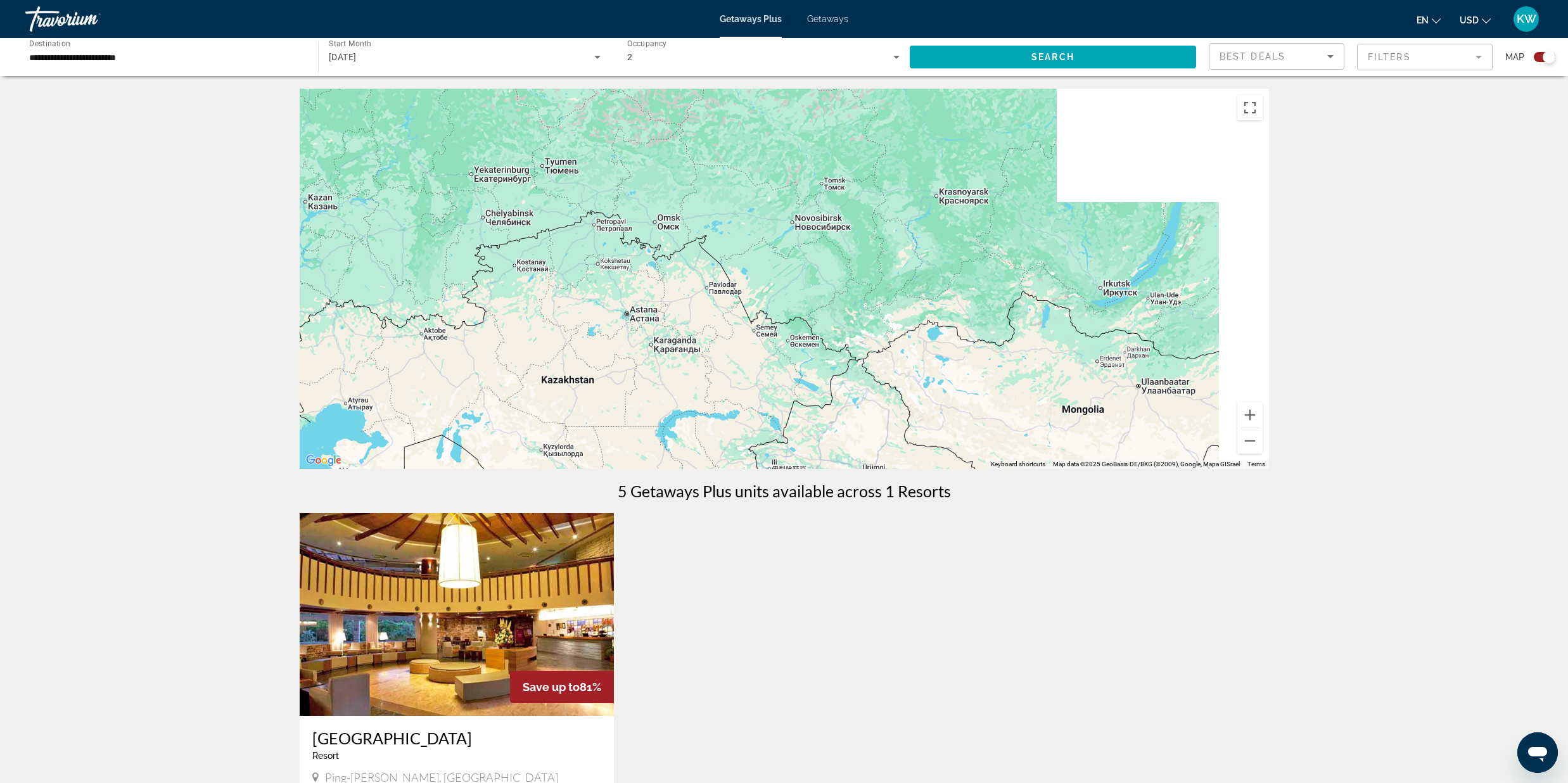
drag, startPoint x: 1184, startPoint y: 144, endPoint x: 741, endPoint y: -65, distance: 489.8
click at [741, 0] on html "**********" at bounding box center [784, 391] width 1568 height 783
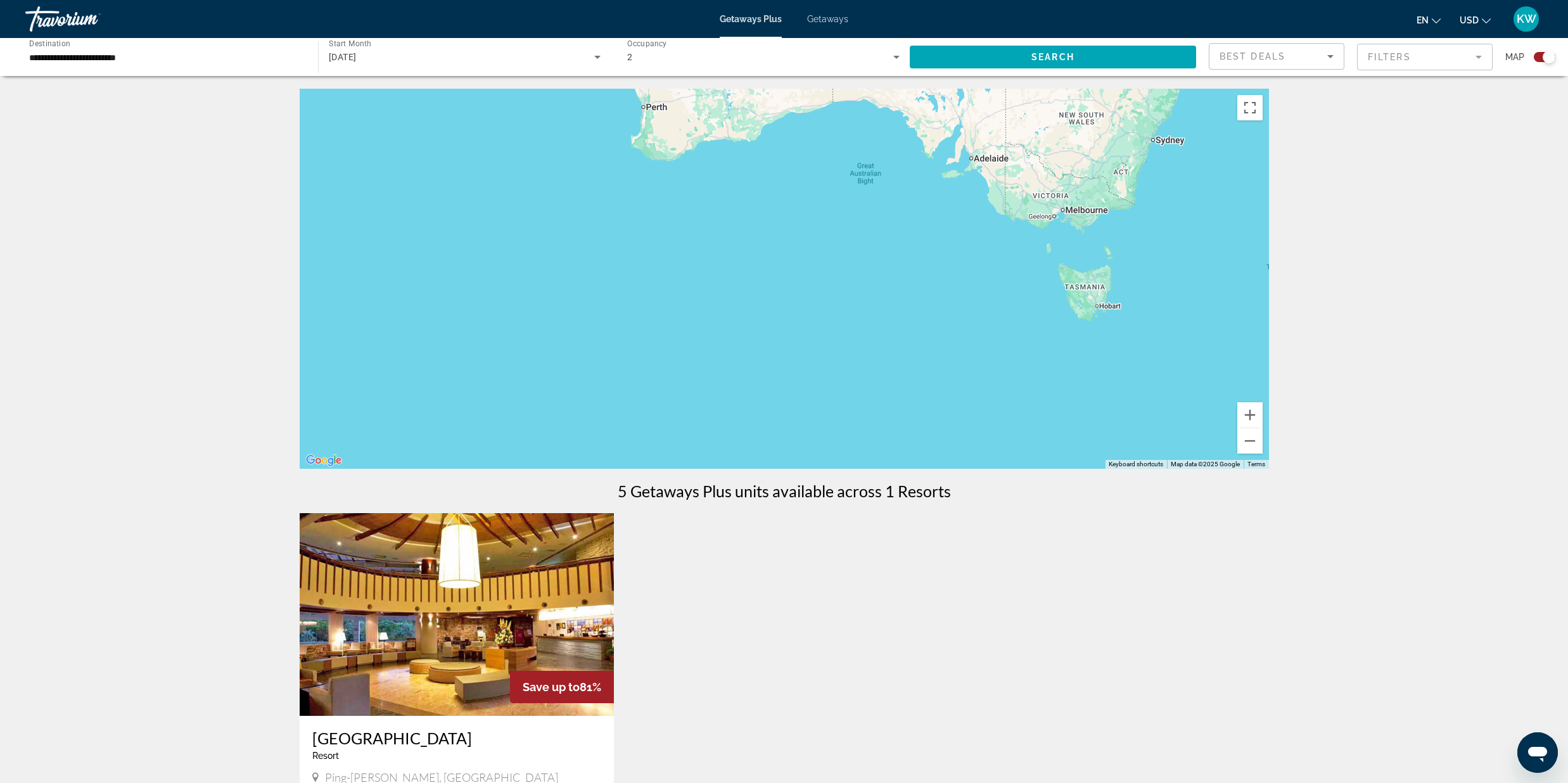
drag, startPoint x: 968, startPoint y: 208, endPoint x: 900, endPoint y: 412, distance: 215.0
click at [900, 412] on div "Main content" at bounding box center [784, 278] width 969 height 380
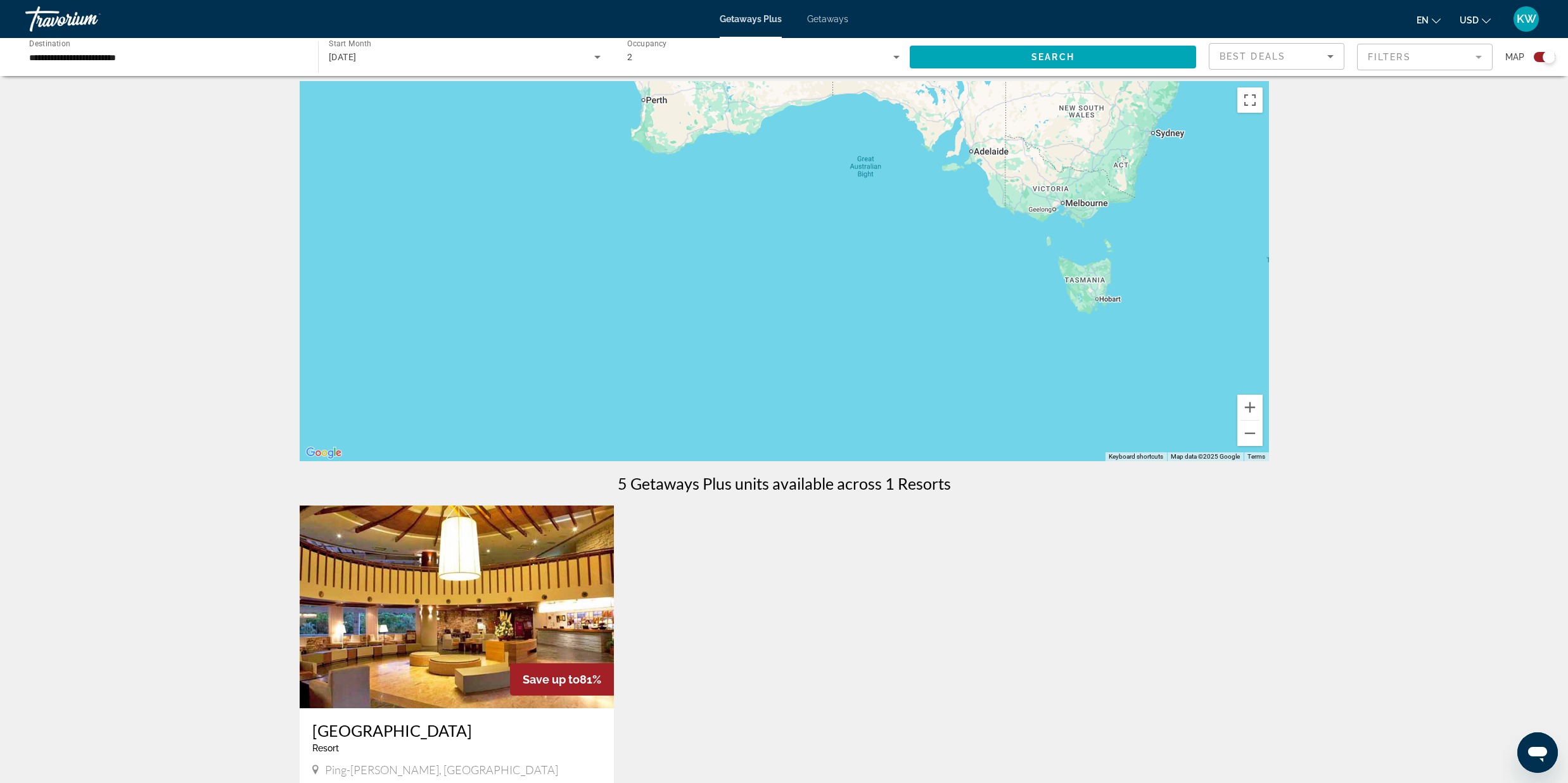
scroll to position [9, 0]
click at [1250, 425] on button "Zoom out" at bounding box center [1250, 432] width 26 height 26
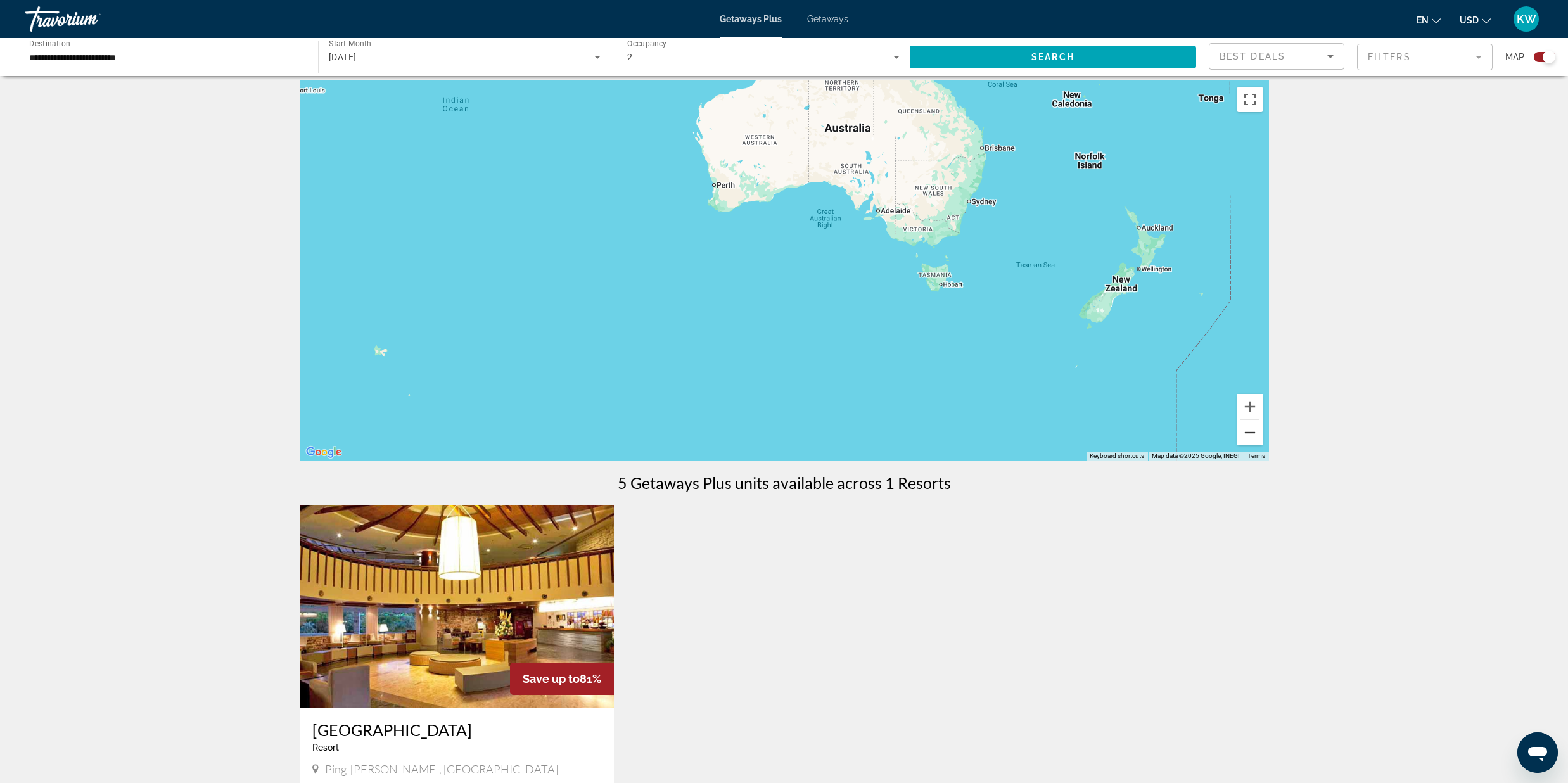
click at [1250, 425] on button "Zoom out" at bounding box center [1250, 432] width 26 height 26
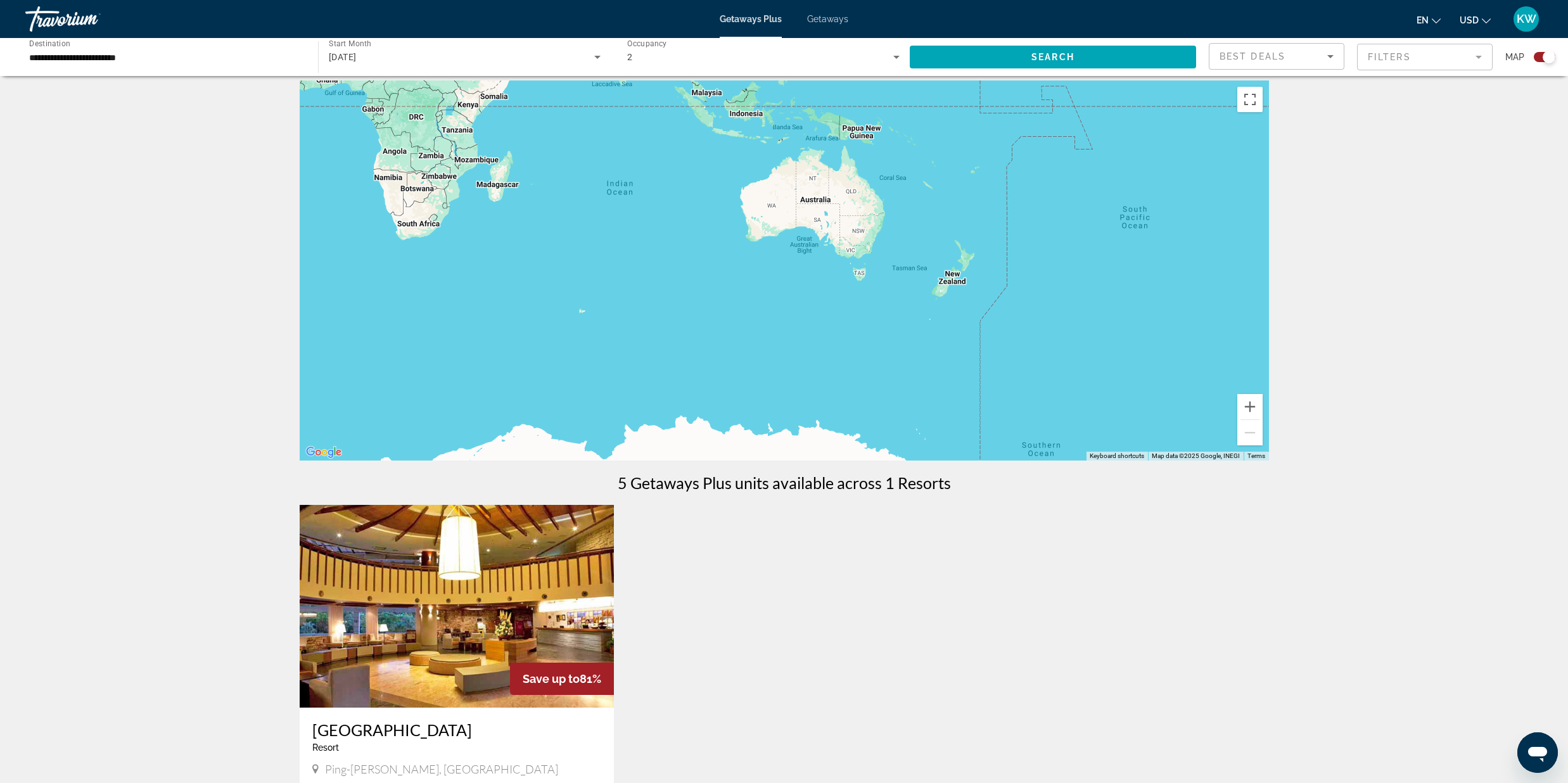
drag, startPoint x: 875, startPoint y: 238, endPoint x: 1130, endPoint y: 418, distance: 312.1
click at [1130, 418] on div "Main content" at bounding box center [784, 270] width 969 height 380
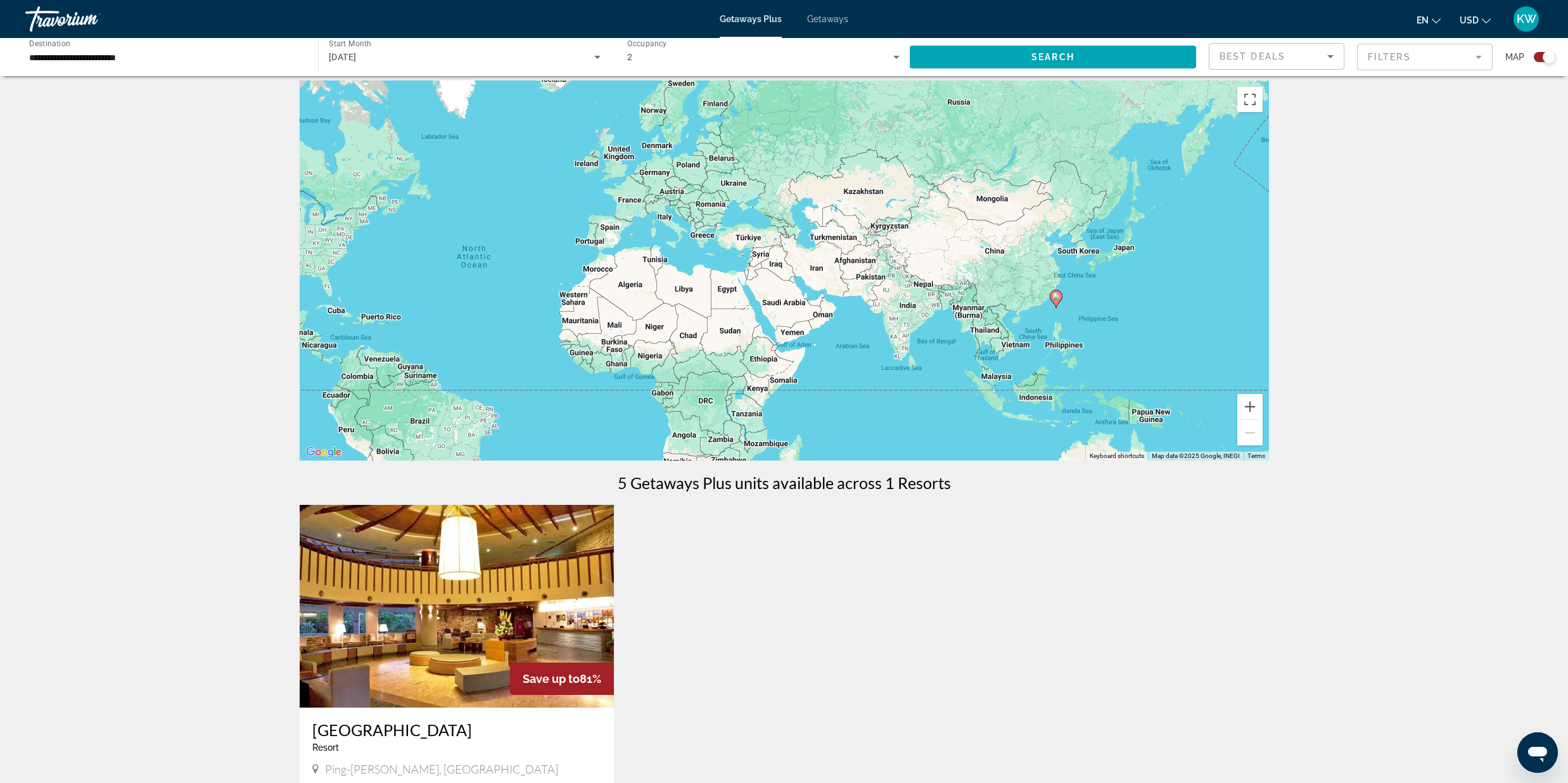
drag, startPoint x: 1073, startPoint y: 277, endPoint x: 903, endPoint y: 286, distance: 170.2
click at [903, 285] on div "To activate drag with keyboard, press Alt + Enter. Once in keyboard drag state,…" at bounding box center [784, 270] width 969 height 380
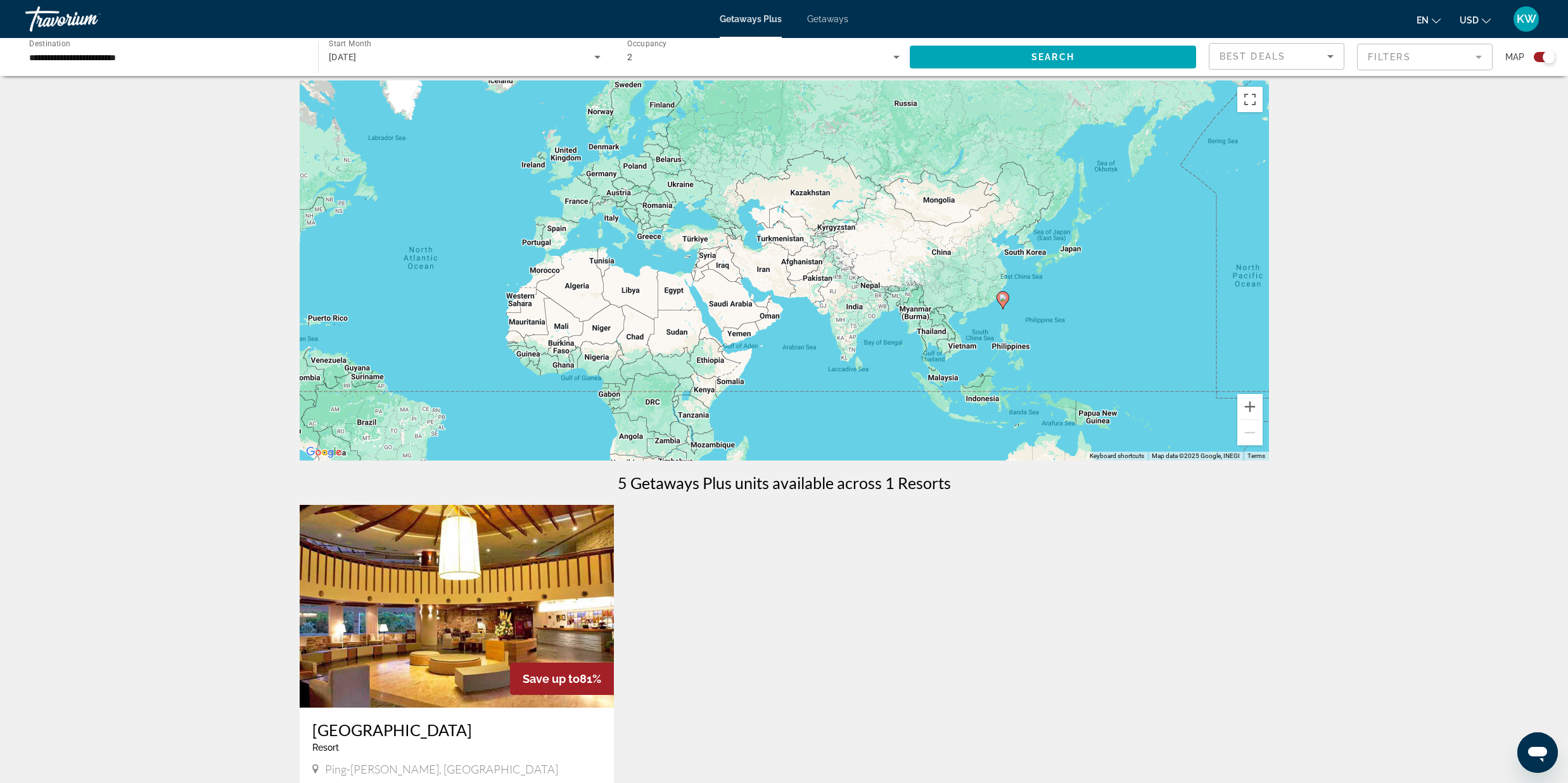
click at [661, 57] on div "2" at bounding box center [760, 57] width 266 height 15
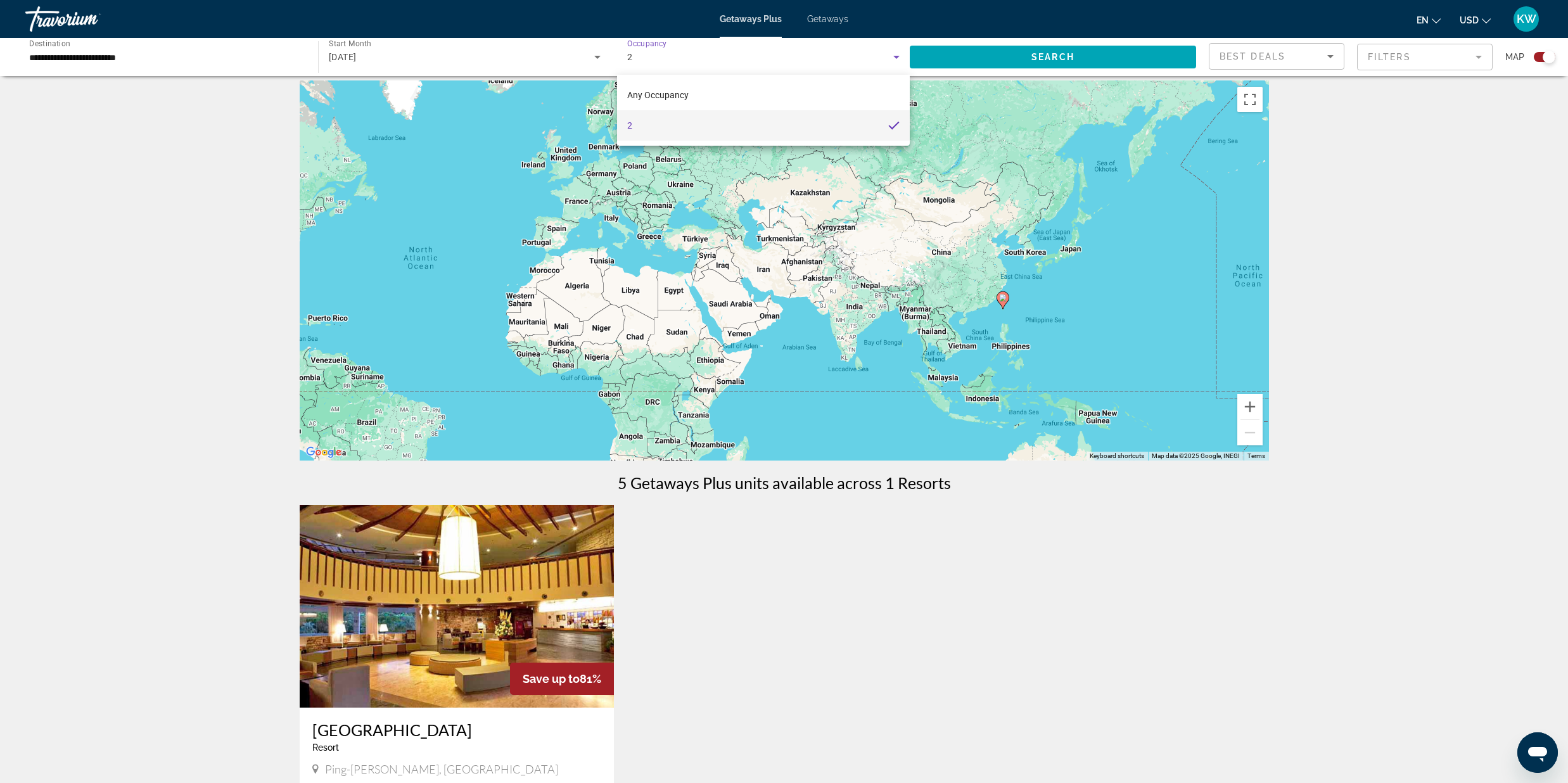
click at [448, 67] on div at bounding box center [784, 391] width 1568 height 783
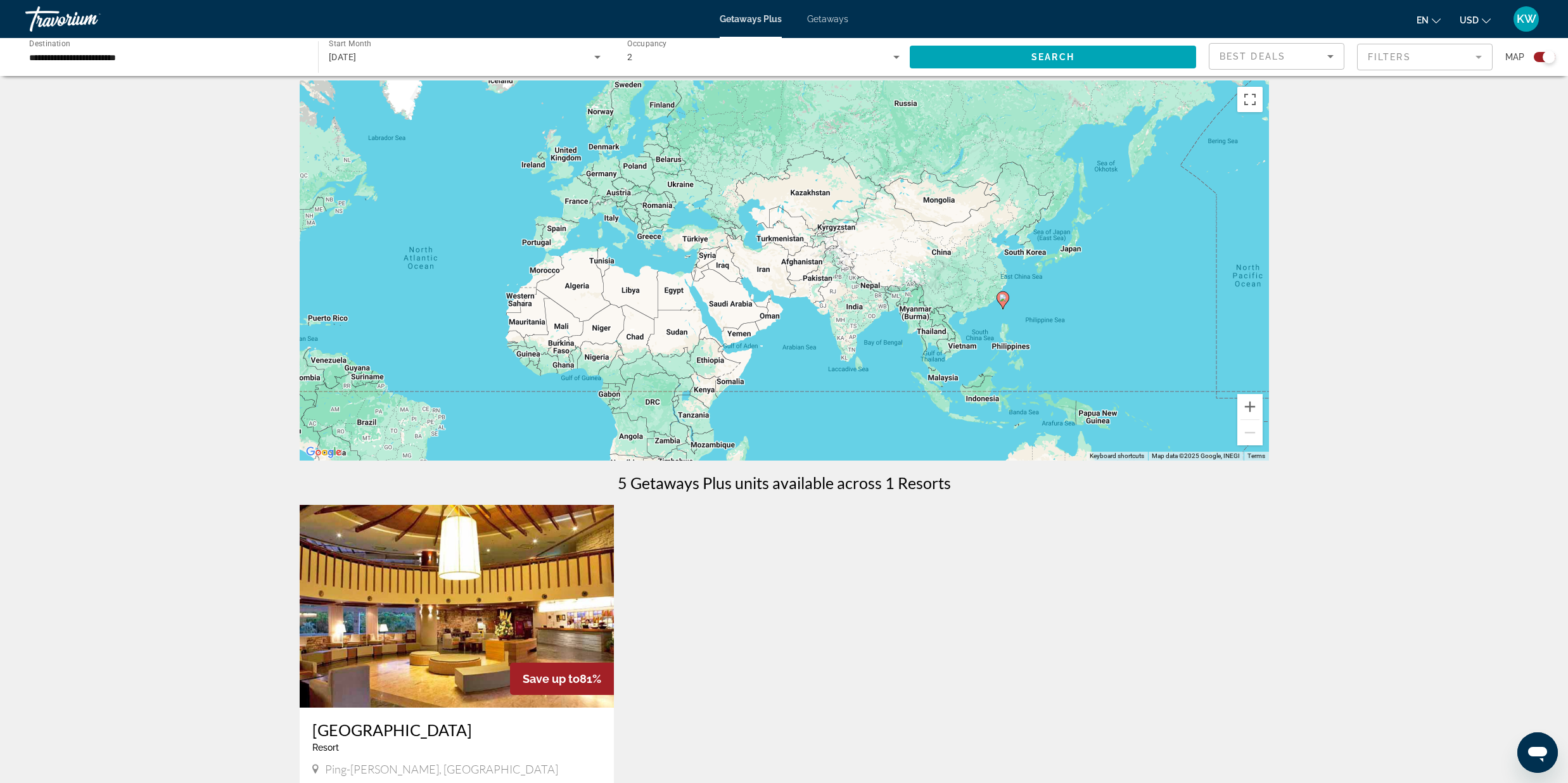
click at [105, 62] on input "**********" at bounding box center [166, 58] width 273 height 15
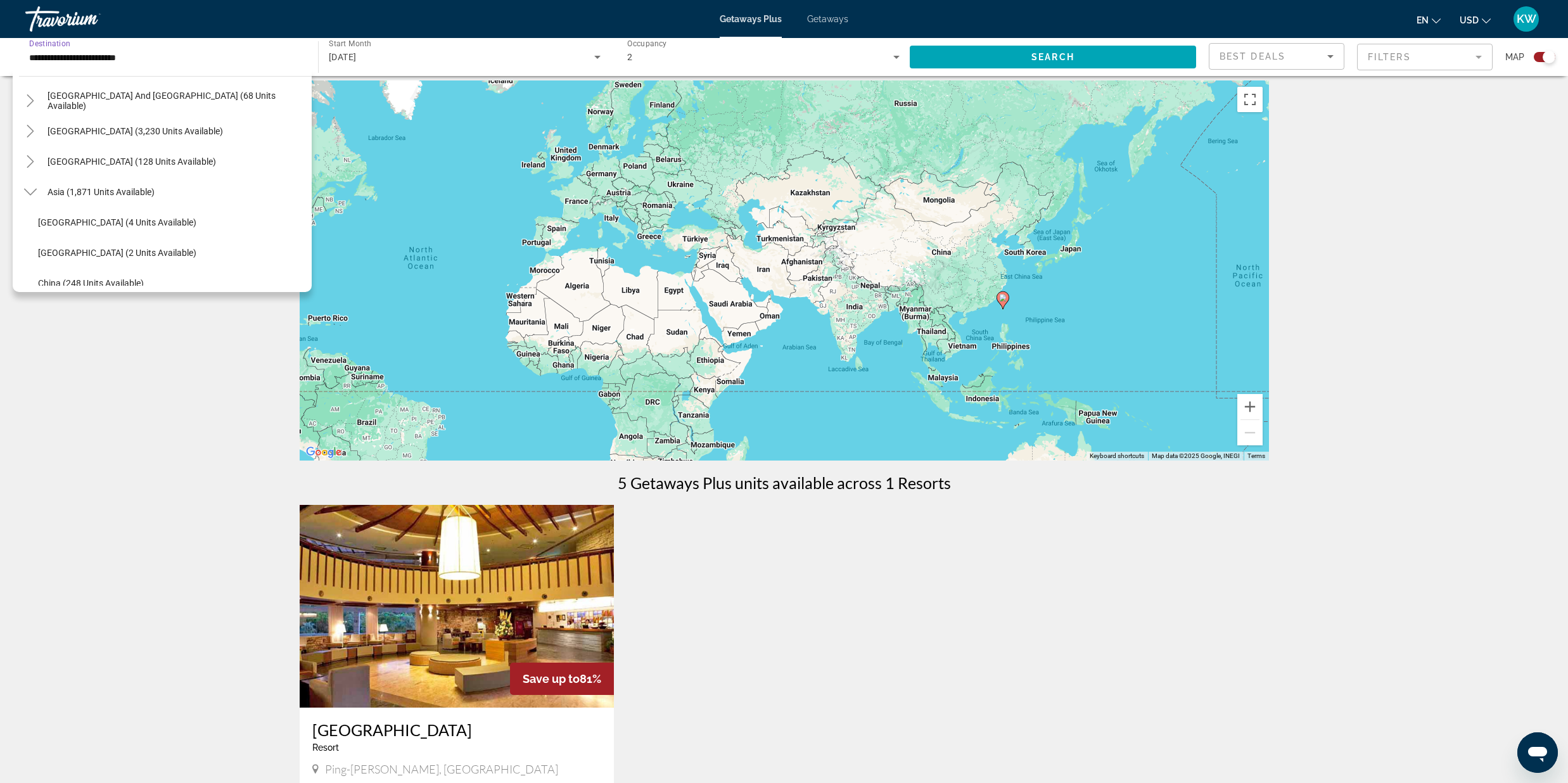
scroll to position [0, 0]
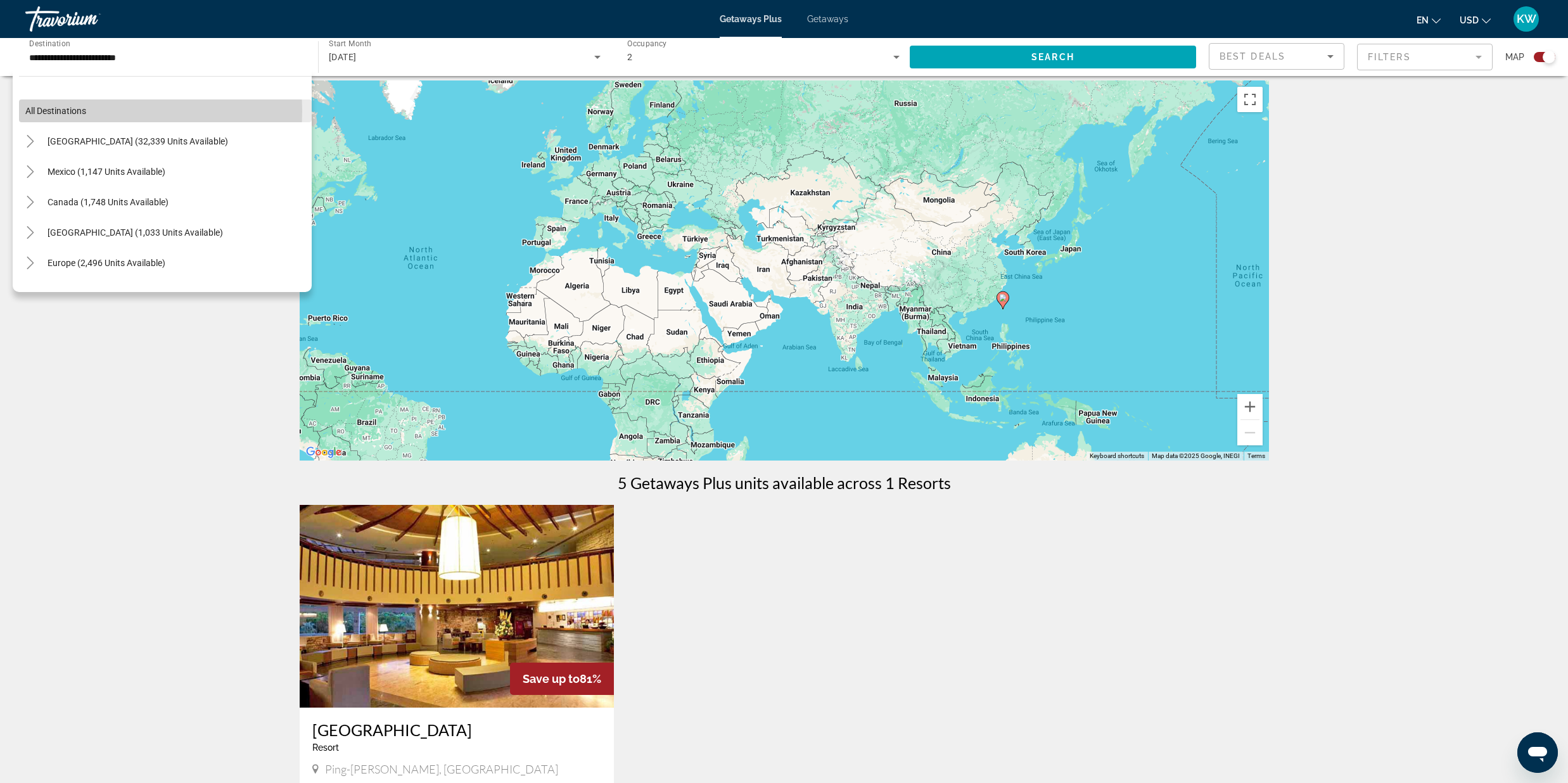
click at [94, 111] on span "Search widget" at bounding box center [166, 110] width 293 height 30
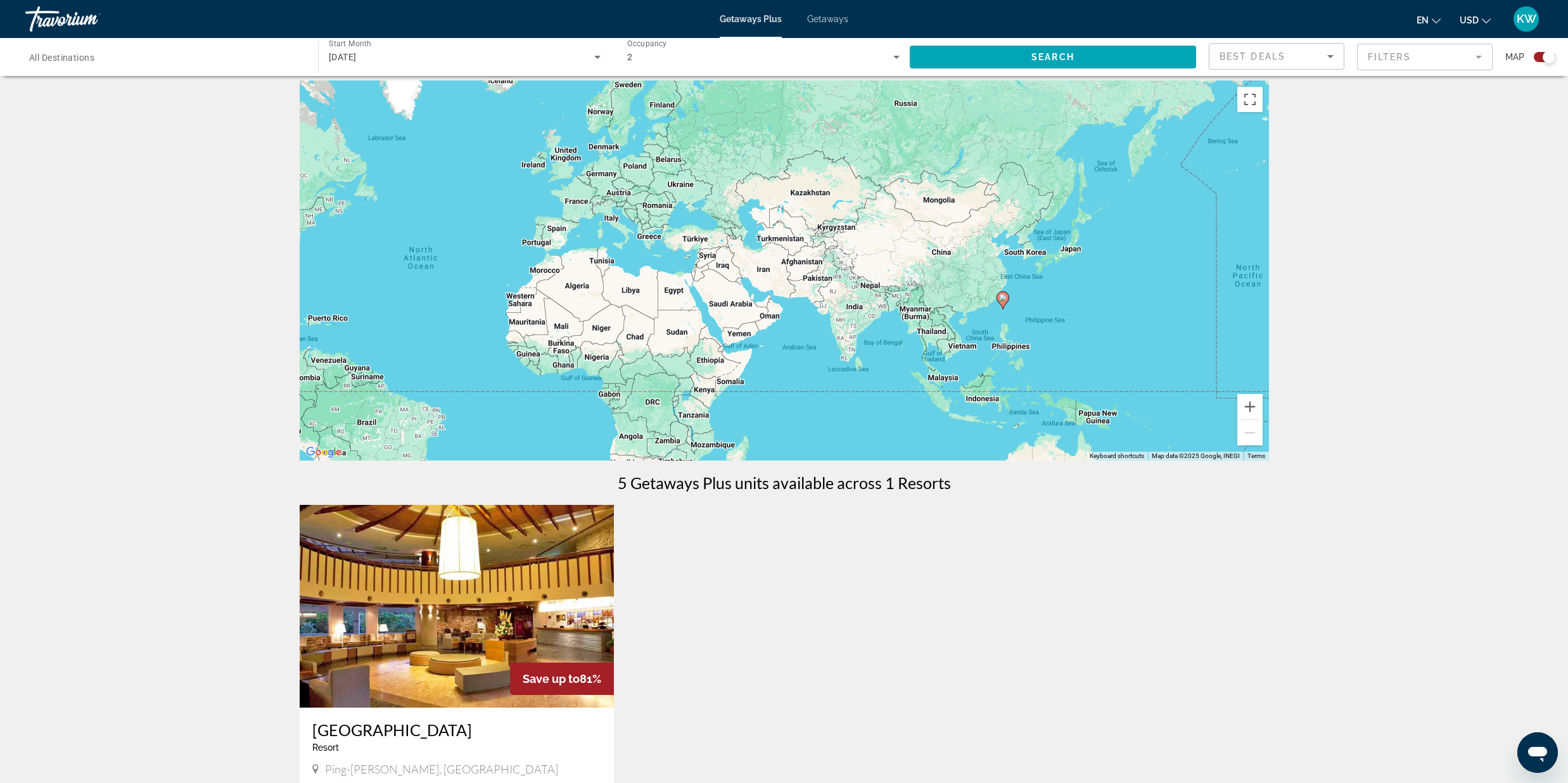
click at [672, 55] on div "2" at bounding box center [760, 57] width 266 height 15
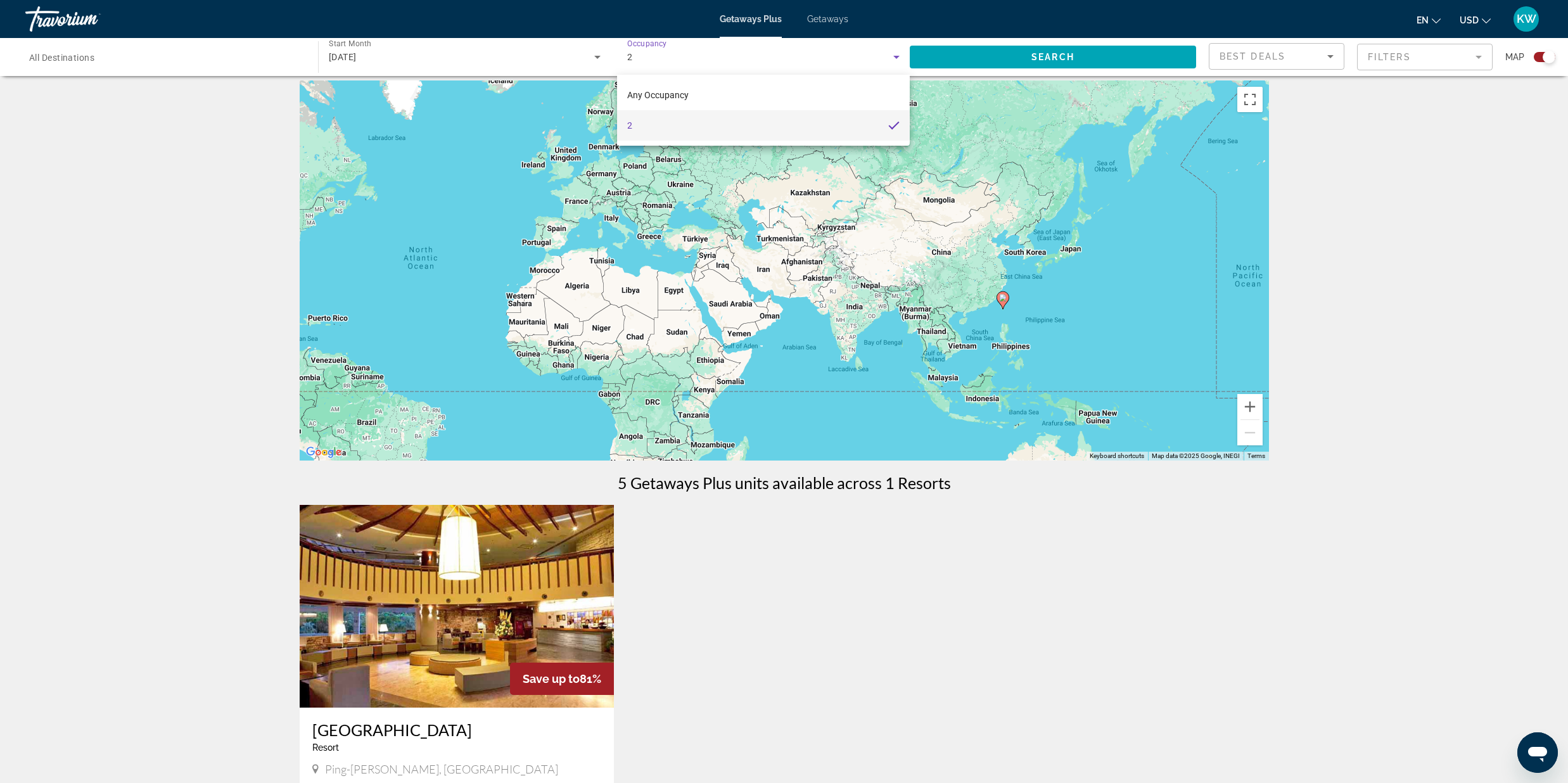
click at [899, 58] on div at bounding box center [784, 391] width 1568 height 783
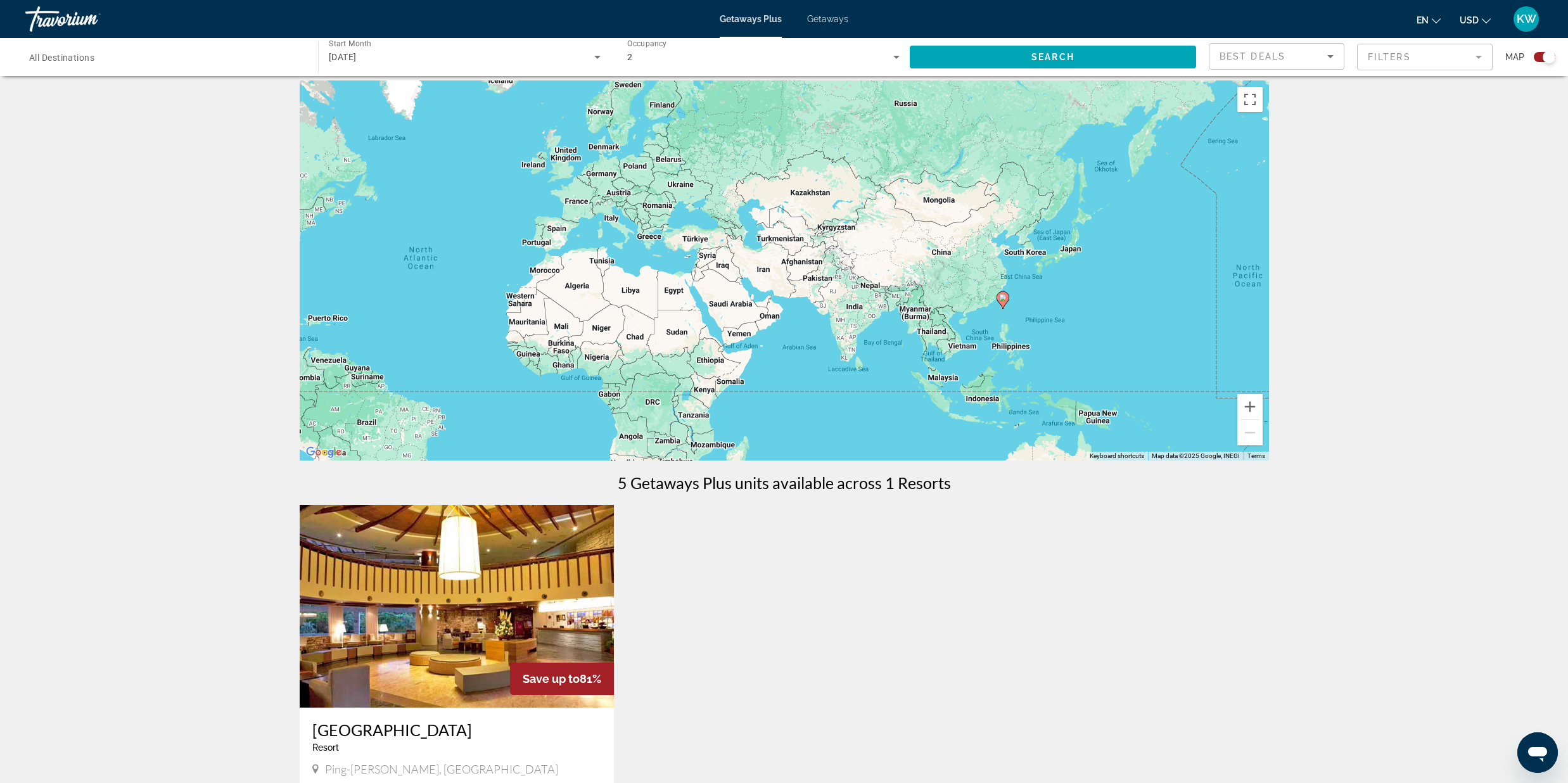
click at [899, 57] on icon "Search widget" at bounding box center [896, 57] width 15 height 15
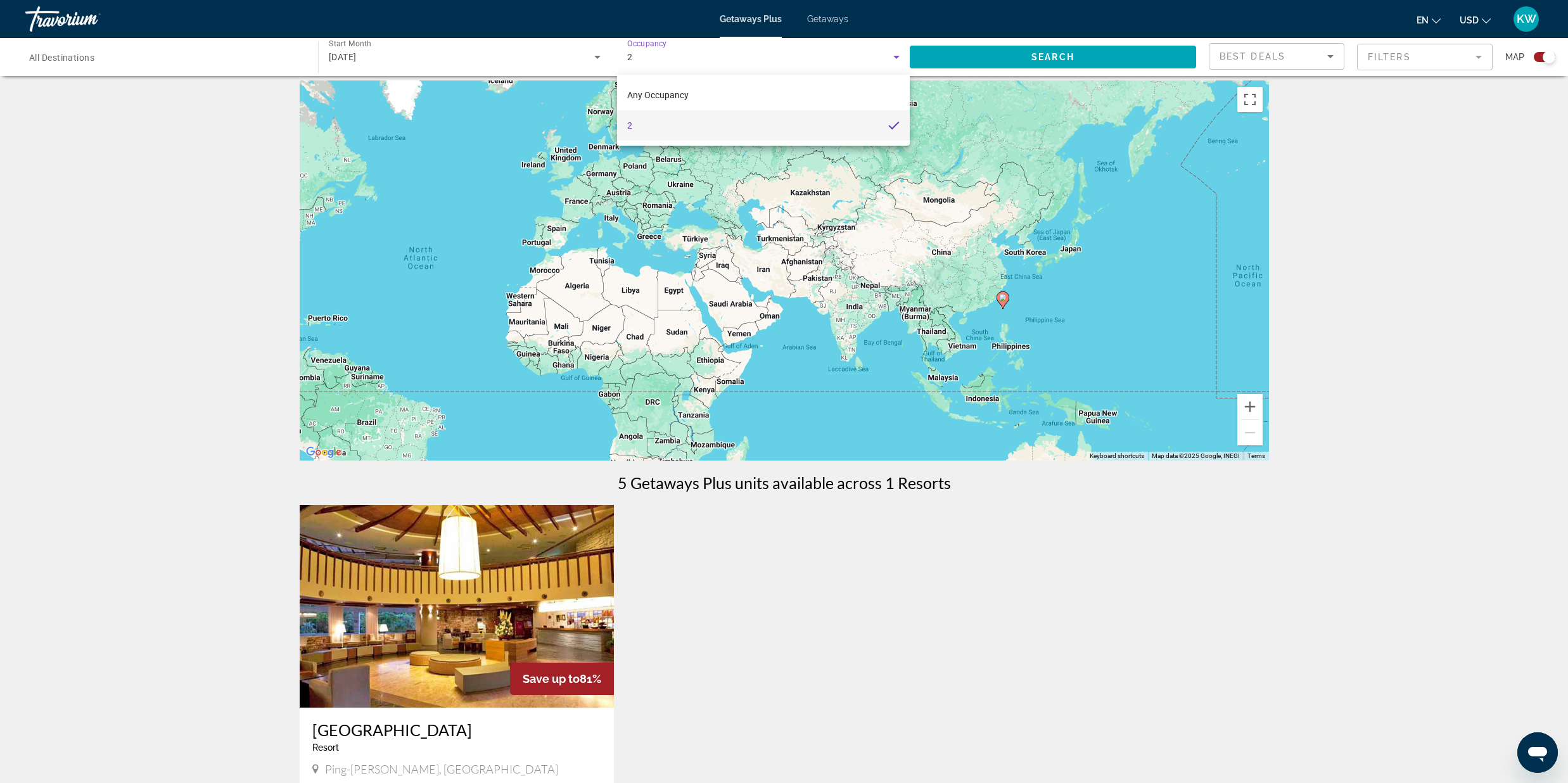
click at [506, 54] on div at bounding box center [784, 391] width 1568 height 783
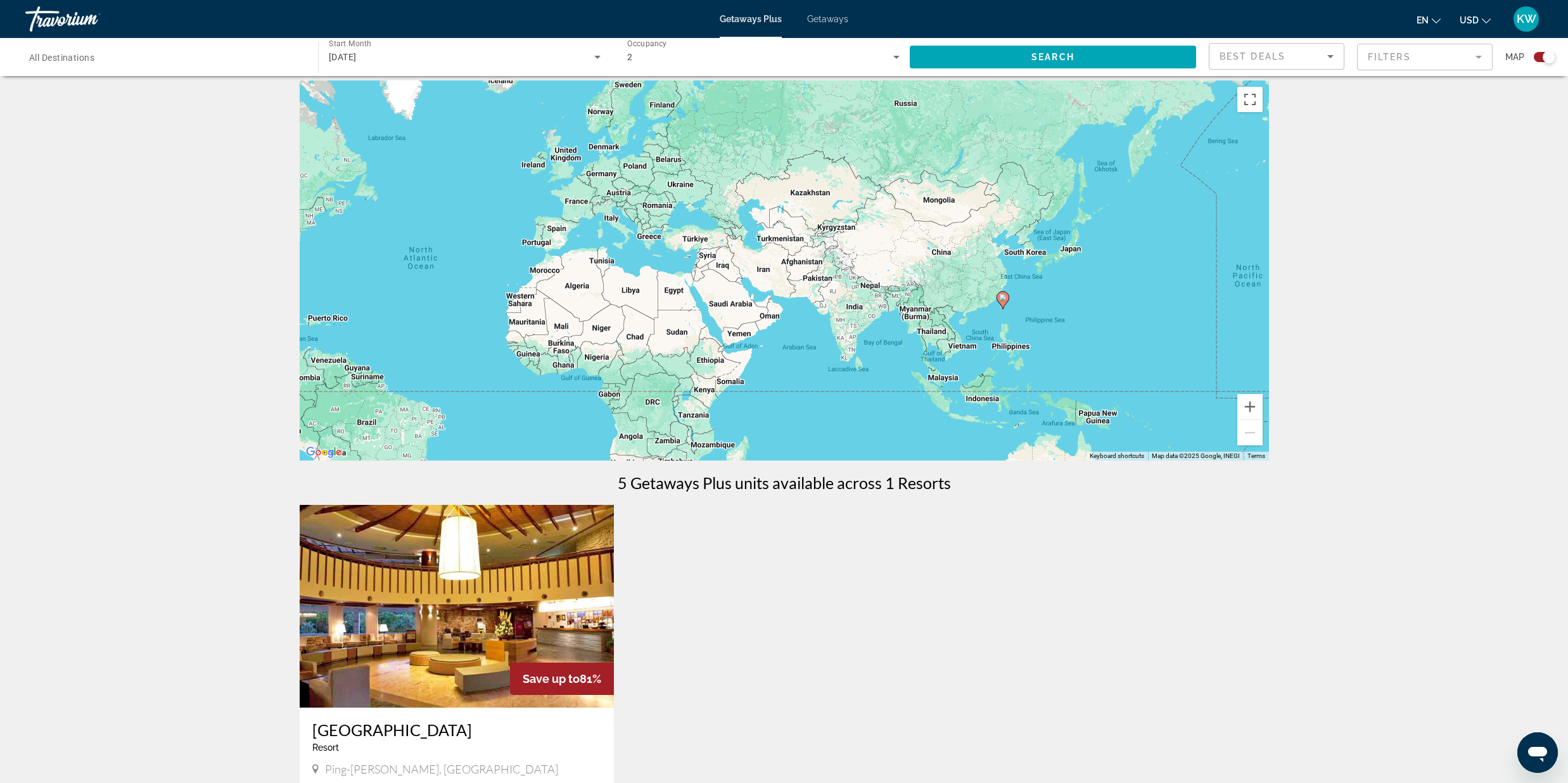
click at [1428, 62] on mat-form-field "Filters" at bounding box center [1425, 57] width 136 height 26
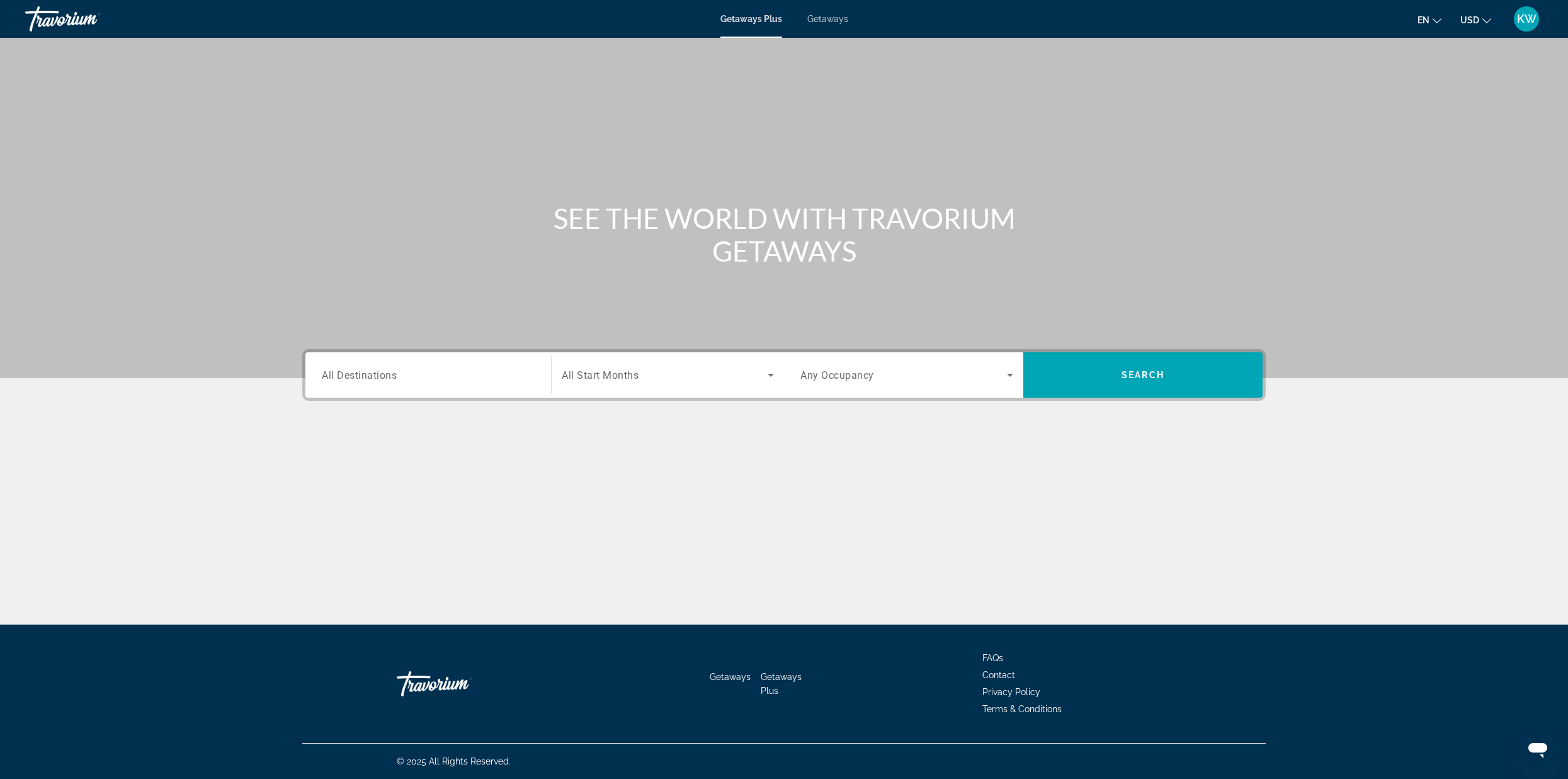
click at [922, 384] on div "Search widget" at bounding box center [906, 375] width 213 height 35
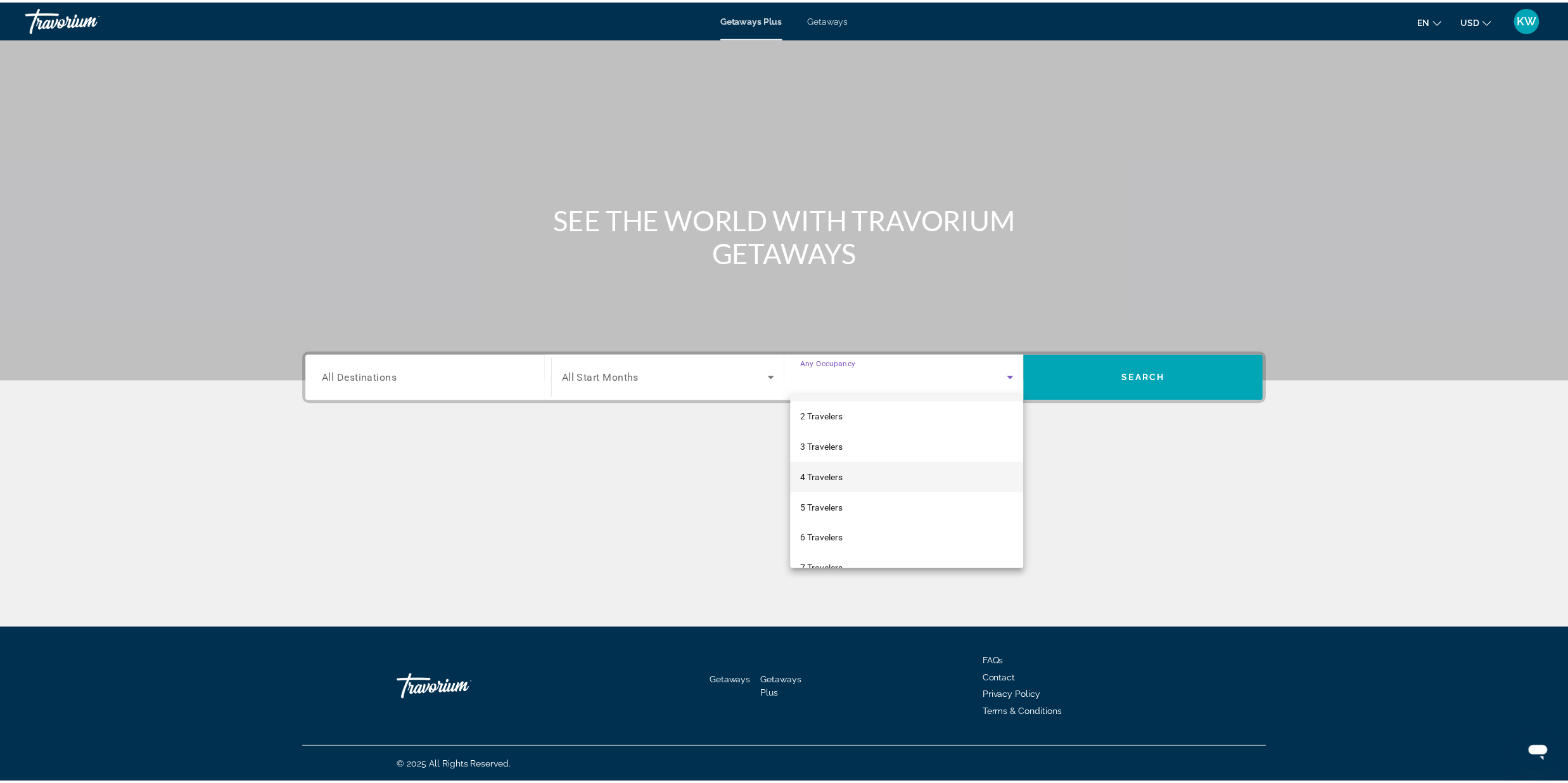
scroll to position [43, 0]
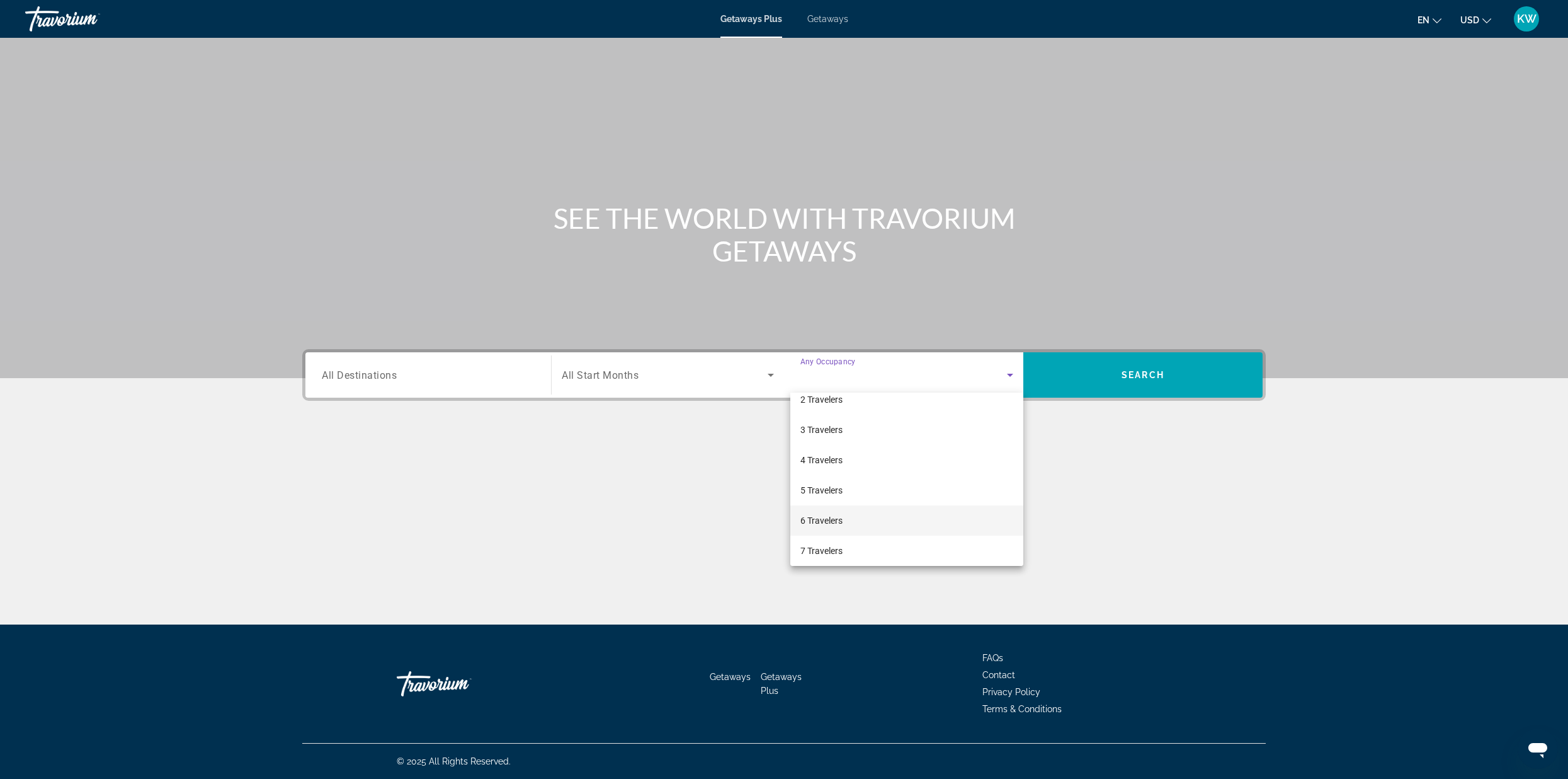
click at [874, 521] on mat-option "6 Travelers" at bounding box center [906, 520] width 233 height 30
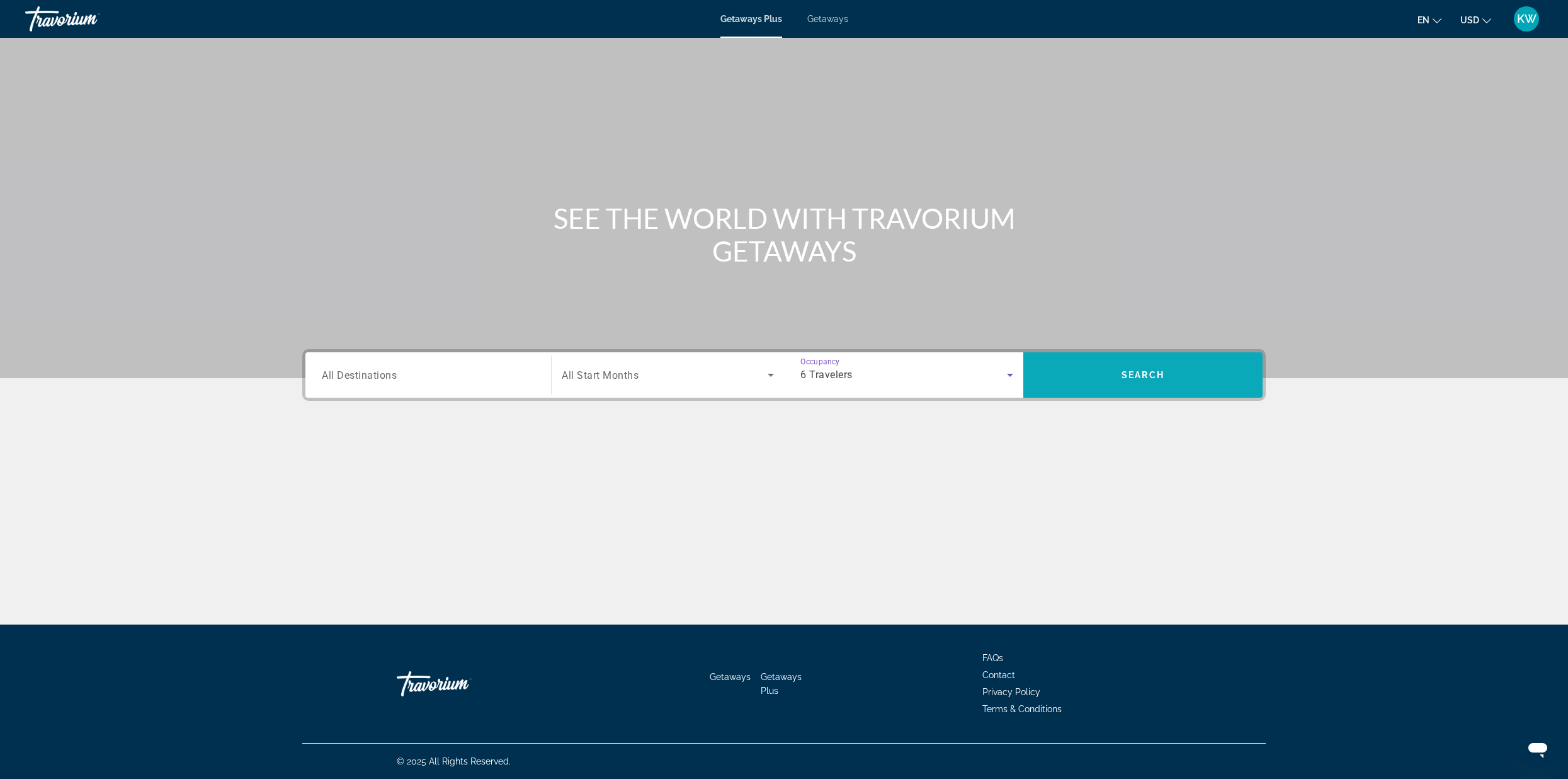
click at [1202, 386] on span "Search widget" at bounding box center [1143, 374] width 240 height 30
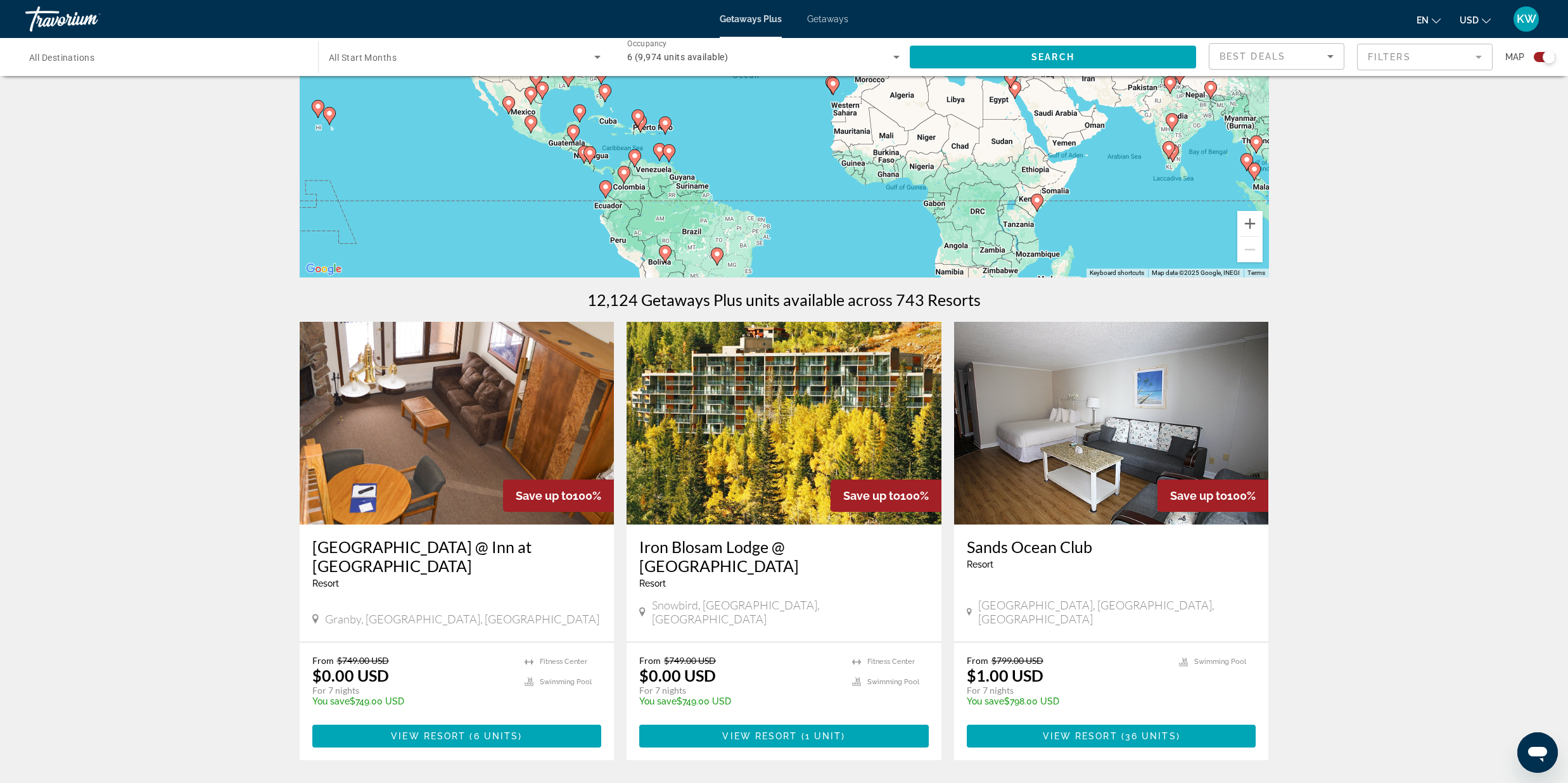
scroll to position [197, 0]
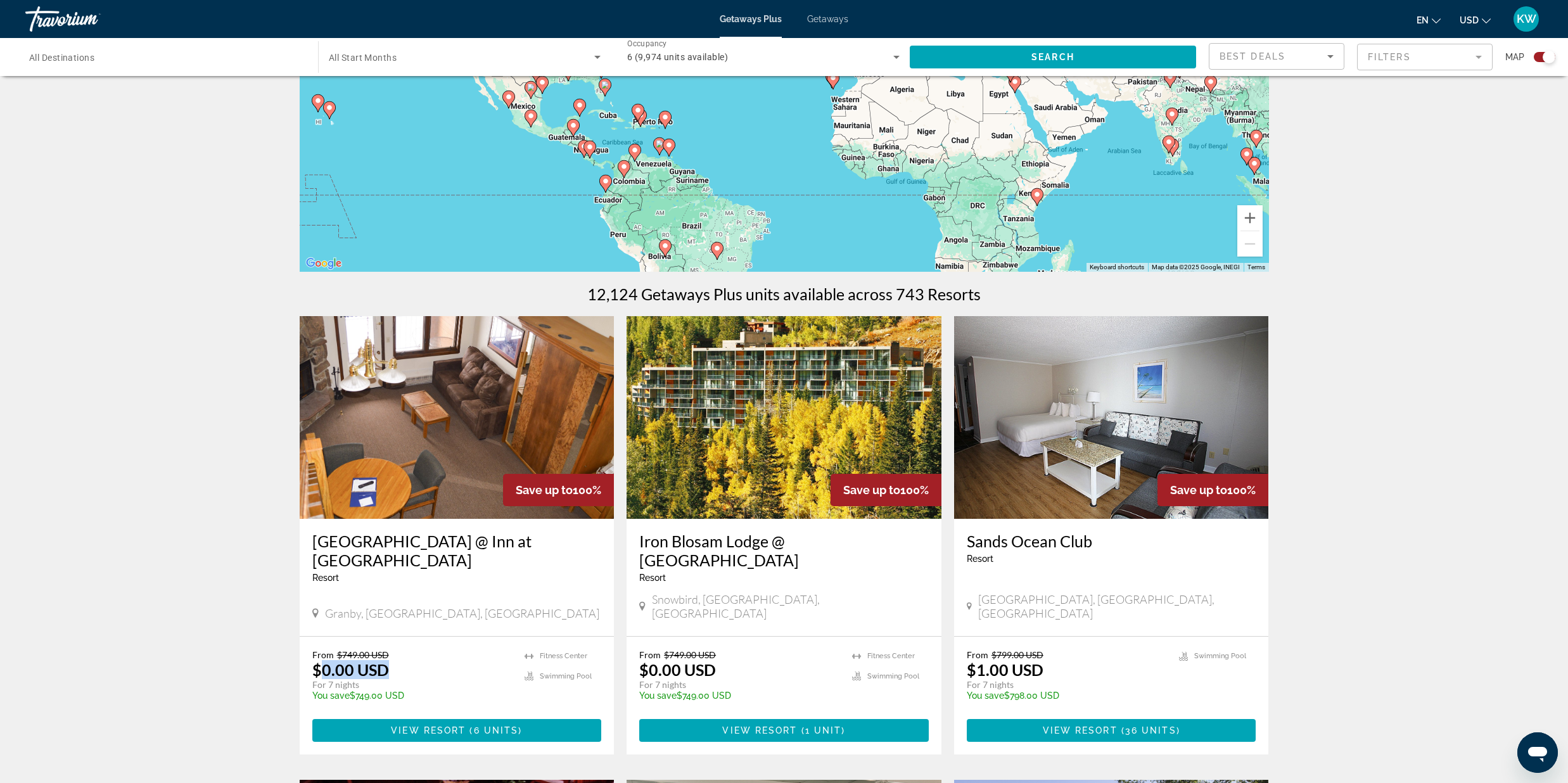
drag, startPoint x: 325, startPoint y: 655, endPoint x: 397, endPoint y: 661, distance: 72.2
click at [397, 661] on div "From $749.00 USD $0.00 USD For 7 nights You save $749.00 USD temp" at bounding box center [412, 679] width 200 height 60
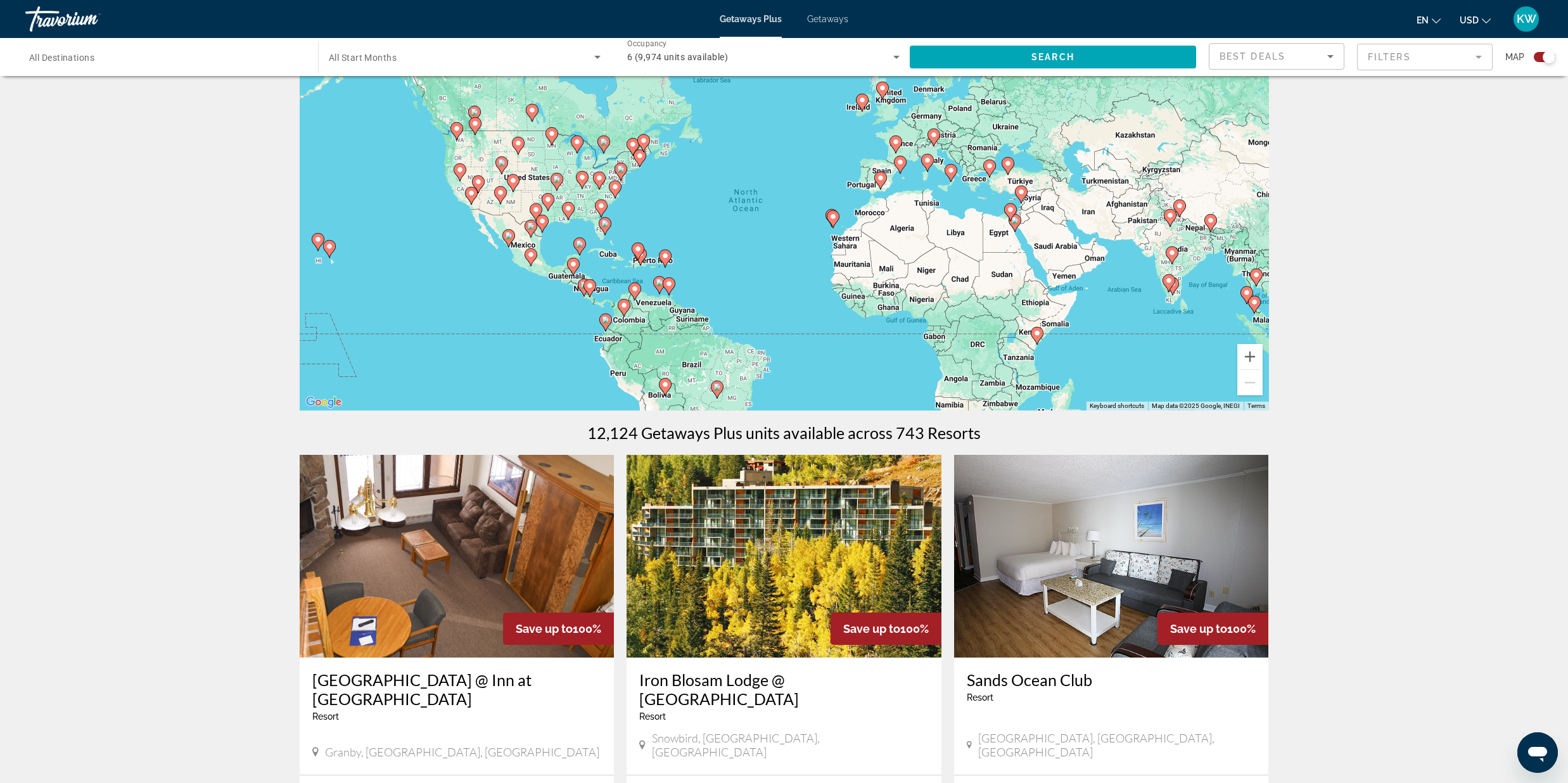
scroll to position [0, 0]
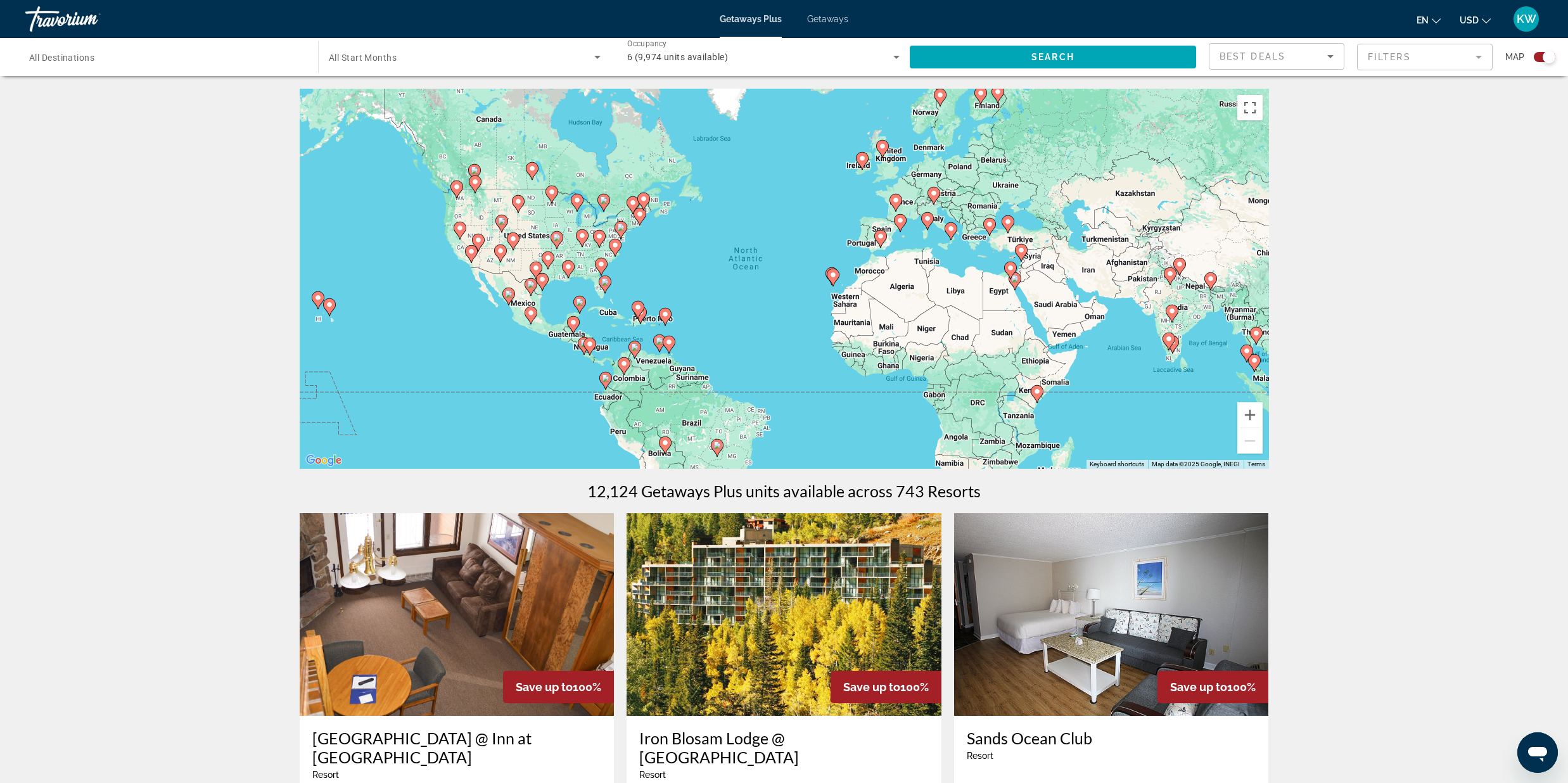
click at [597, 363] on div "To activate drag with keyboard, press Alt + Enter. Once in keyboard drag state,…" at bounding box center [784, 278] width 969 height 380
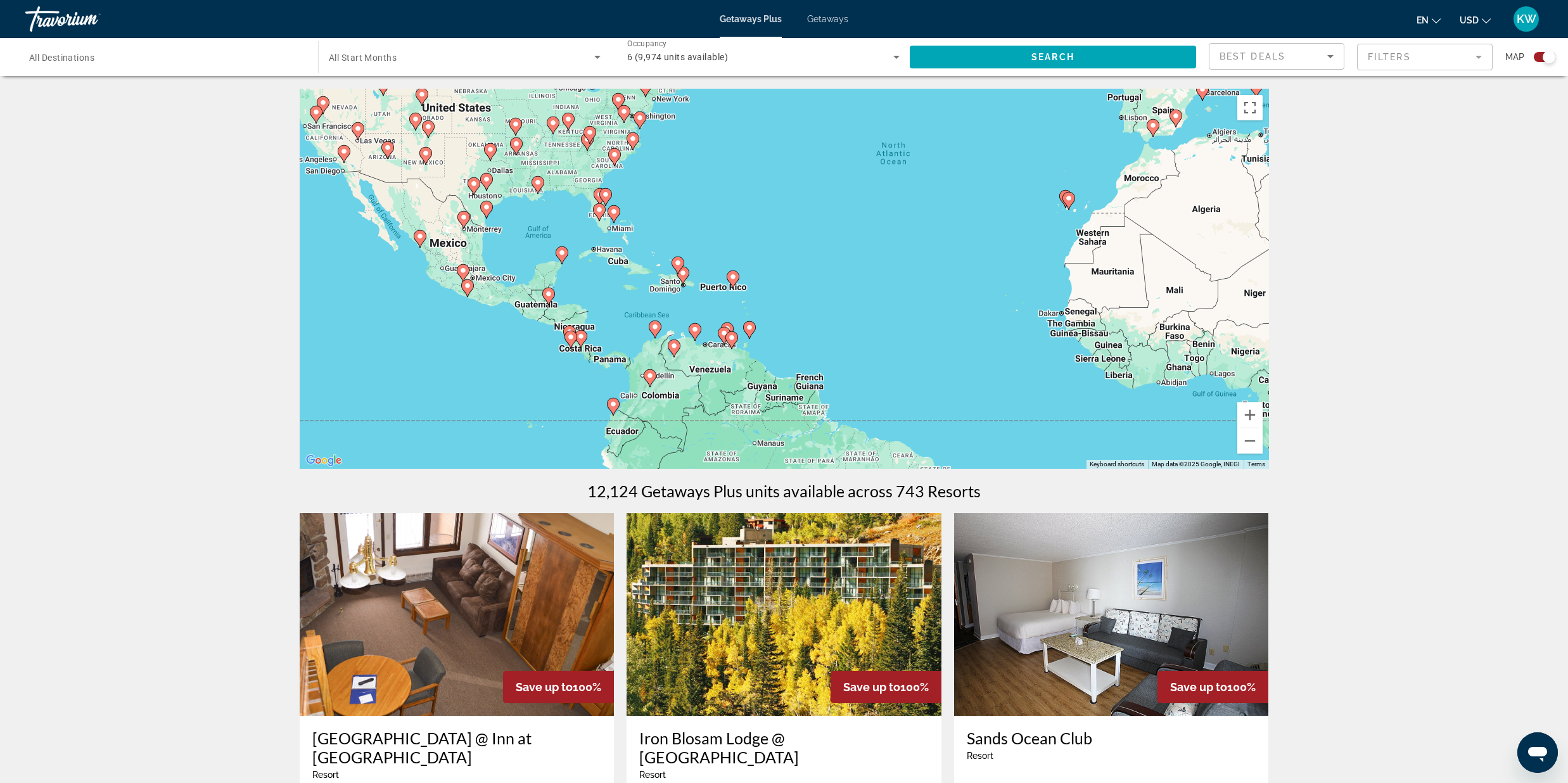
click at [583, 355] on div "To activate drag with keyboard, press Alt + Enter. Once in keyboard drag state,…" at bounding box center [784, 278] width 969 height 380
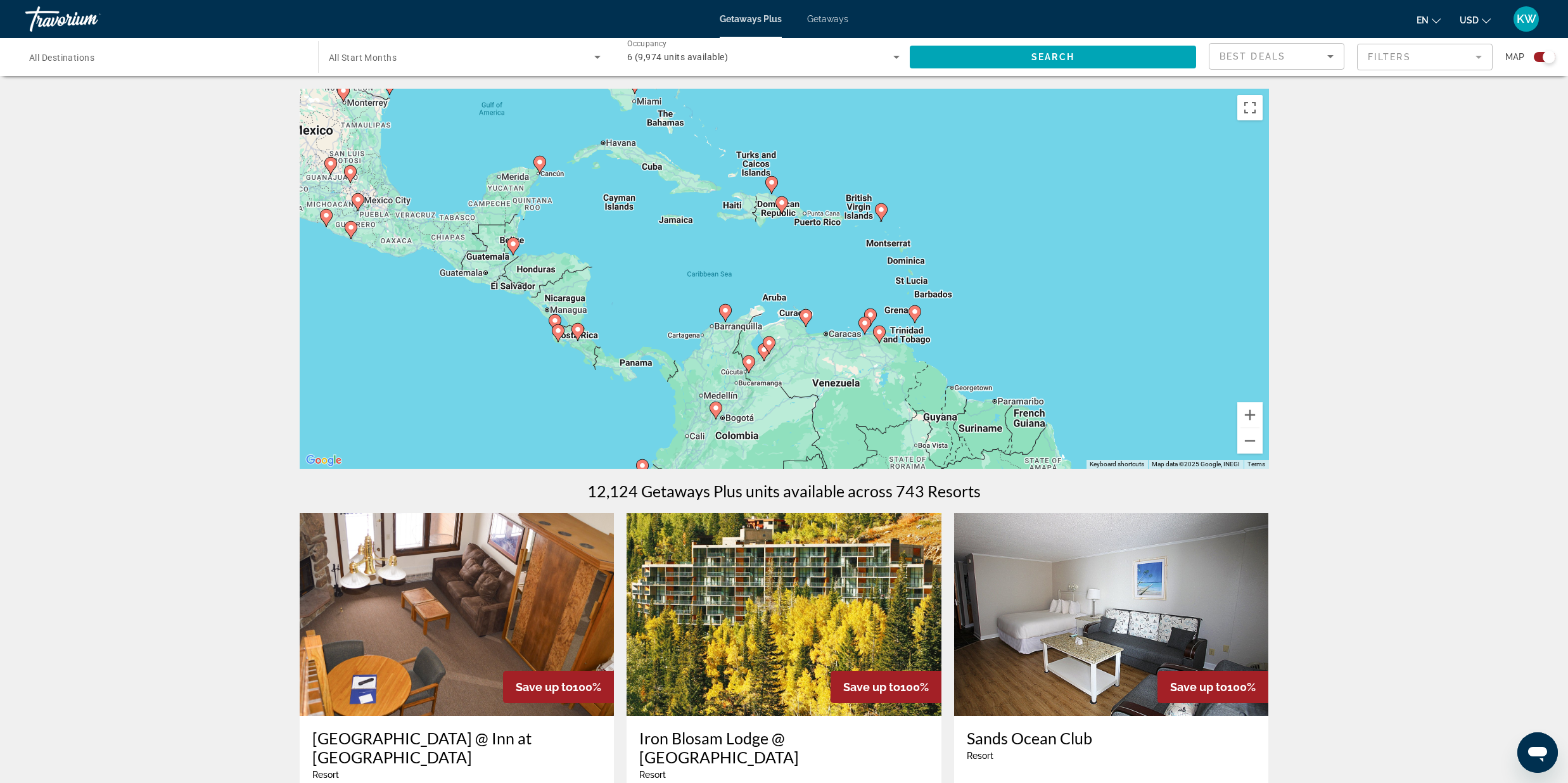
click at [583, 352] on div "To activate drag with keyboard, press Alt + Enter. Once in keyboard drag state,…" at bounding box center [784, 278] width 969 height 380
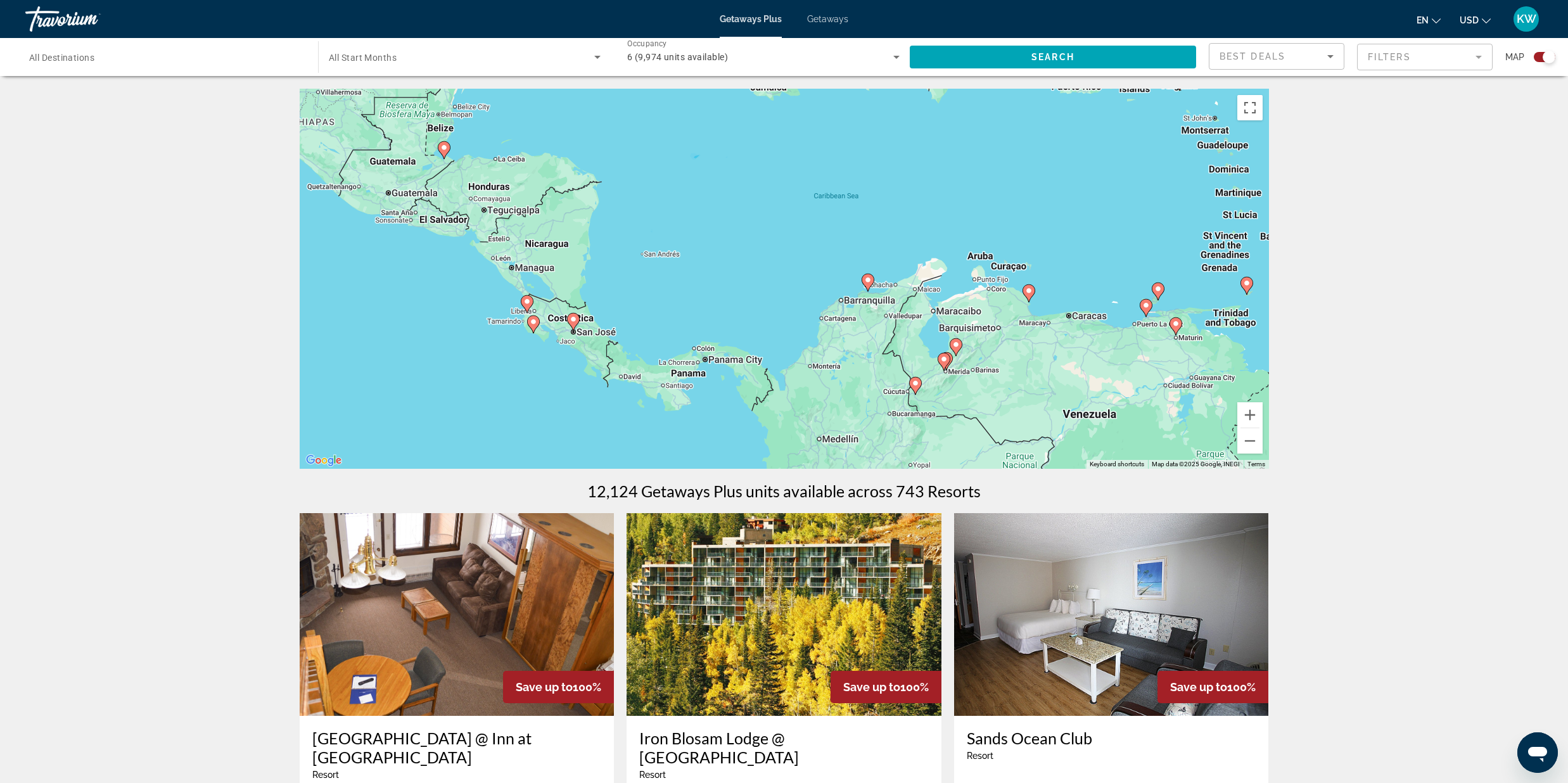
click at [583, 352] on div "To activate drag with keyboard, press Alt + Enter. Once in keyboard drag state,…" at bounding box center [784, 278] width 969 height 380
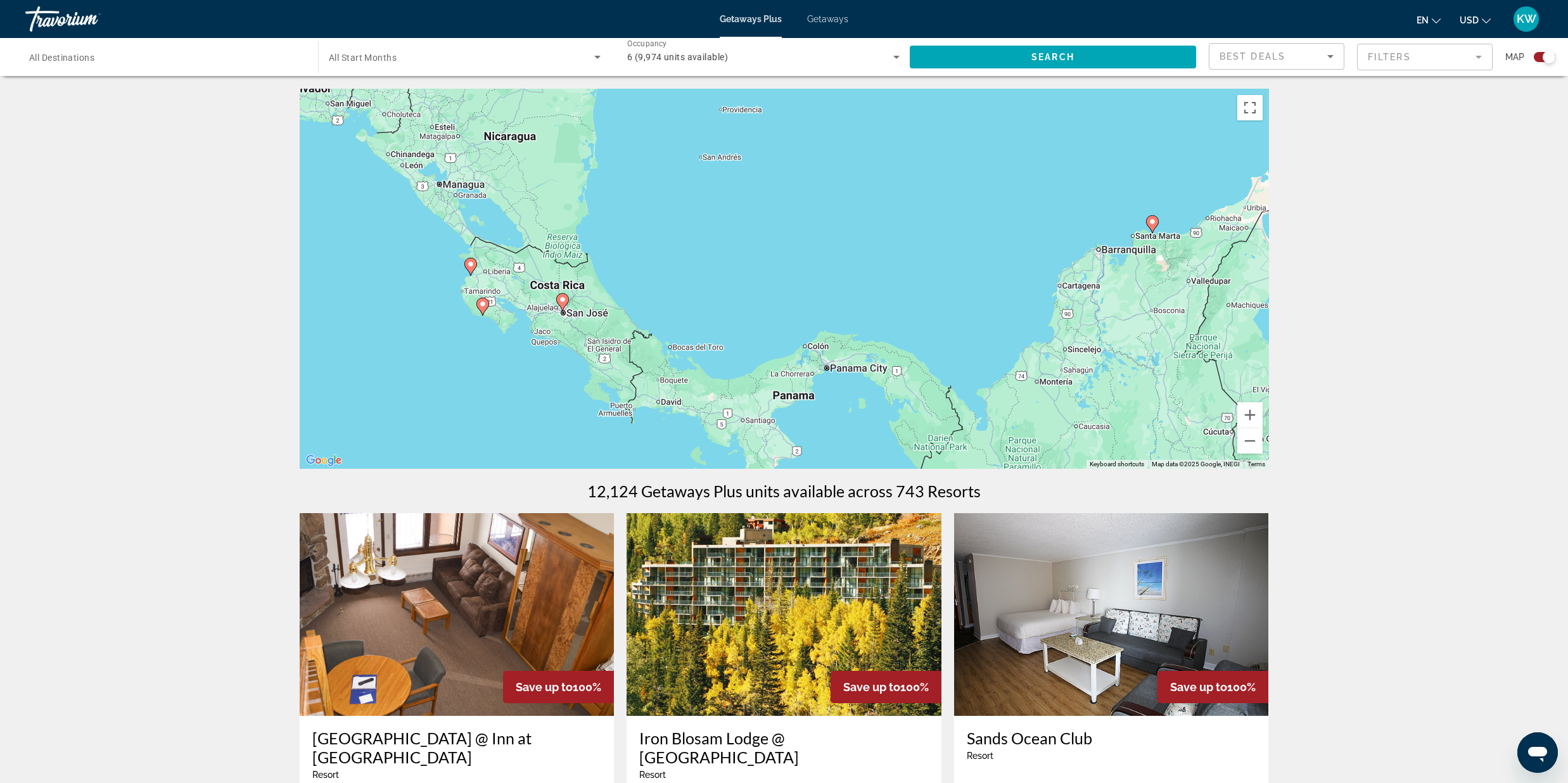
click at [583, 352] on div "To activate drag with keyboard, press Alt + Enter. Once in keyboard drag state,…" at bounding box center [784, 278] width 969 height 380
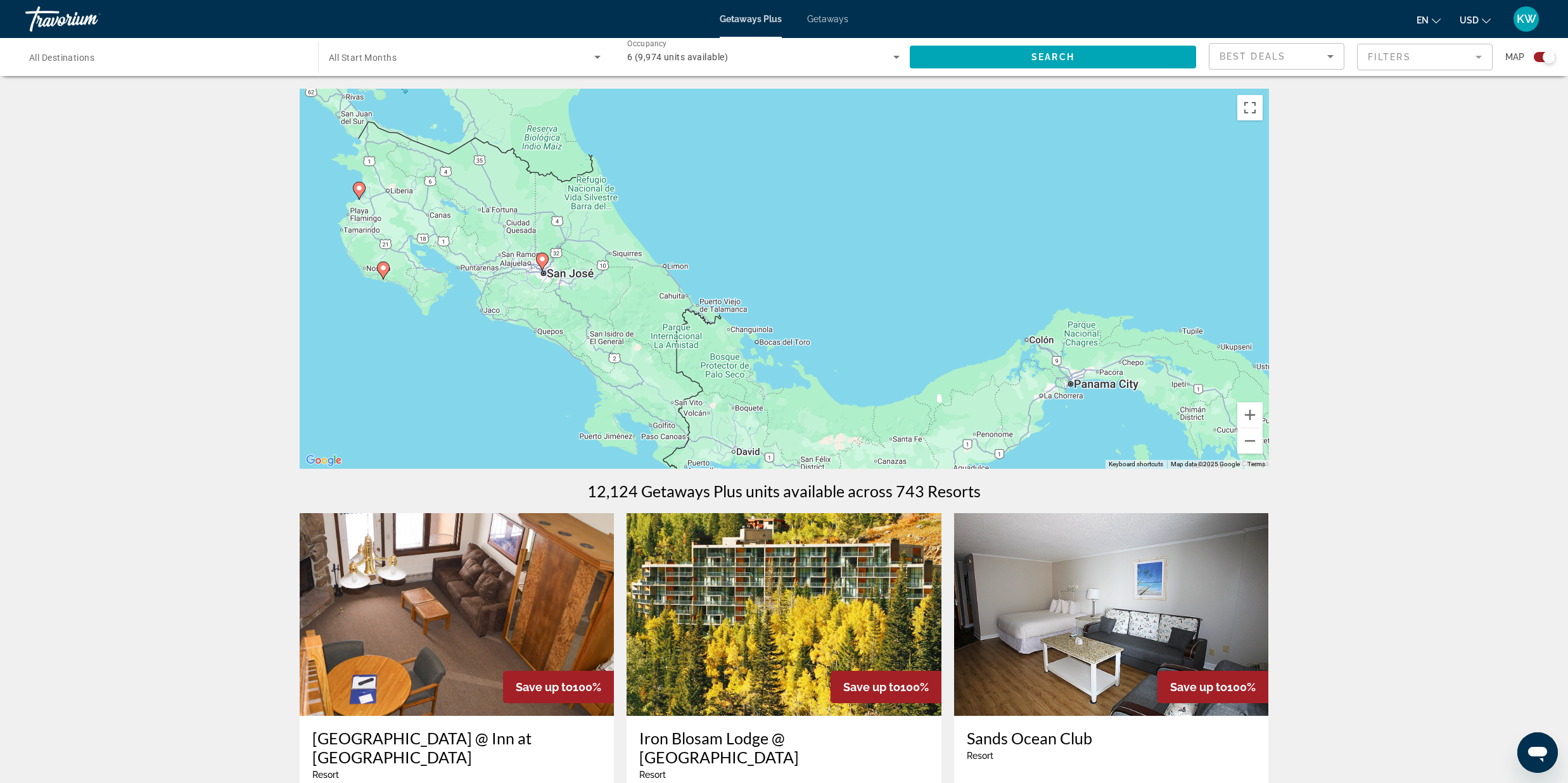
click at [380, 270] on image "Main content" at bounding box center [383, 268] width 8 height 8
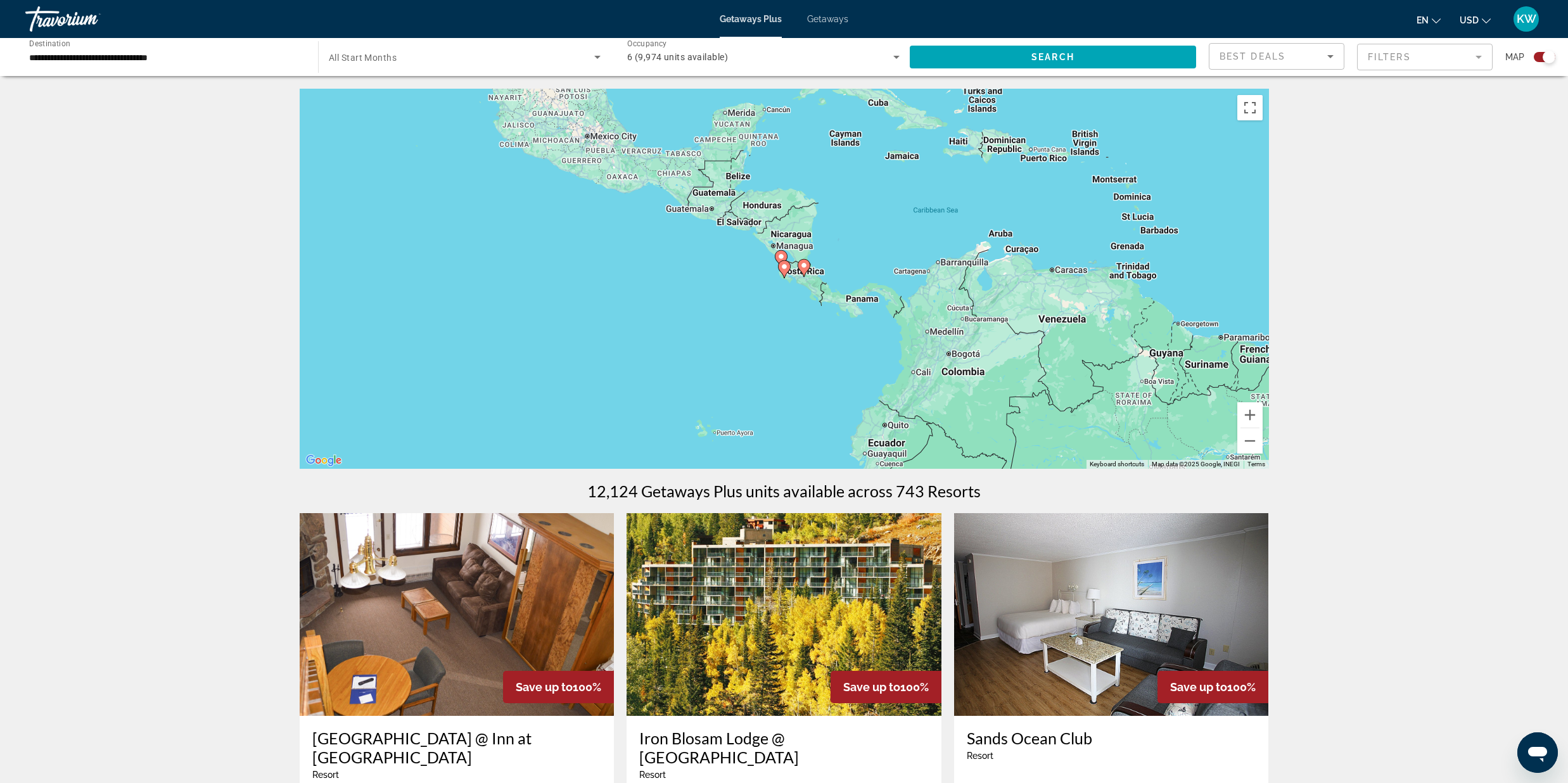
click at [186, 61] on input "**********" at bounding box center [166, 58] width 273 height 15
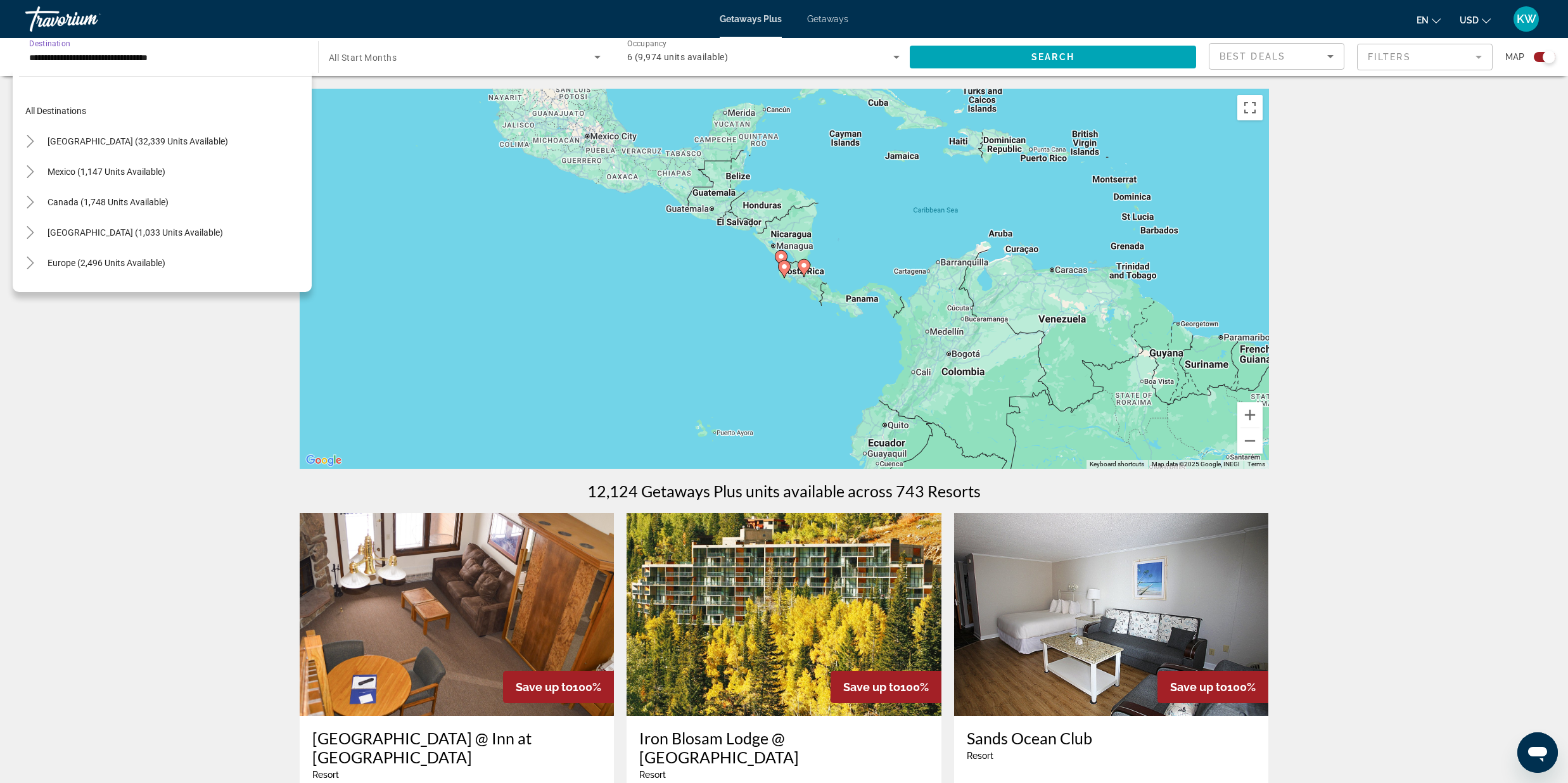
scroll to position [197, 0]
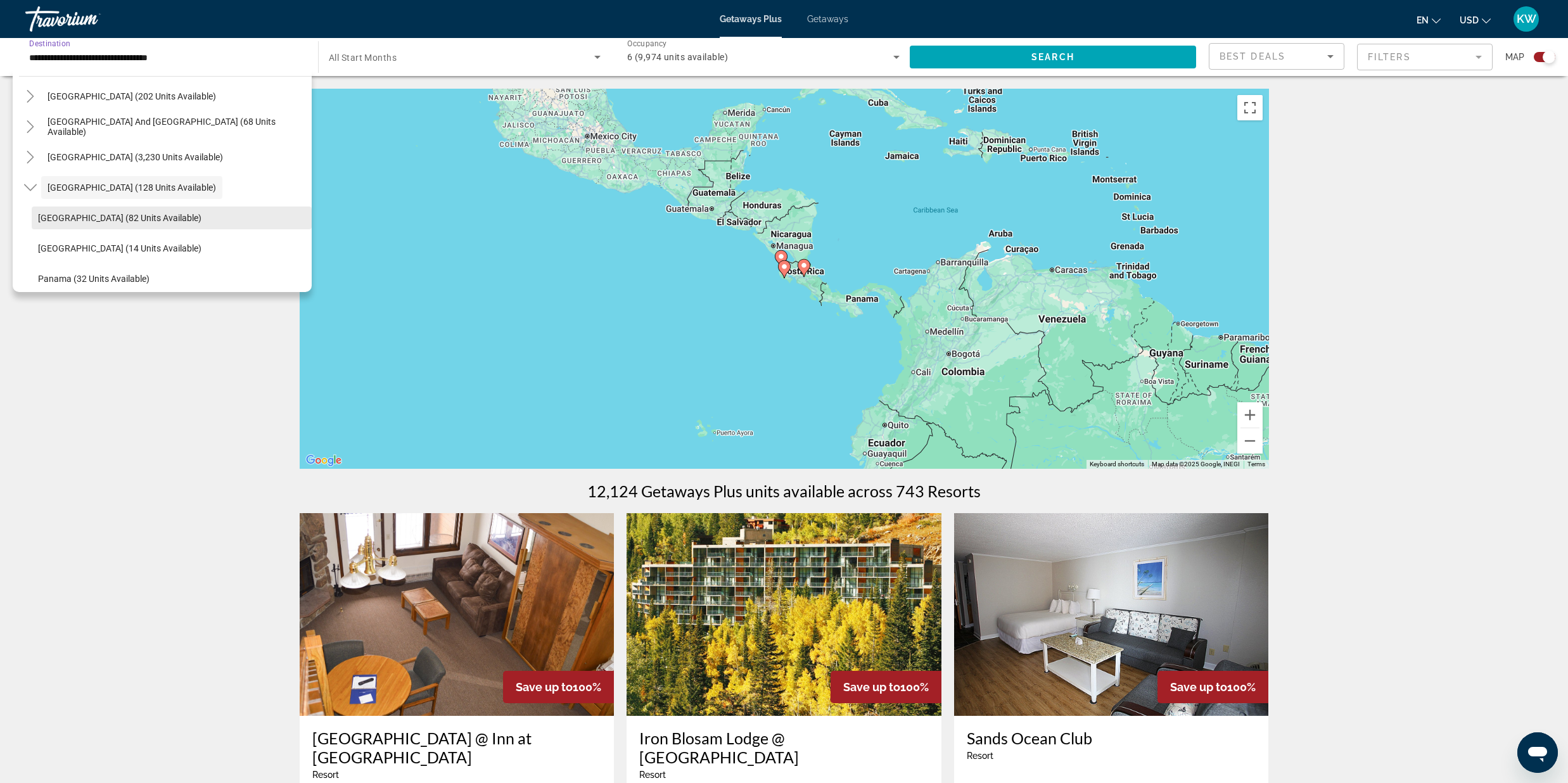
click at [141, 211] on span "Search widget" at bounding box center [171, 218] width 280 height 30
type input "**********"
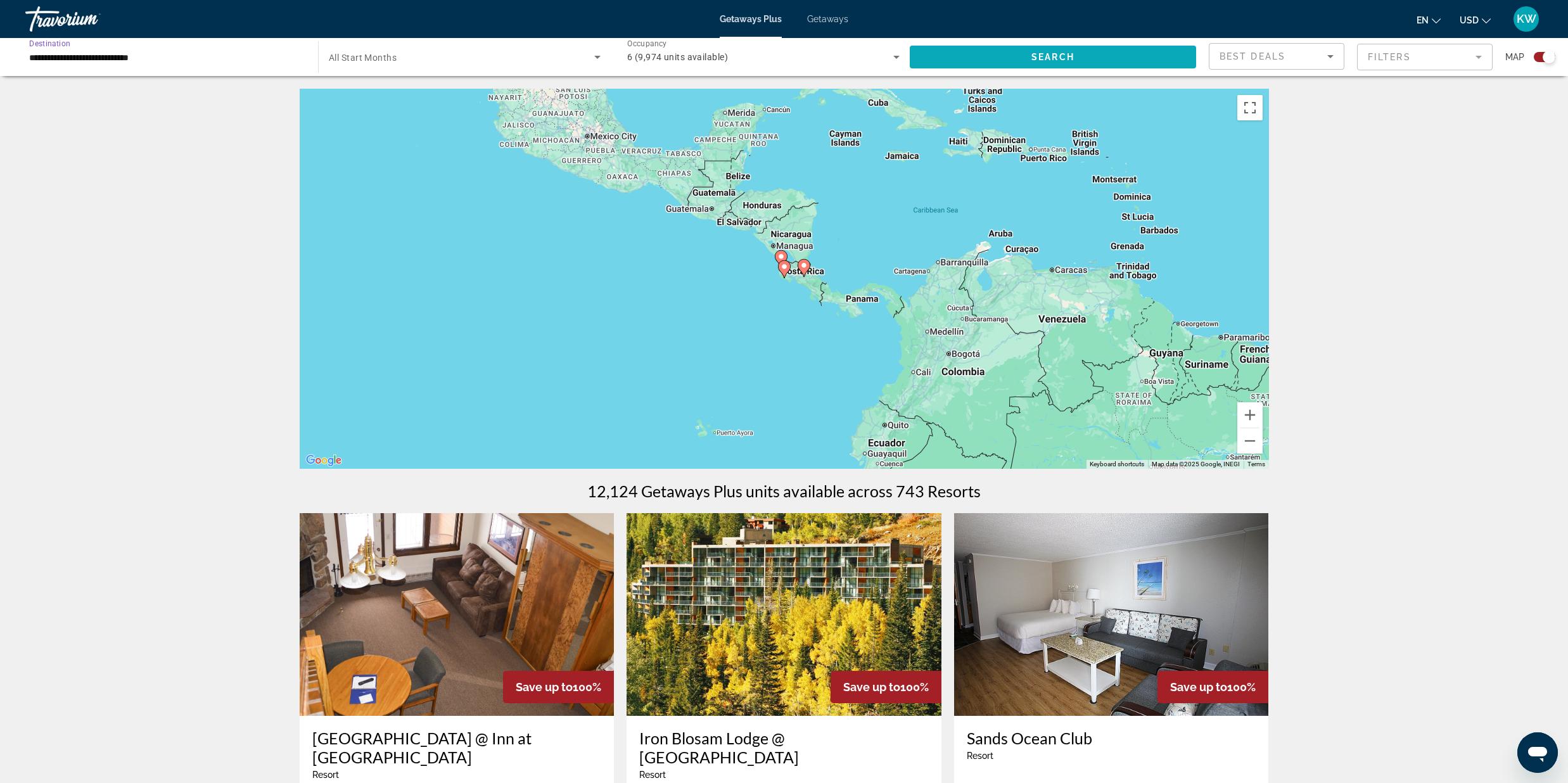
click at [1034, 56] on span "Search" at bounding box center [1053, 57] width 43 height 10
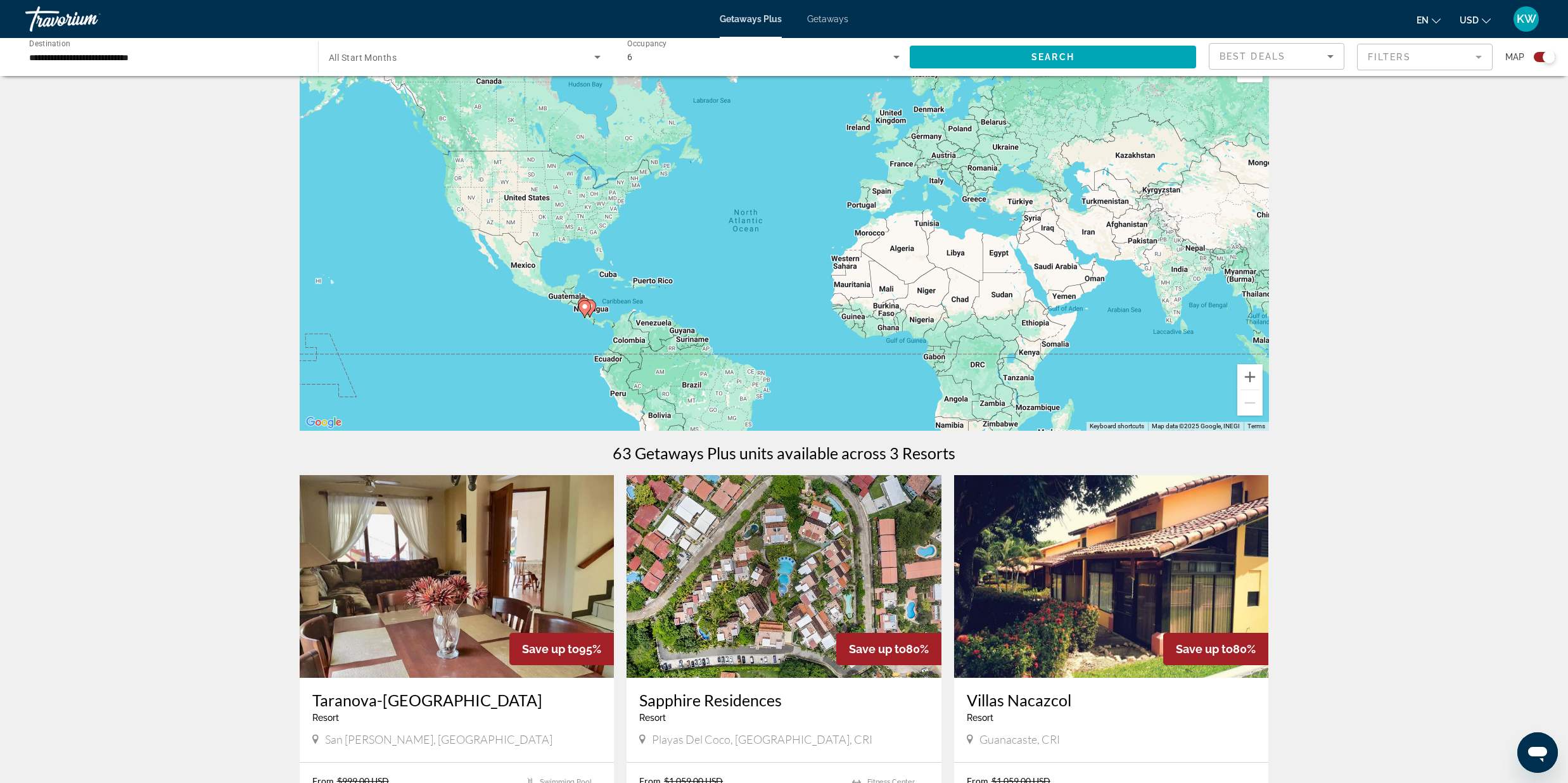
scroll to position [208, 0]
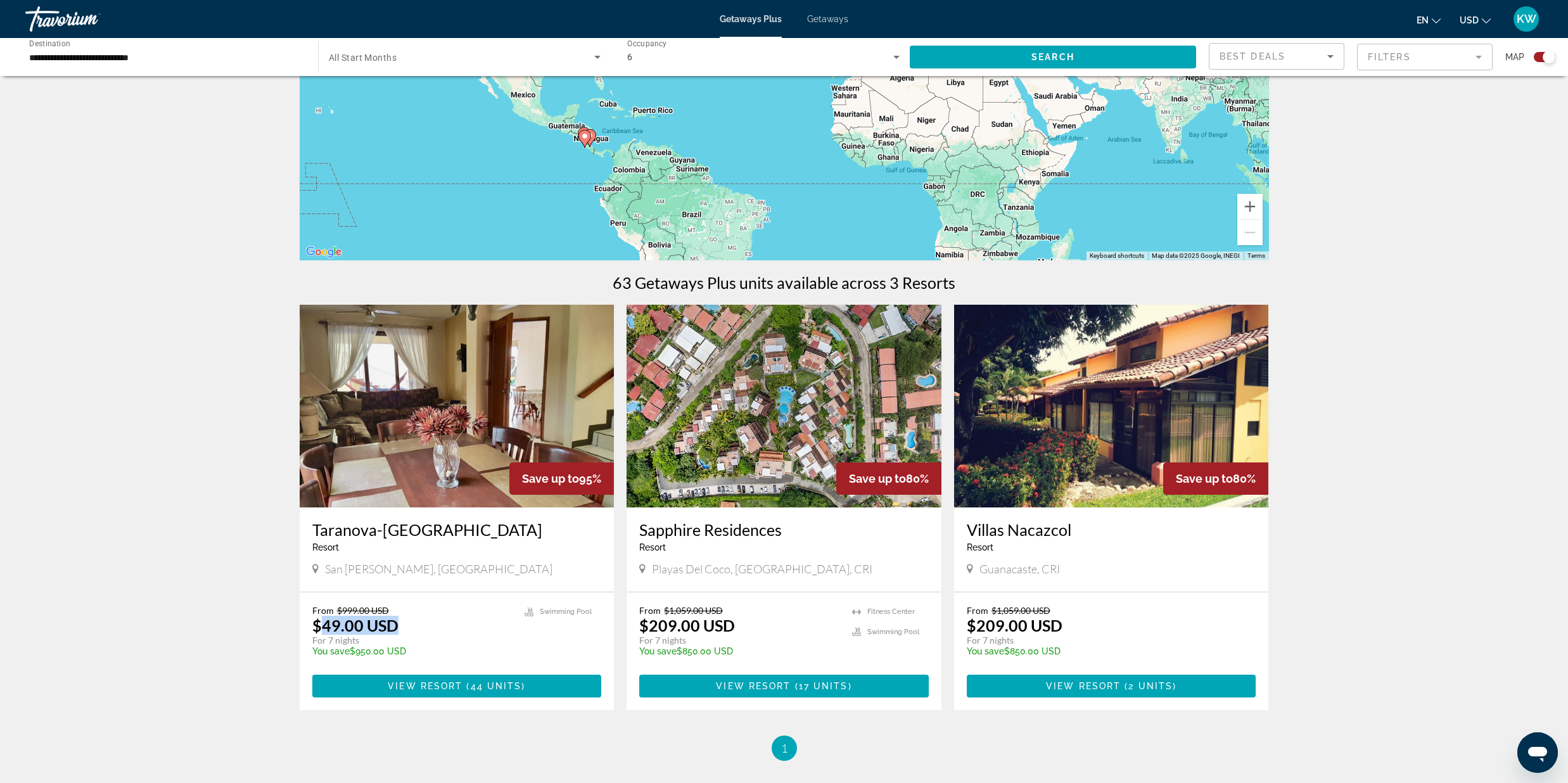
drag, startPoint x: 317, startPoint y: 624, endPoint x: 429, endPoint y: 634, distance: 112.4
click at [429, 634] on div "From $999.00 USD $49.00 USD For 7 nights You save $950.00 USD temp" at bounding box center [412, 635] width 200 height 60
drag, startPoint x: 325, startPoint y: 643, endPoint x: 398, endPoint y: 644, distance: 73.0
click at [398, 644] on p "For 7 nights" at bounding box center [412, 640] width 200 height 12
drag, startPoint x: 648, startPoint y: 625, endPoint x: 699, endPoint y: 635, distance: 52.0
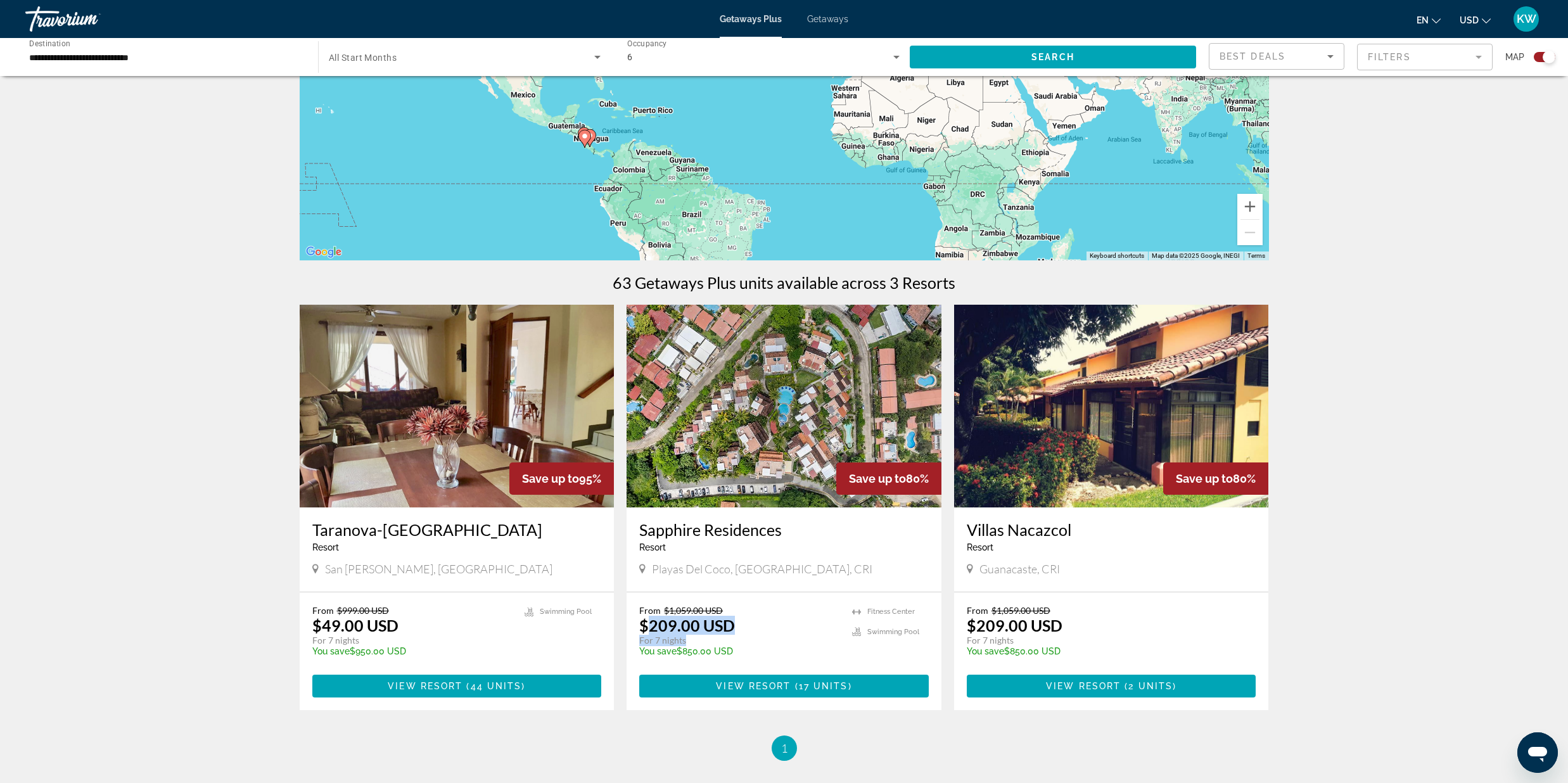
click at [699, 635] on div "From $1,059.00 USD $209.00 USD For 7 nights You save $850.00 USD temp" at bounding box center [739, 635] width 200 height 60
click at [688, 640] on p "For 7 nights" at bounding box center [739, 640] width 200 height 12
drag, startPoint x: 968, startPoint y: 631, endPoint x: 1064, endPoint y: 642, distance: 96.6
click at [1064, 642] on div "From $1,059.00 USD $209.00 USD For 7 nights You save $850.00 USD temp" at bounding box center [1105, 635] width 277 height 60
click at [1064, 631] on div "From $1,059.00 USD $209.00 USD For 7 nights You save $850.00 USD temp" at bounding box center [1105, 635] width 277 height 60
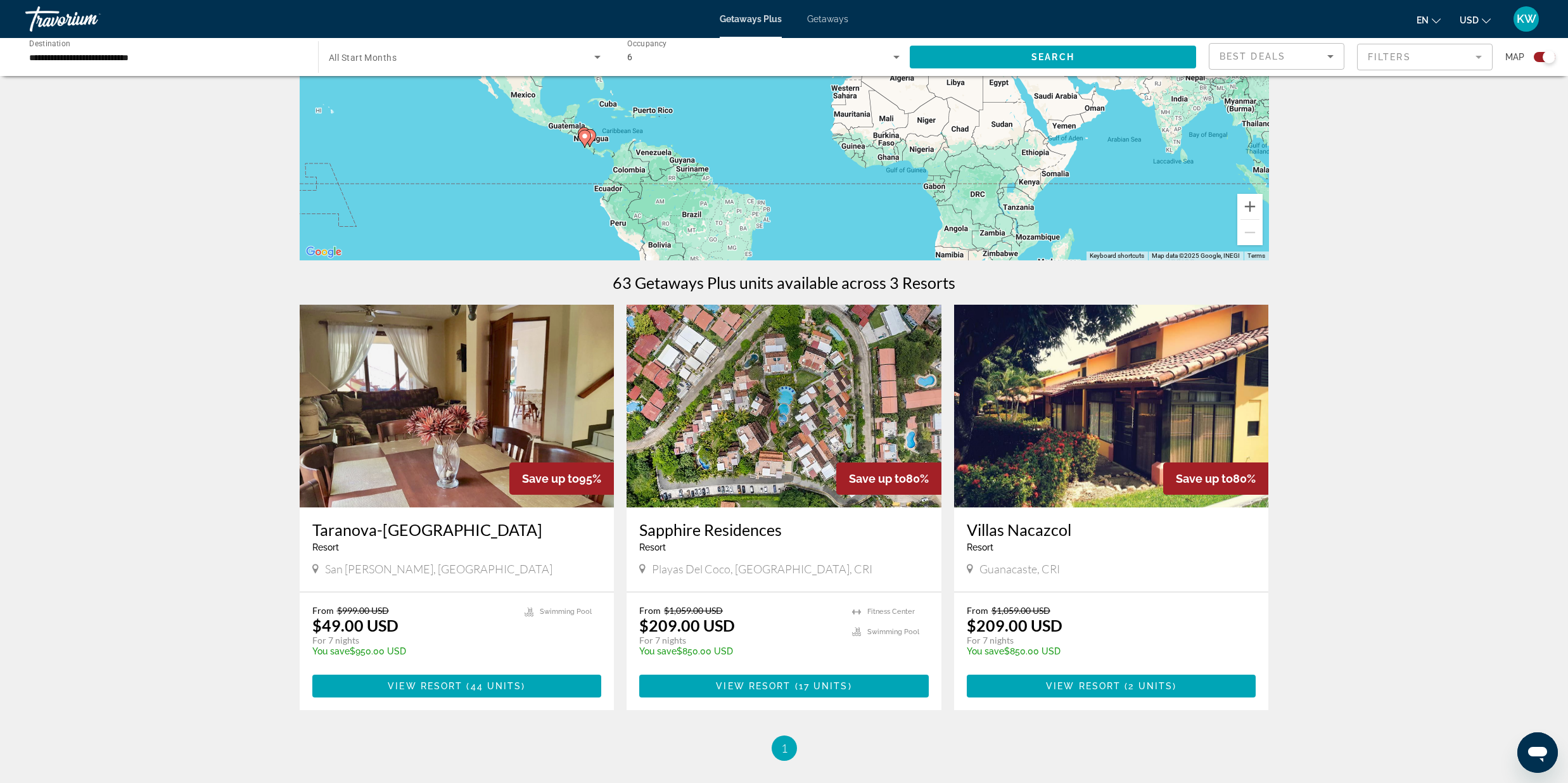
click at [772, 407] on img "Main content" at bounding box center [784, 406] width 315 height 203
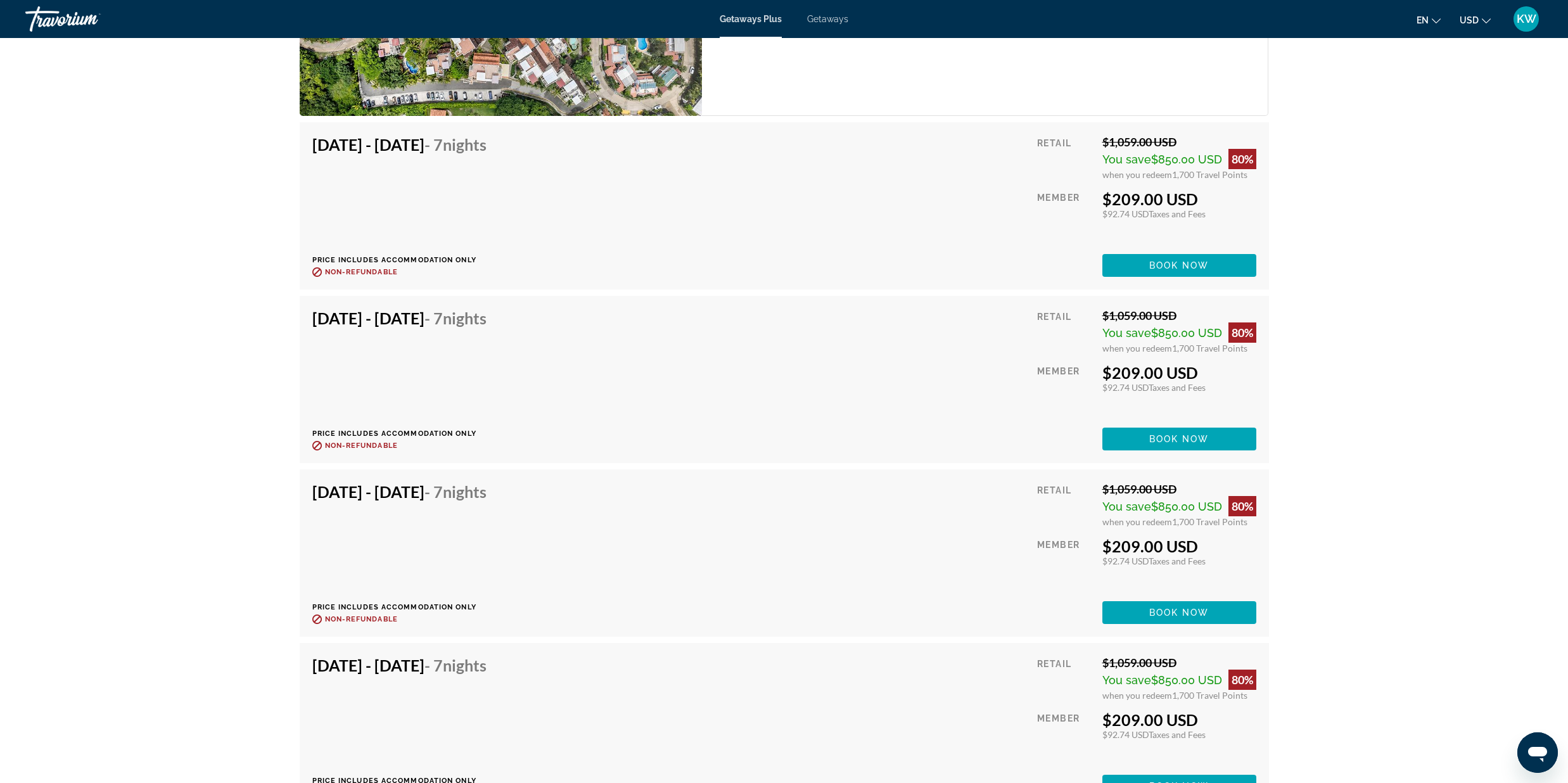
scroll to position [1871, 0]
